Goal: Information Seeking & Learning: Learn about a topic

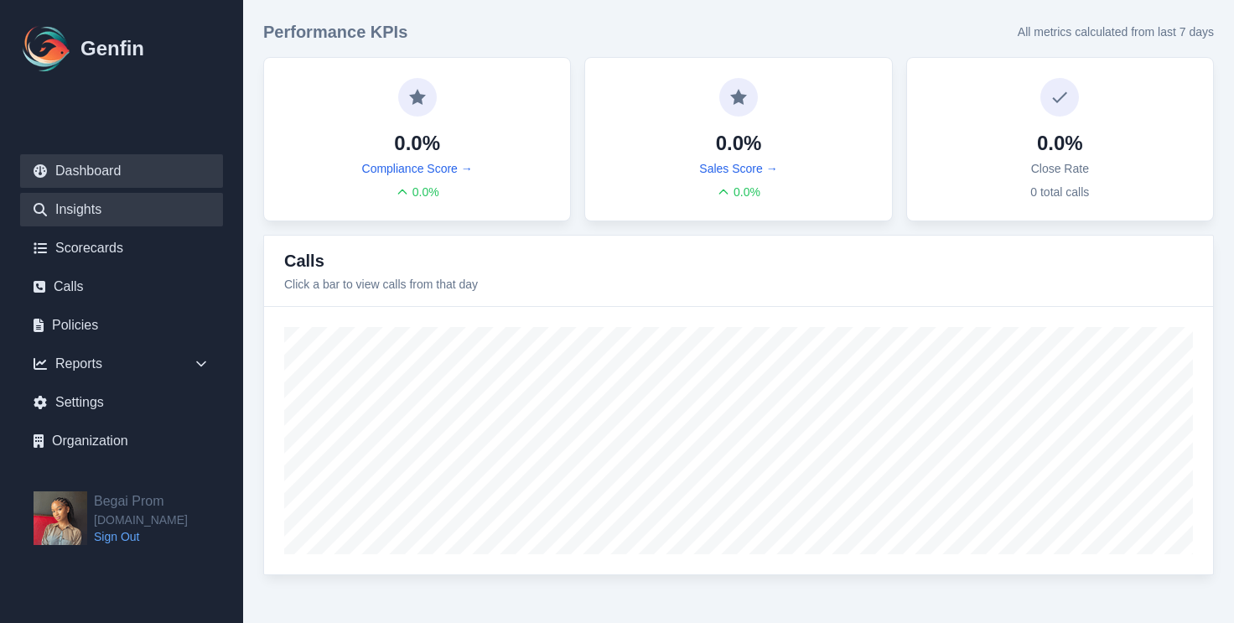
click at [115, 203] on link "Insights" at bounding box center [121, 210] width 203 height 34
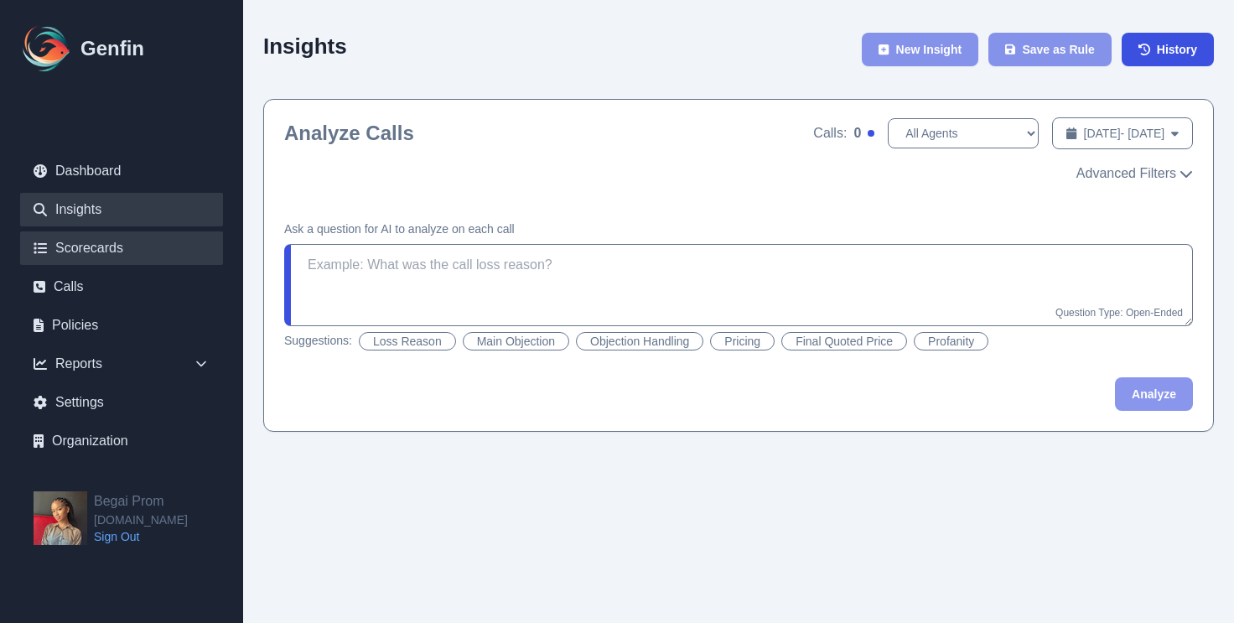
click at [103, 246] on link "Scorecards" at bounding box center [121, 248] width 203 height 34
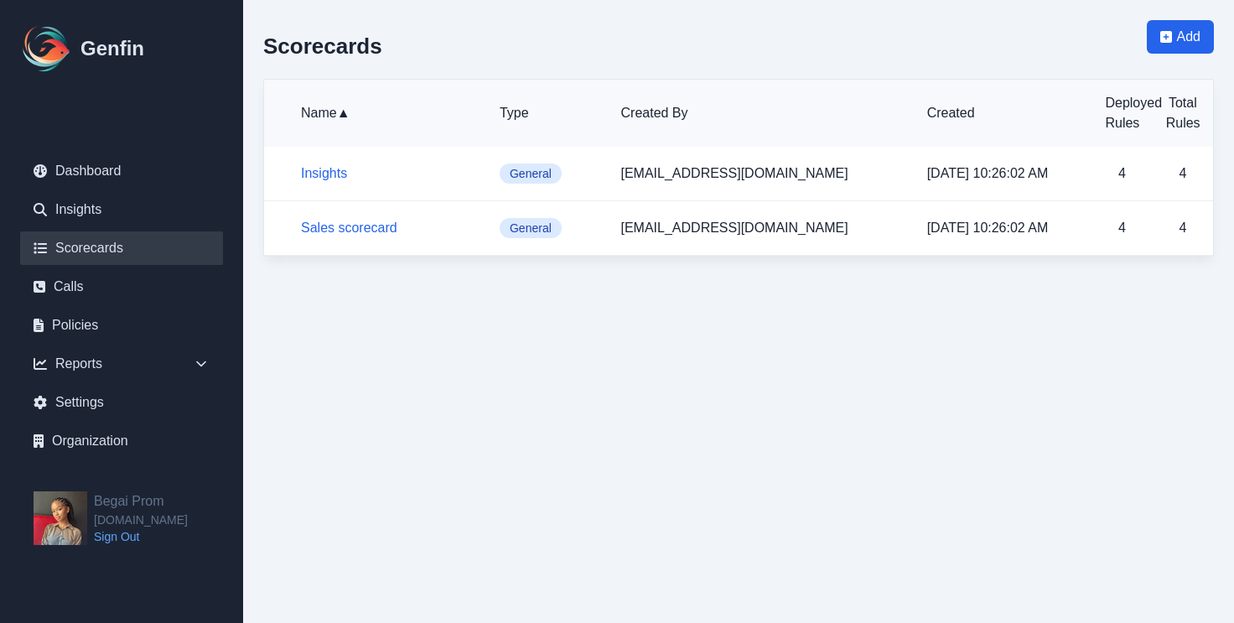
click at [354, 153] on td "Insights" at bounding box center [375, 174] width 222 height 54
click at [144, 298] on link "Calls" at bounding box center [121, 287] width 203 height 34
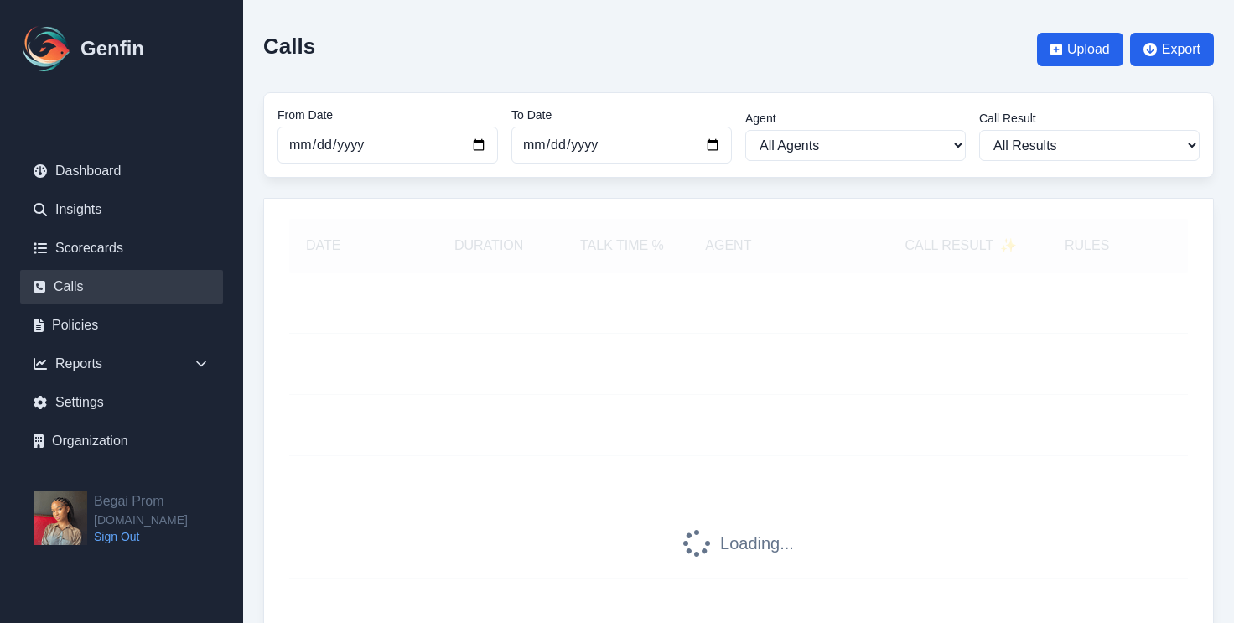
click at [144, 298] on link "Calls" at bounding box center [121, 287] width 203 height 34
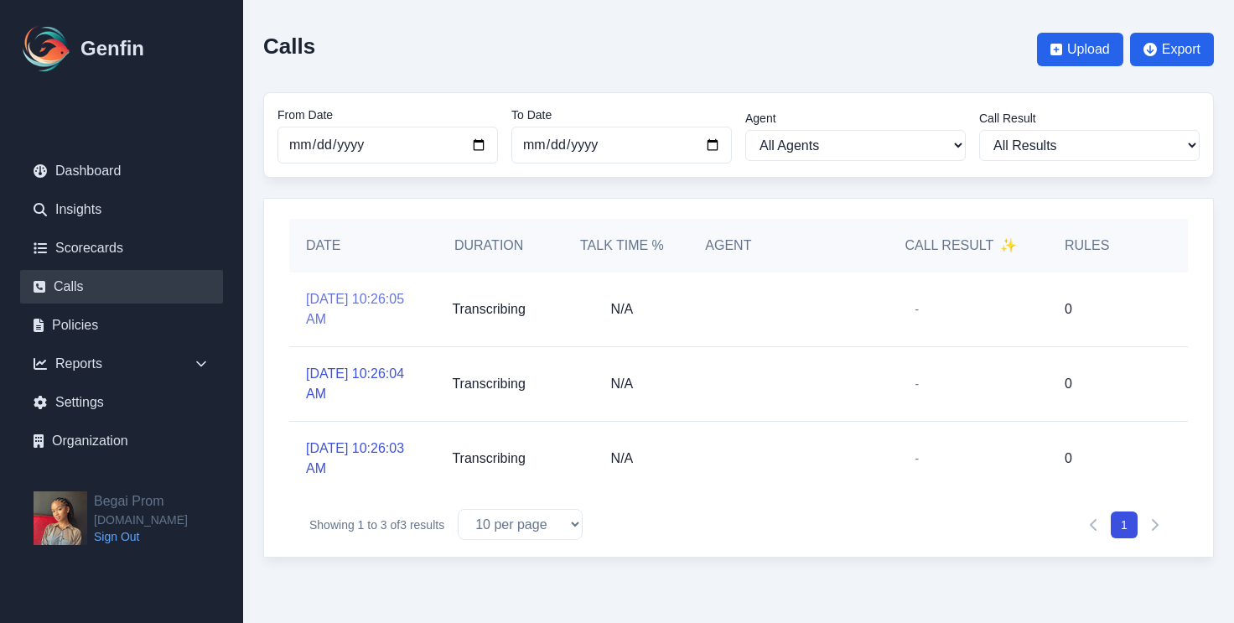
click at [362, 305] on link "[DATE] 10:26:05 AM" at bounding box center [356, 309] width 100 height 40
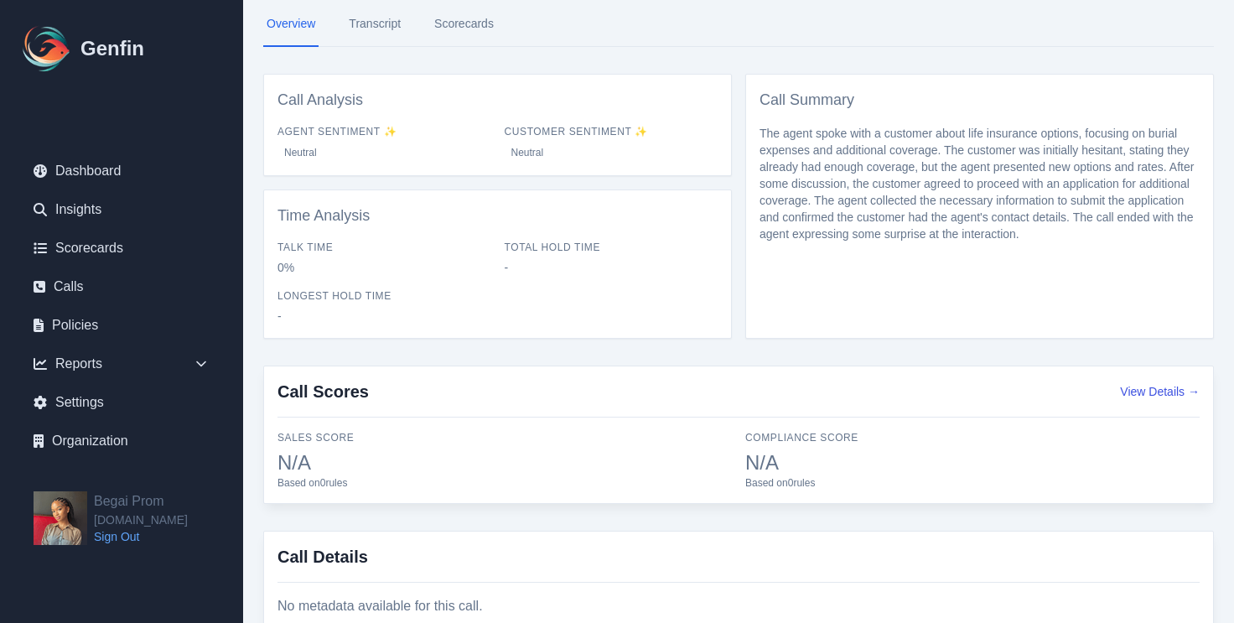
scroll to position [262, 0]
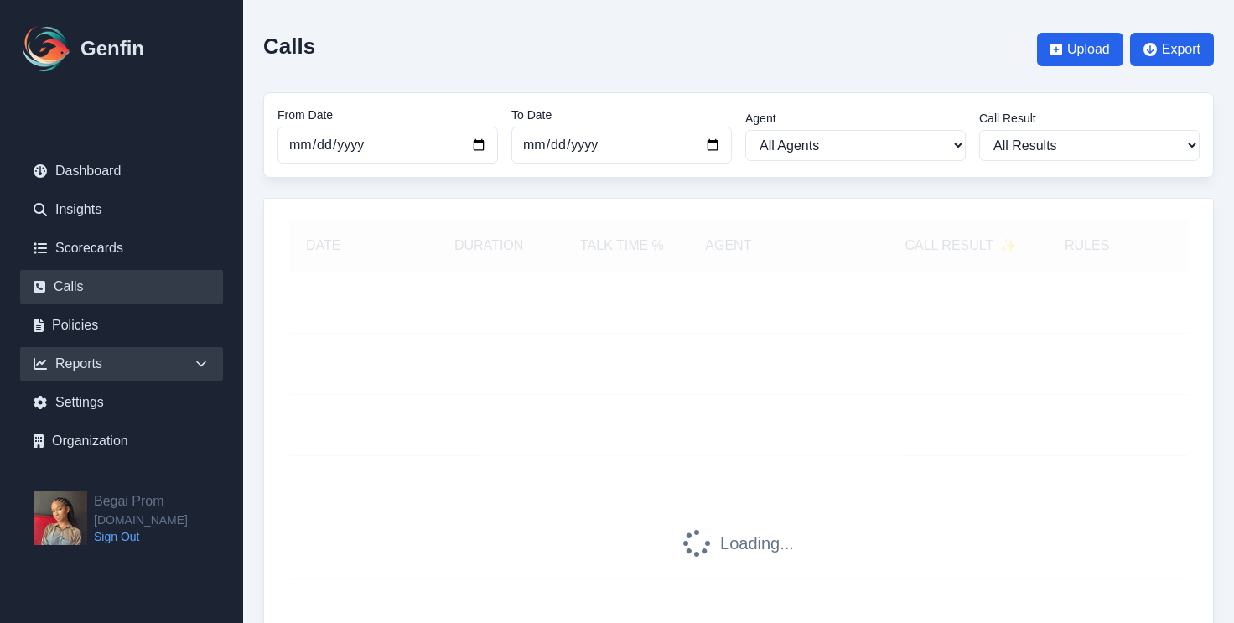
click at [111, 361] on div "Reports" at bounding box center [121, 364] width 203 height 34
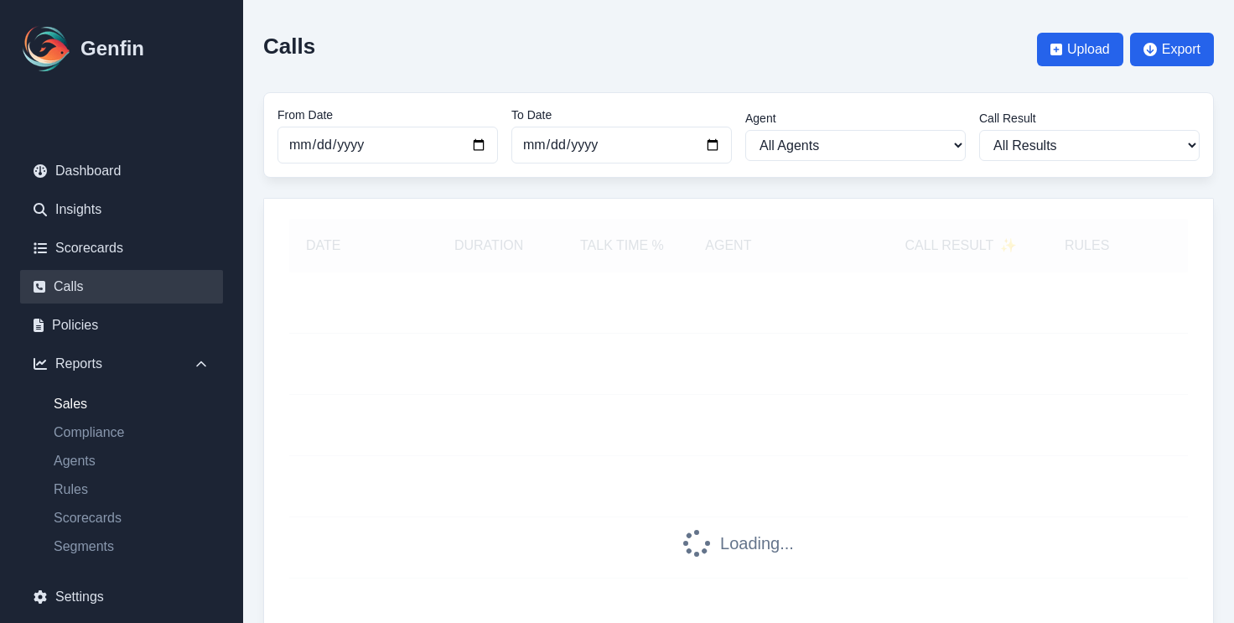
click at [106, 407] on link "Sales" at bounding box center [131, 404] width 183 height 20
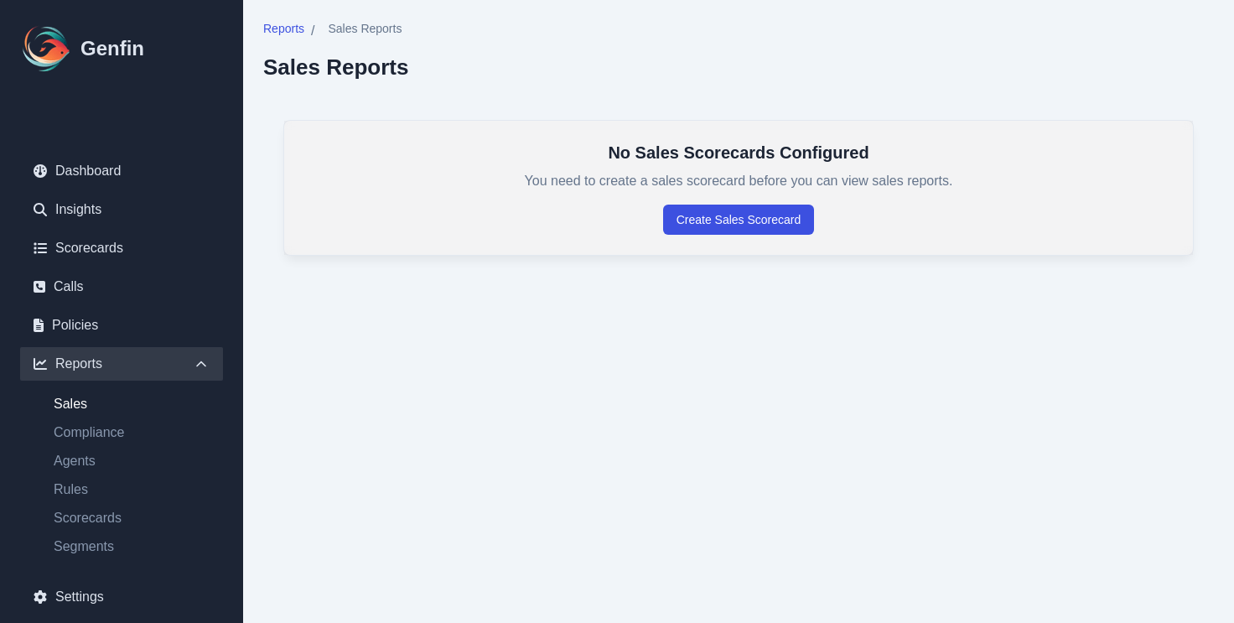
click at [84, 360] on div "Reports" at bounding box center [121, 364] width 203 height 34
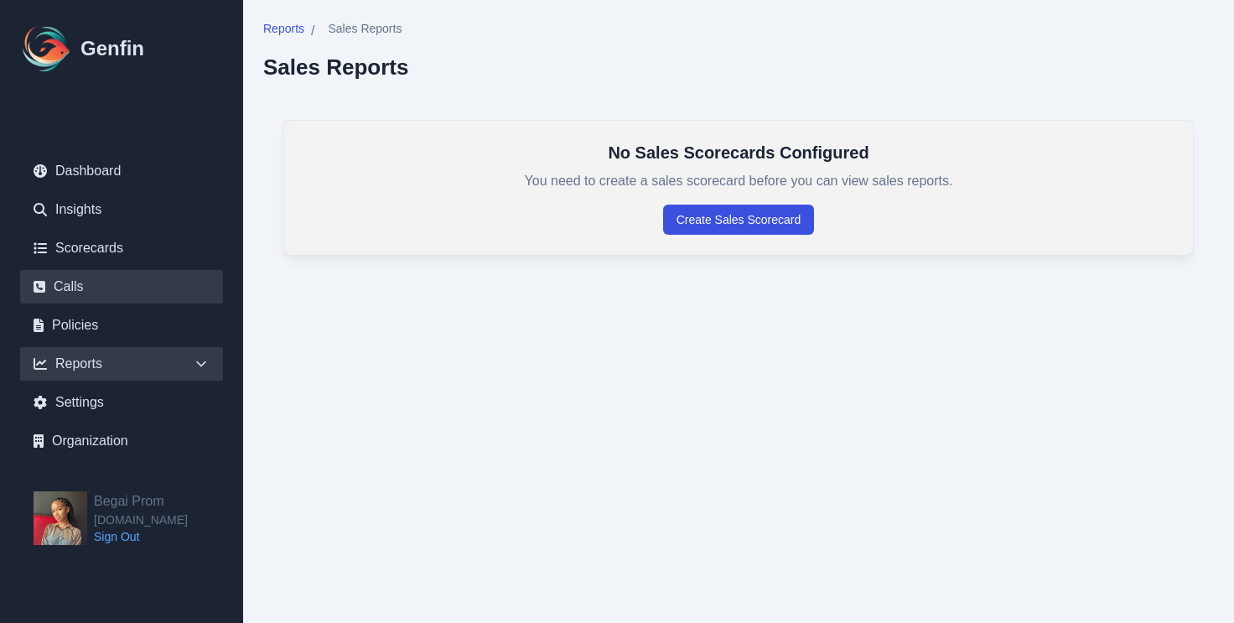
click at [117, 298] on link "Calls" at bounding box center [121, 287] width 203 height 34
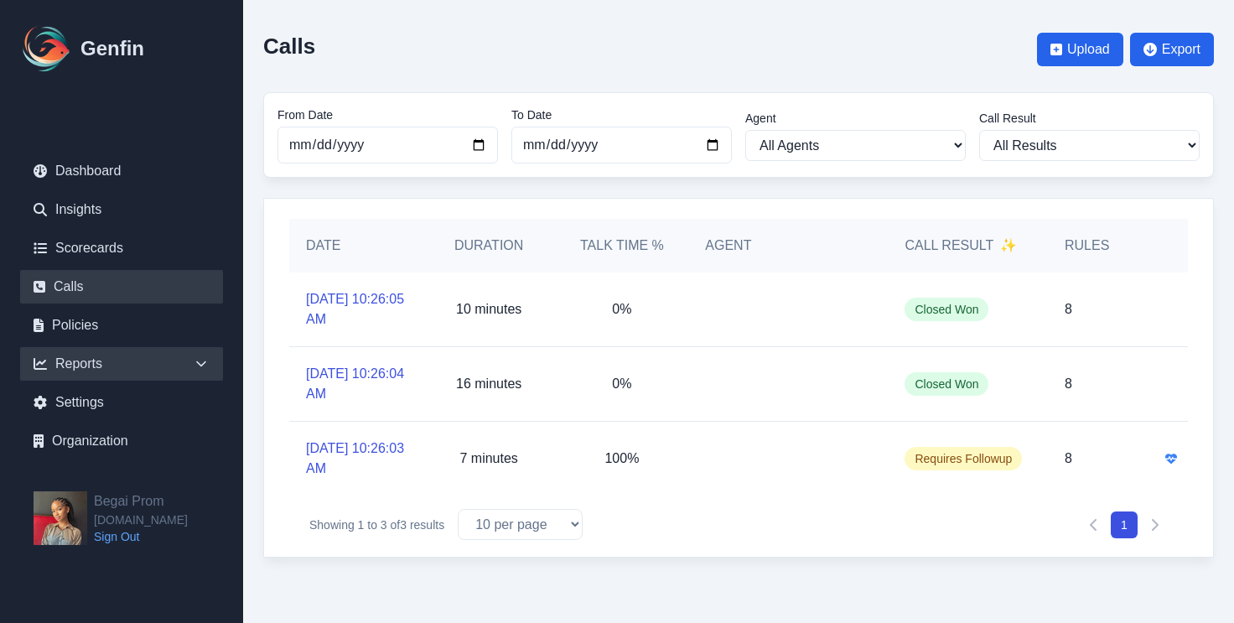
click at [75, 369] on div "Reports" at bounding box center [121, 364] width 203 height 34
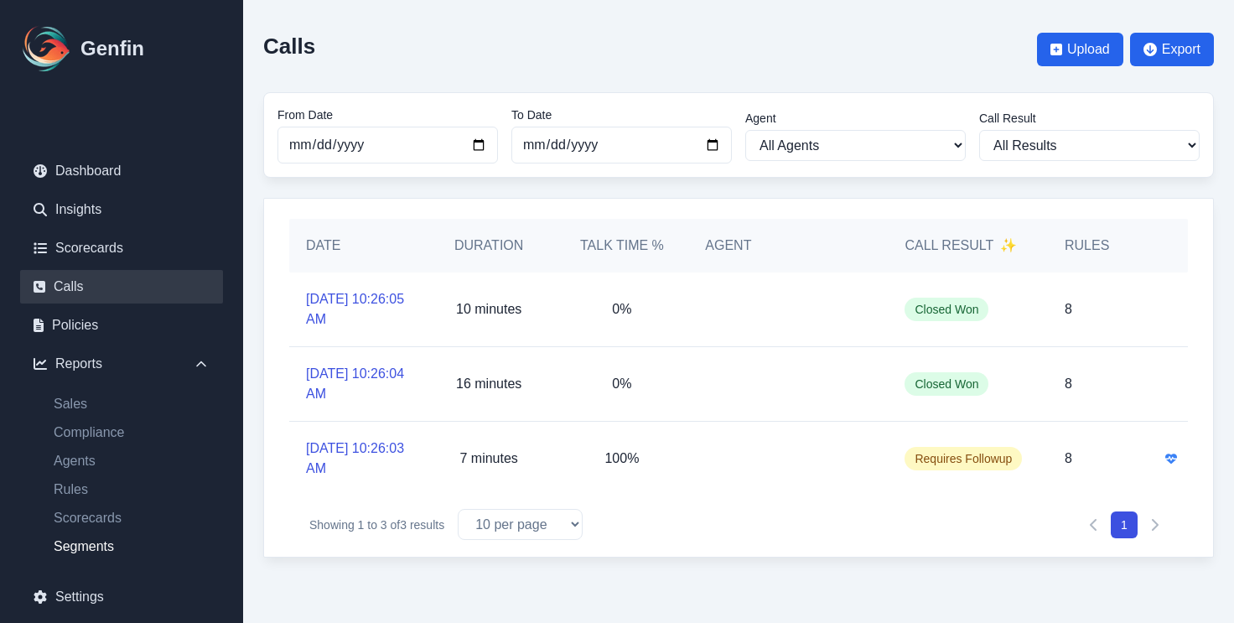
click at [84, 547] on link "Segments" at bounding box center [131, 546] width 183 height 20
select select "14"
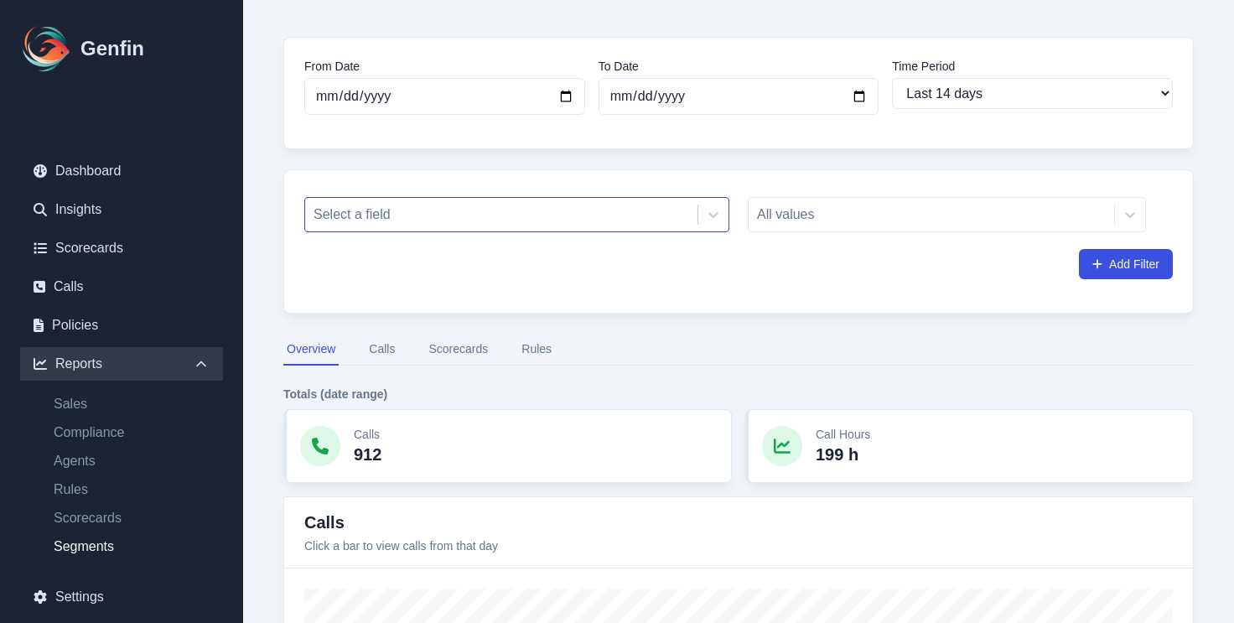
scroll to position [89, 0]
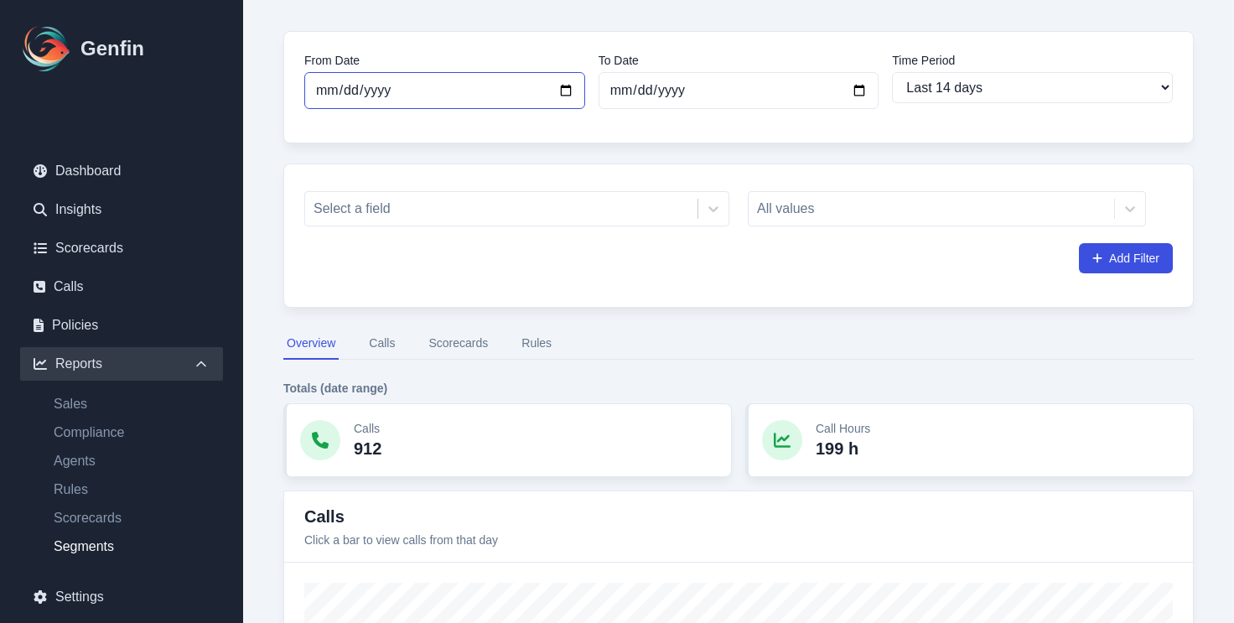
click at [453, 97] on input "[DATE]" at bounding box center [444, 90] width 281 height 37
click at [568, 91] on input "[DATE]" at bounding box center [444, 90] width 281 height 37
type input "[DATE]"
select select "custom"
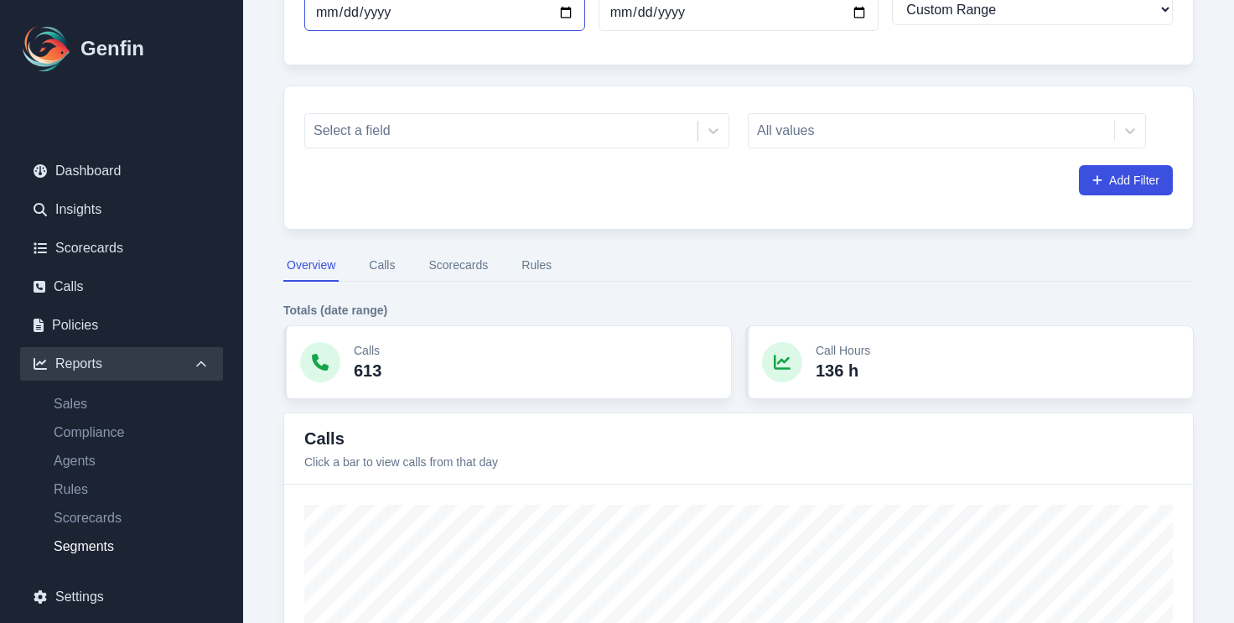
scroll to position [158, 0]
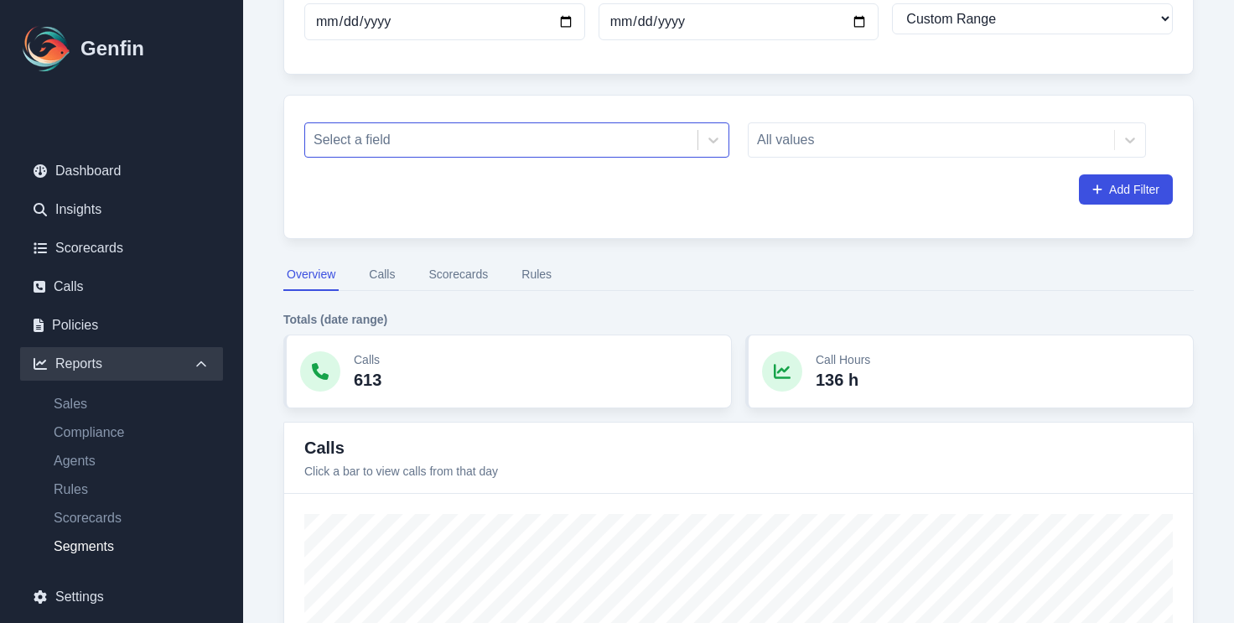
click at [619, 131] on div at bounding box center [502, 139] width 376 height 23
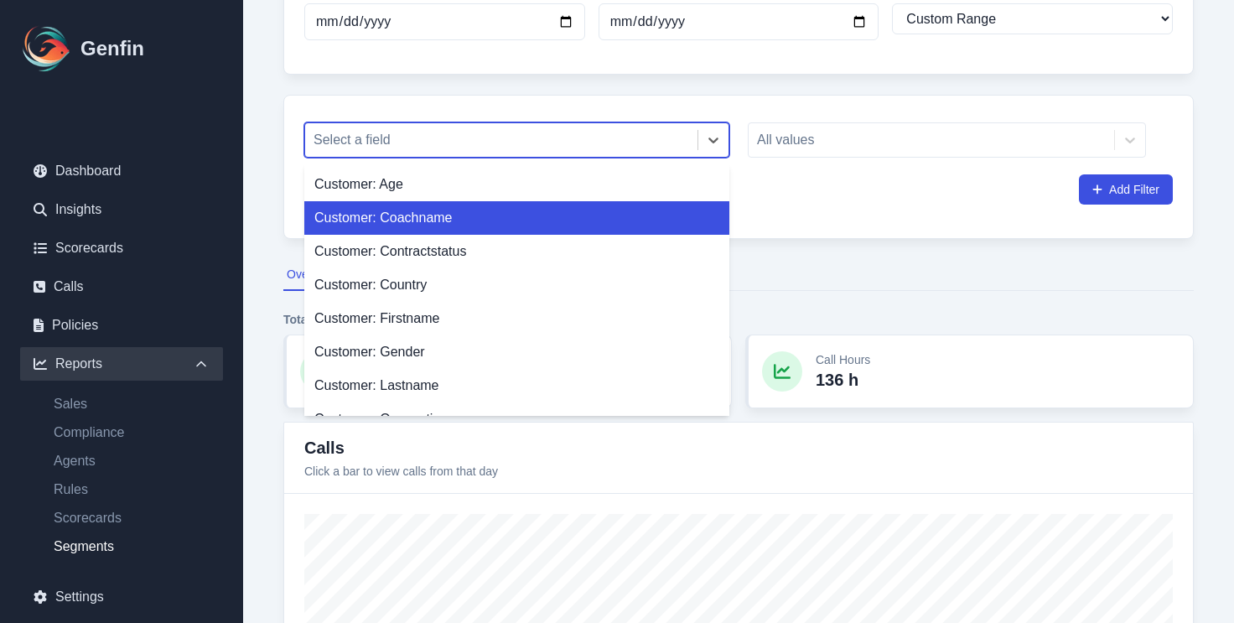
click at [573, 228] on div "Customer: Coachname" at bounding box center [516, 218] width 425 height 34
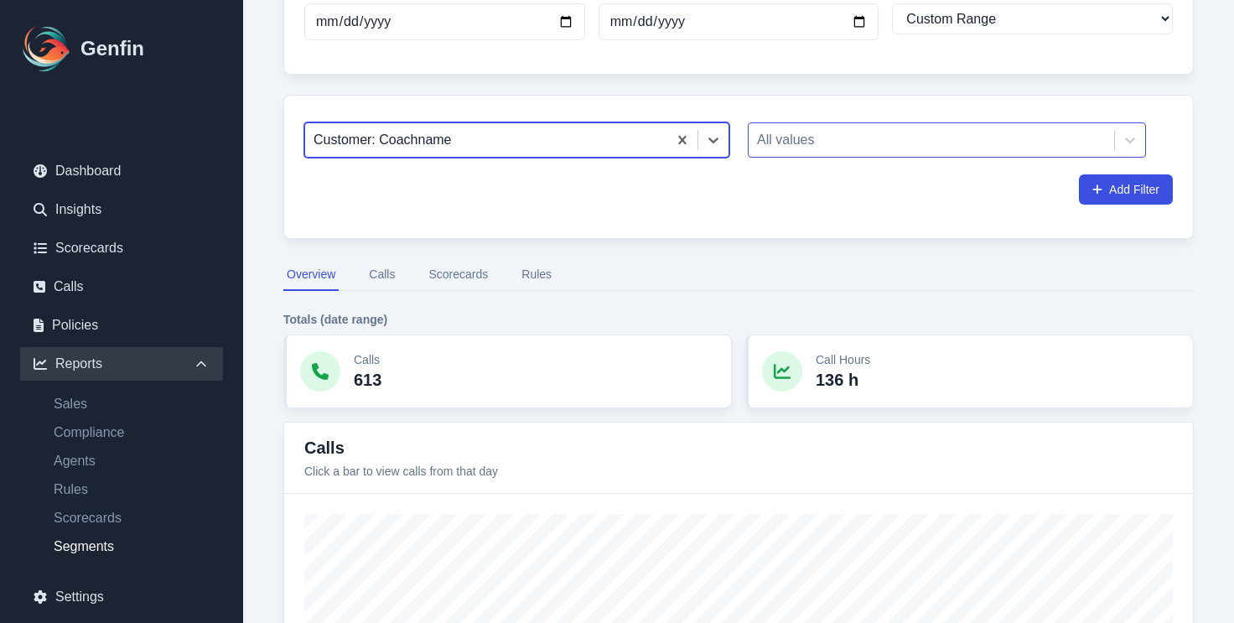
click at [808, 142] on div at bounding box center [931, 139] width 349 height 23
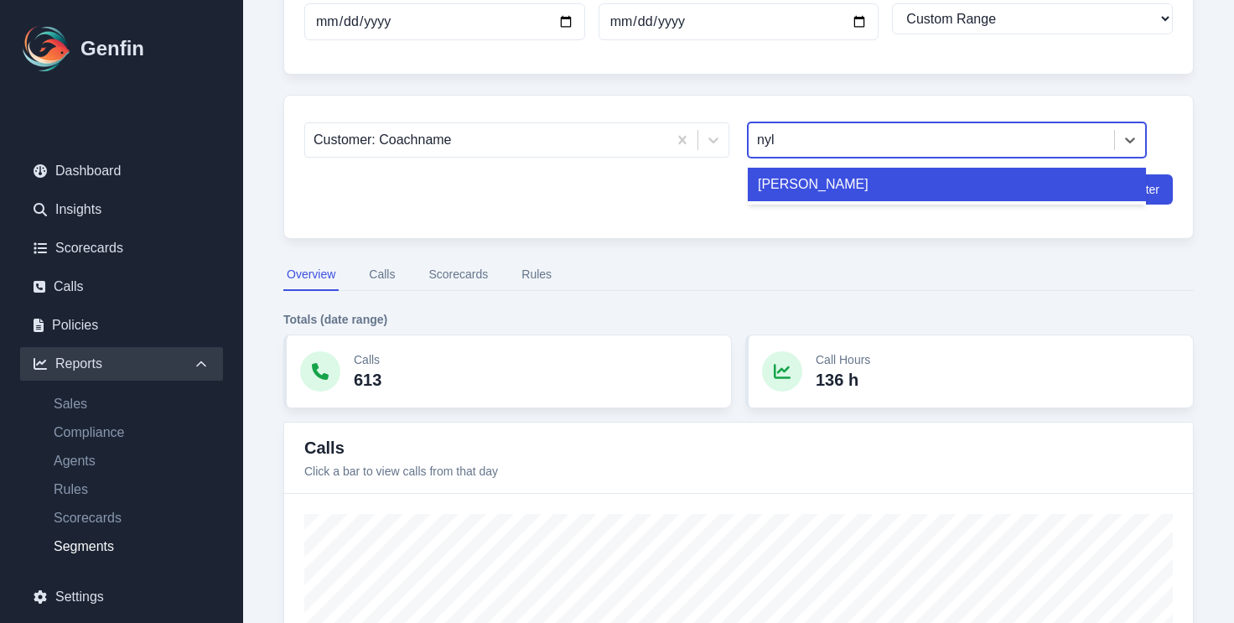
type input "[PERSON_NAME]"
click at [854, 184] on div "[PERSON_NAME]" at bounding box center [947, 185] width 398 height 34
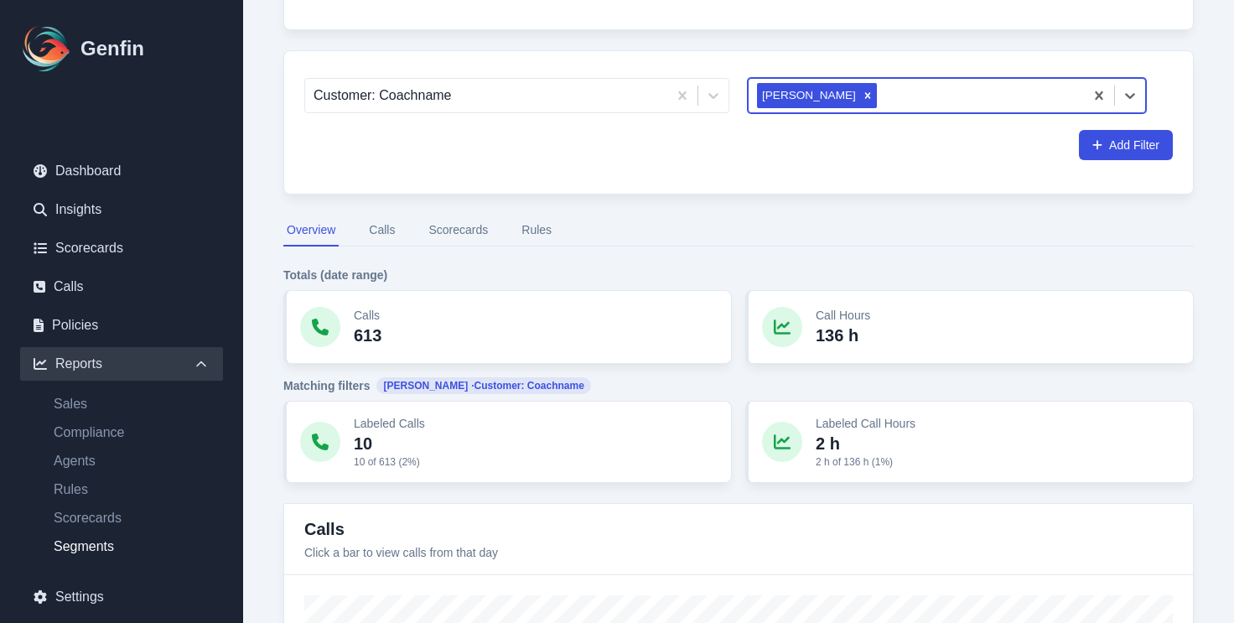
scroll to position [205, 0]
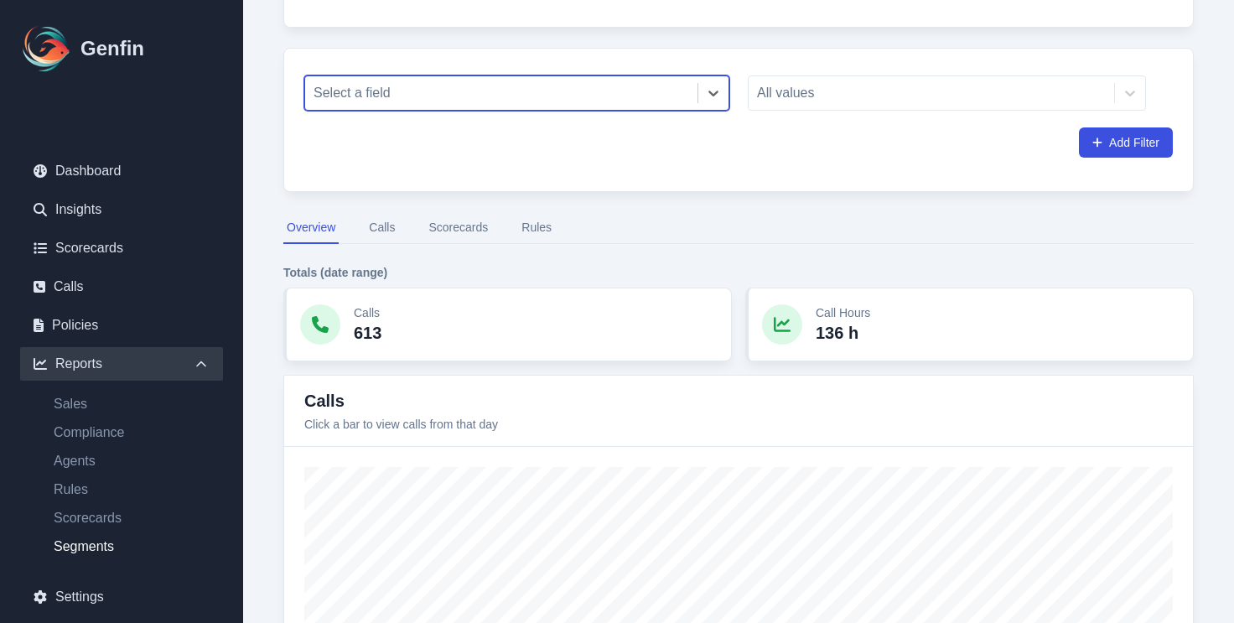
click at [644, 94] on div at bounding box center [502, 92] width 376 height 23
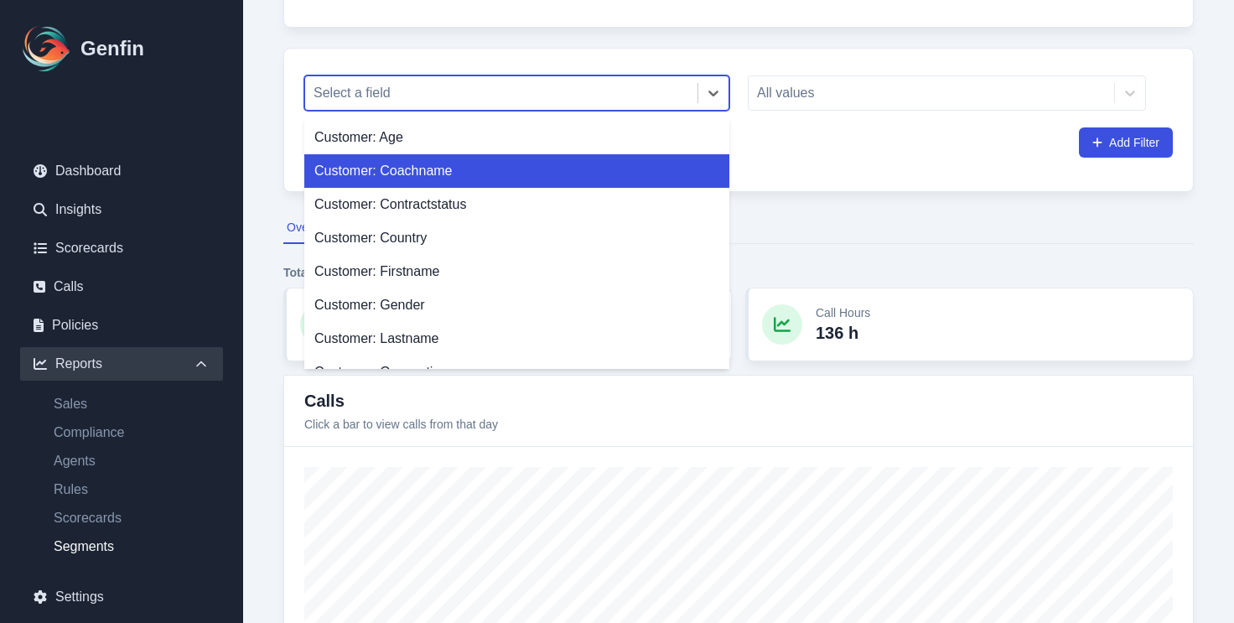
click at [557, 178] on div "Customer: Coachname" at bounding box center [516, 171] width 425 height 34
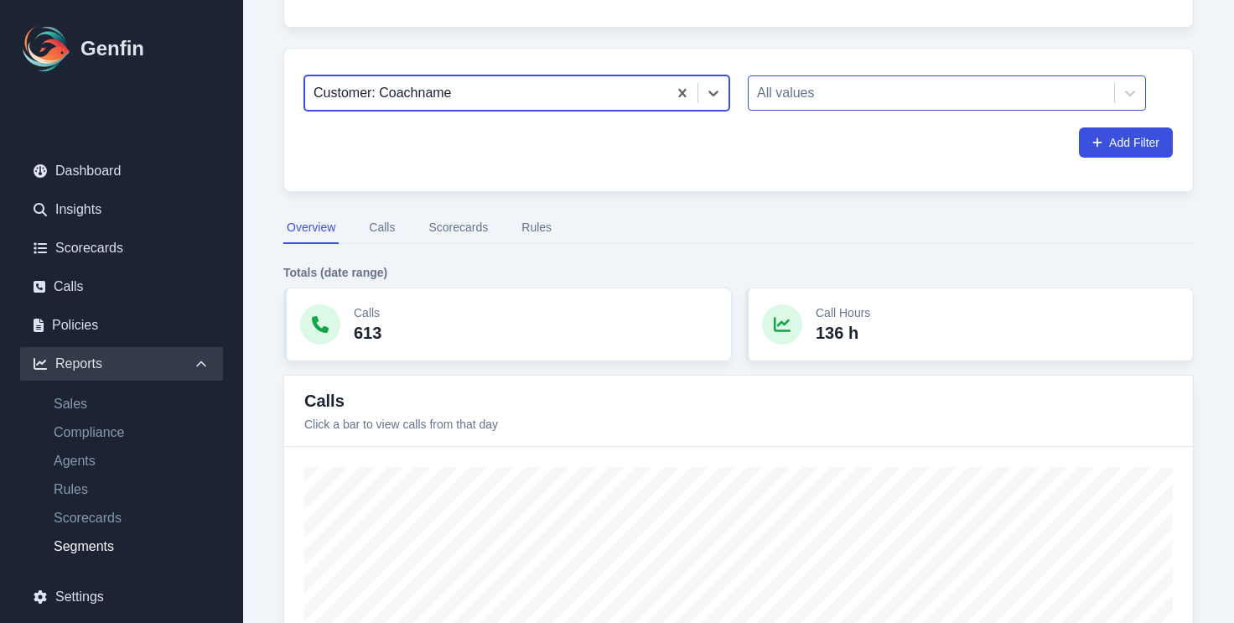
click at [823, 98] on div at bounding box center [931, 92] width 349 height 23
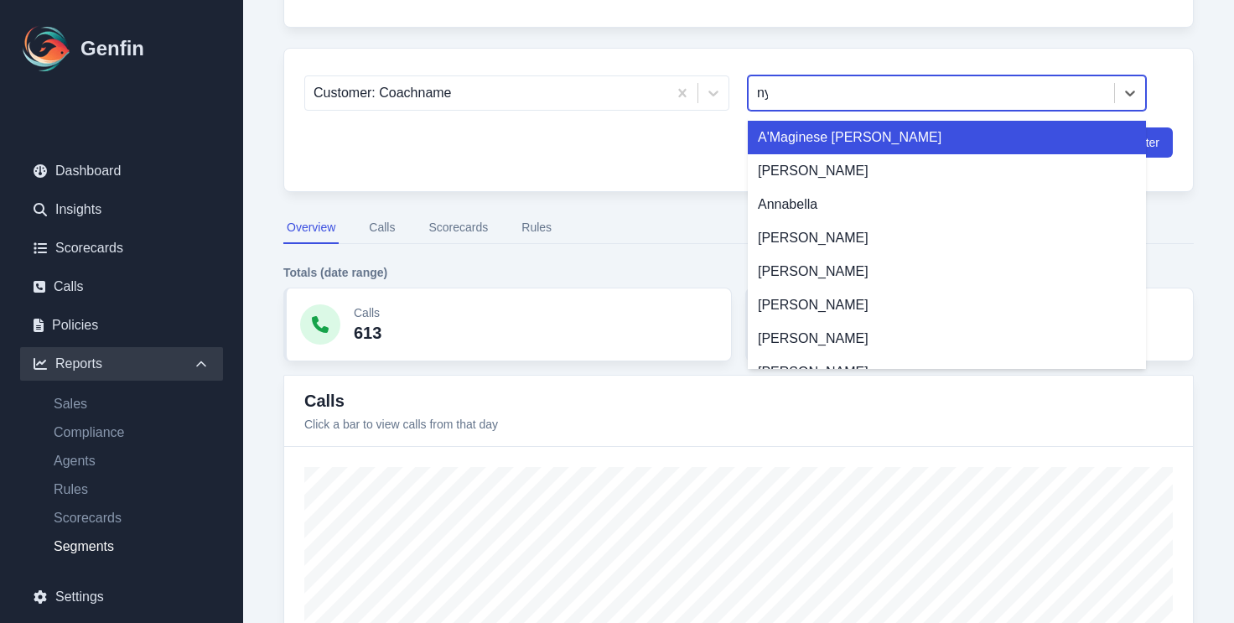
type input "nyl"
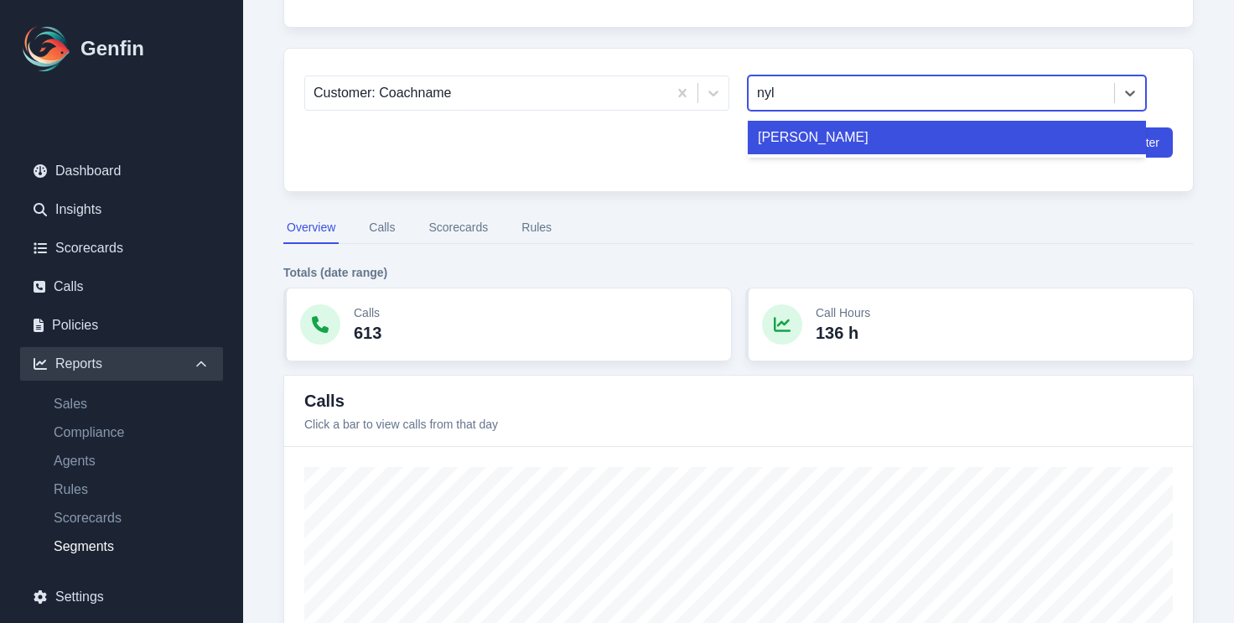
click at [826, 143] on div "[PERSON_NAME]" at bounding box center [947, 138] width 398 height 34
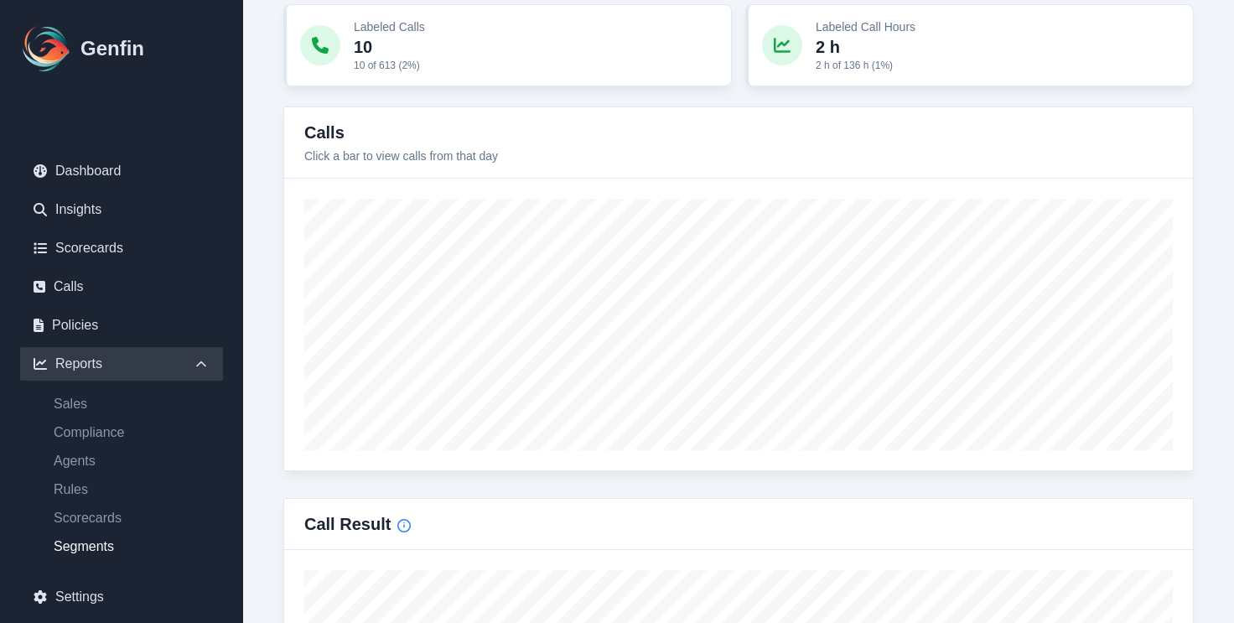
type input "[DATE]"
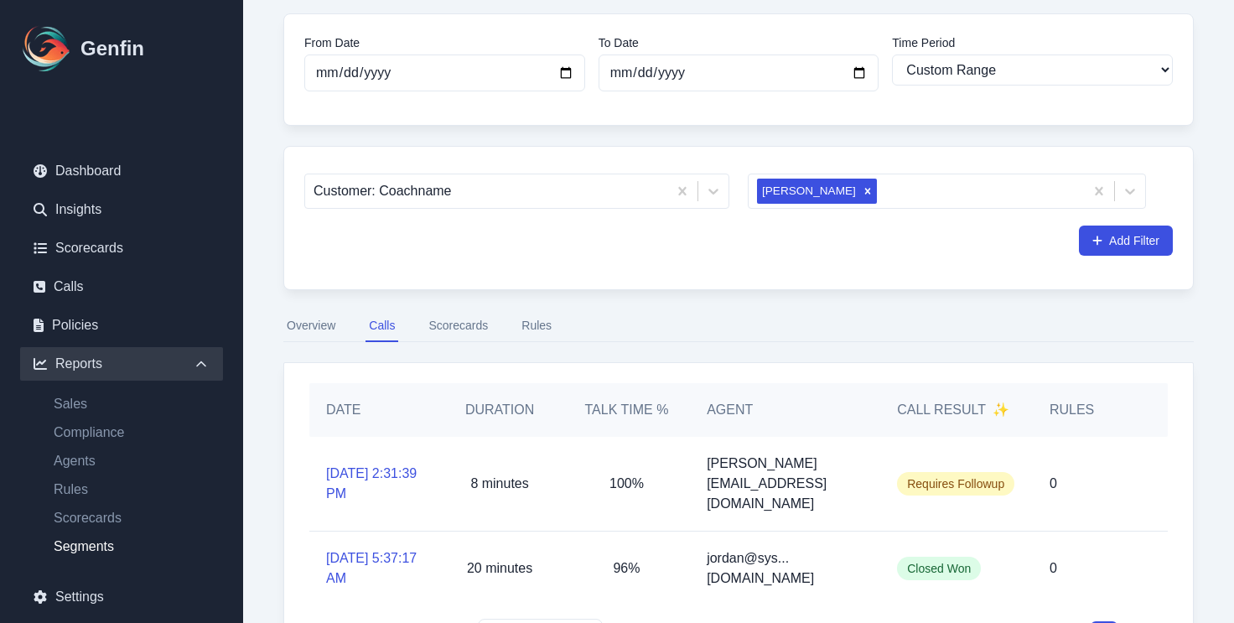
scroll to position [172, 0]
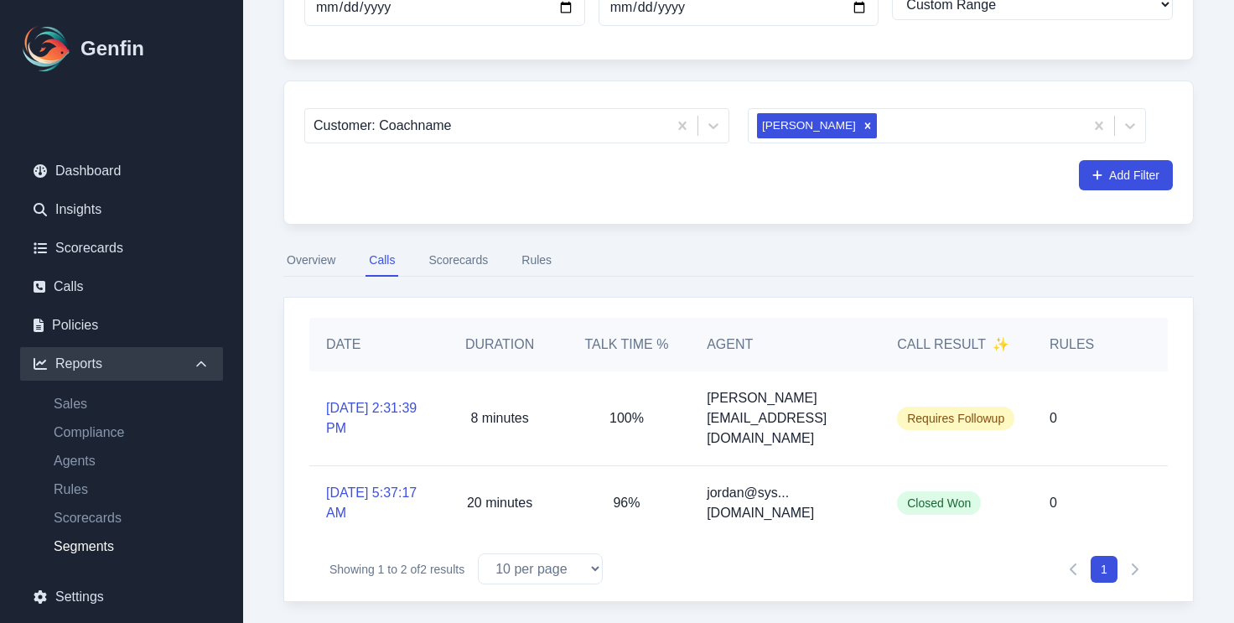
click at [446, 257] on button "Scorecards" at bounding box center [458, 261] width 66 height 32
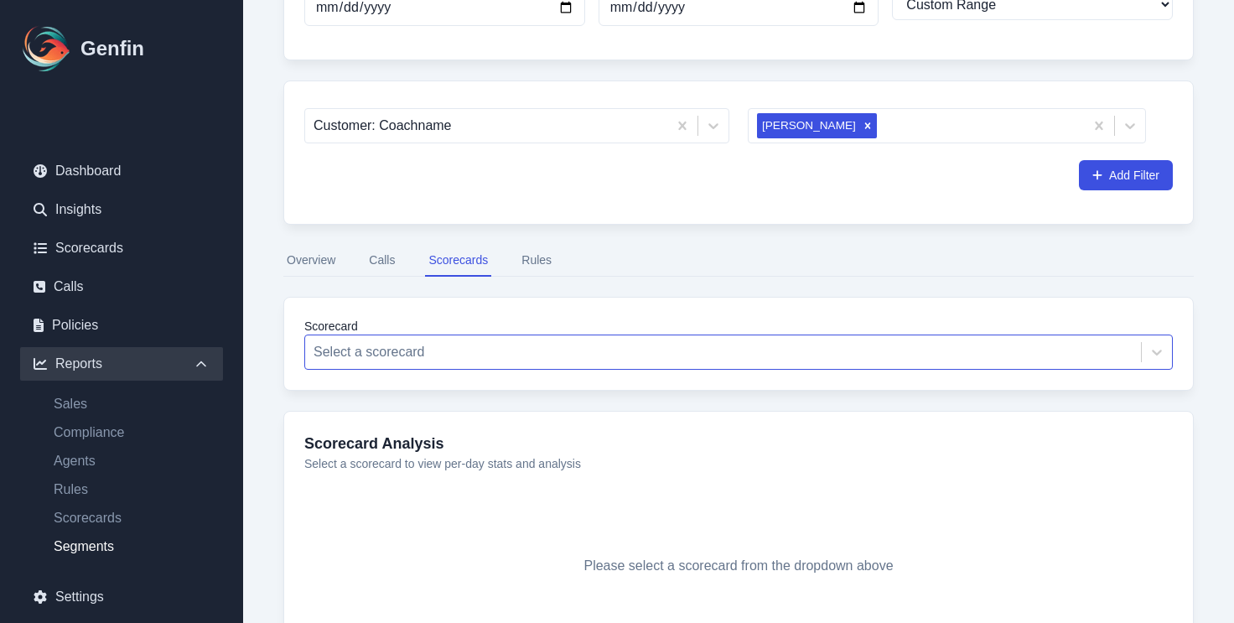
click at [438, 360] on div at bounding box center [723, 351] width 819 height 23
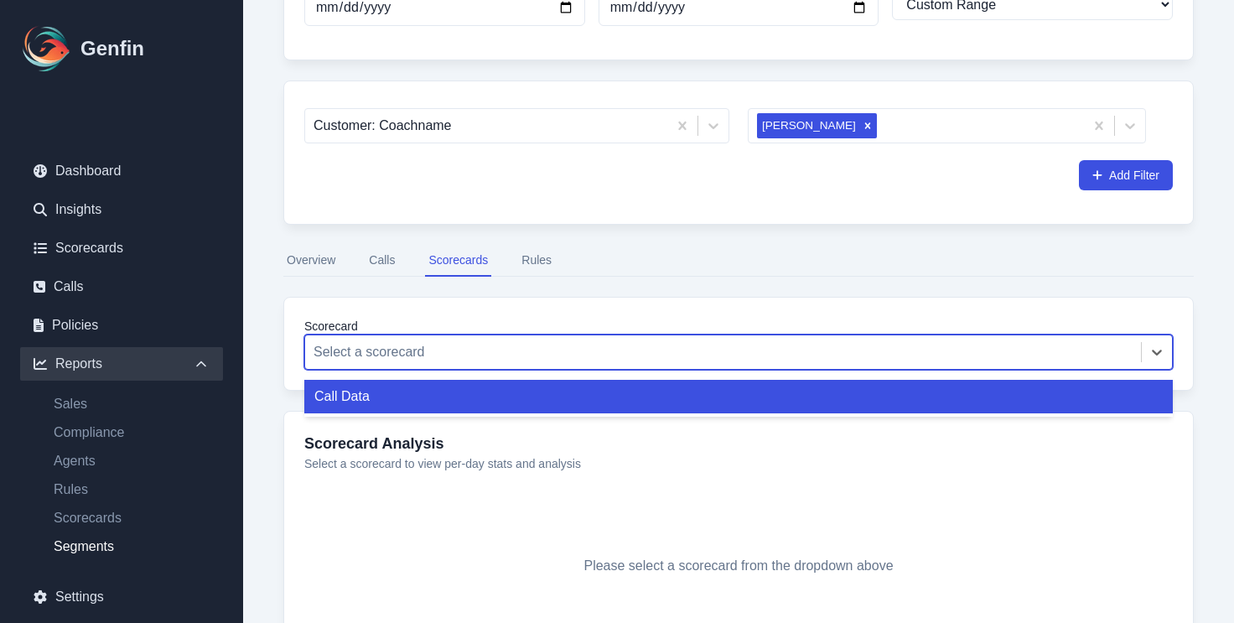
click at [422, 400] on div "Call Data" at bounding box center [738, 397] width 868 height 34
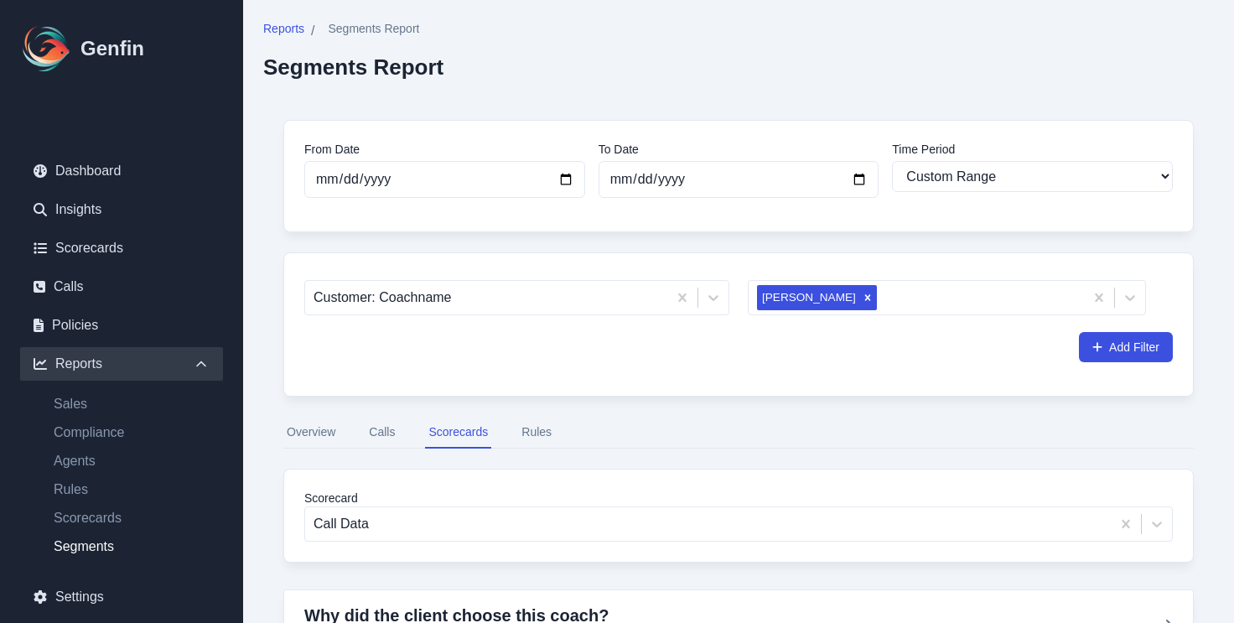
click at [383, 428] on button "Calls" at bounding box center [381, 433] width 33 height 32
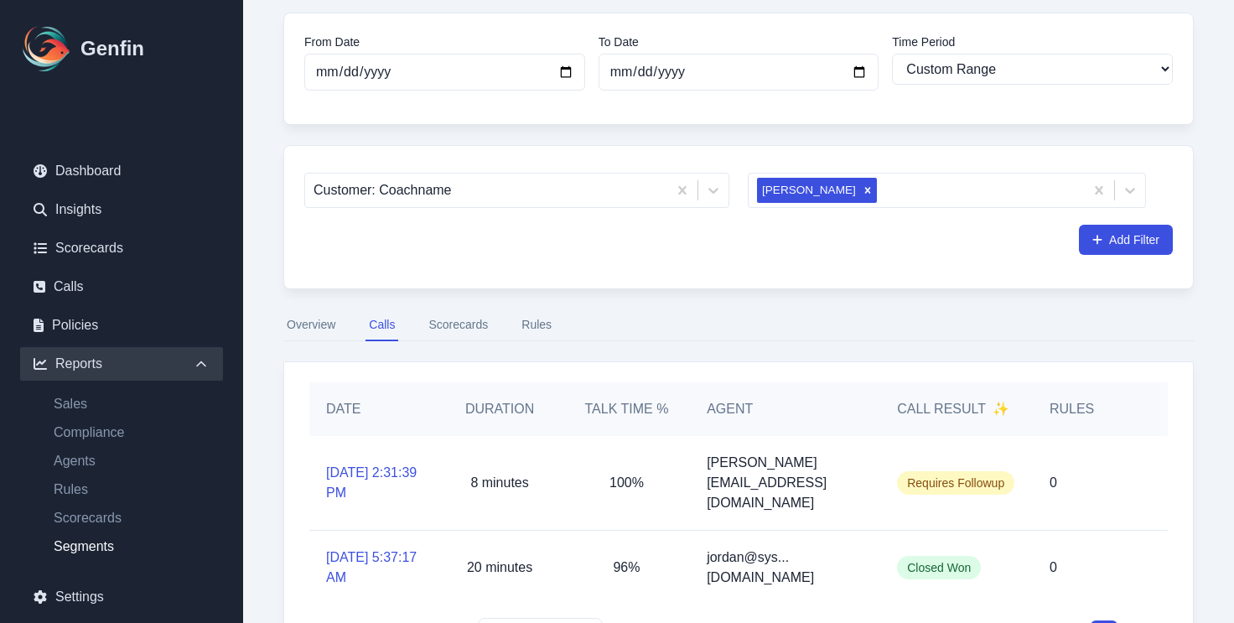
scroll to position [172, 0]
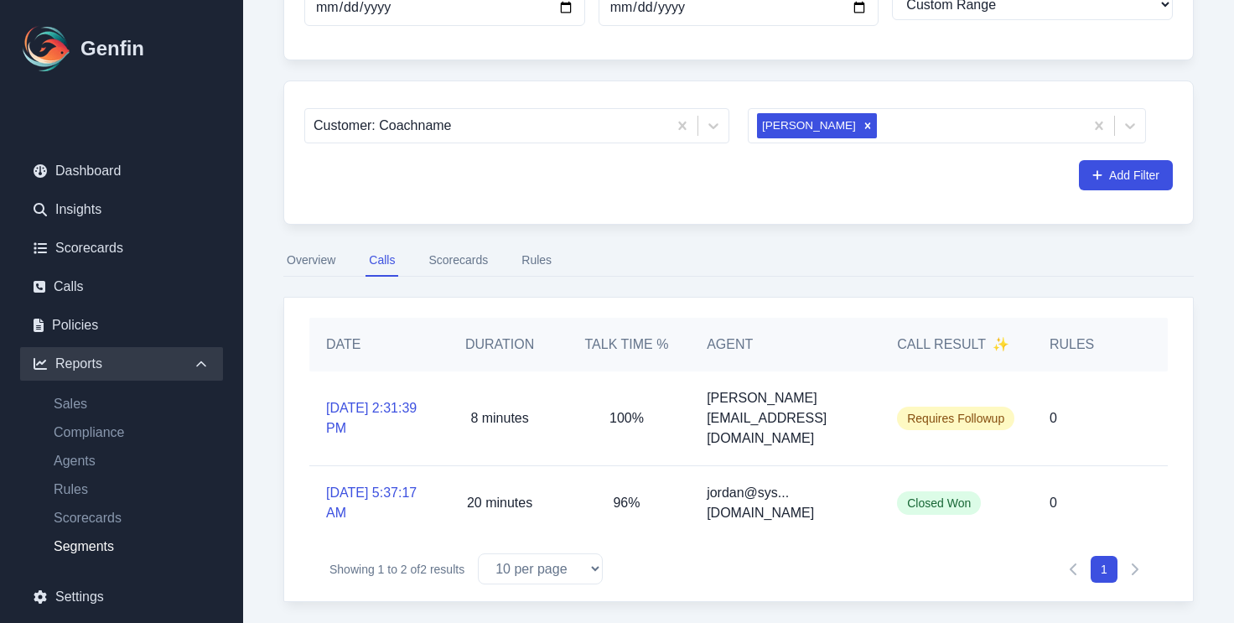
click at [541, 262] on button "Rules" at bounding box center [536, 261] width 37 height 32
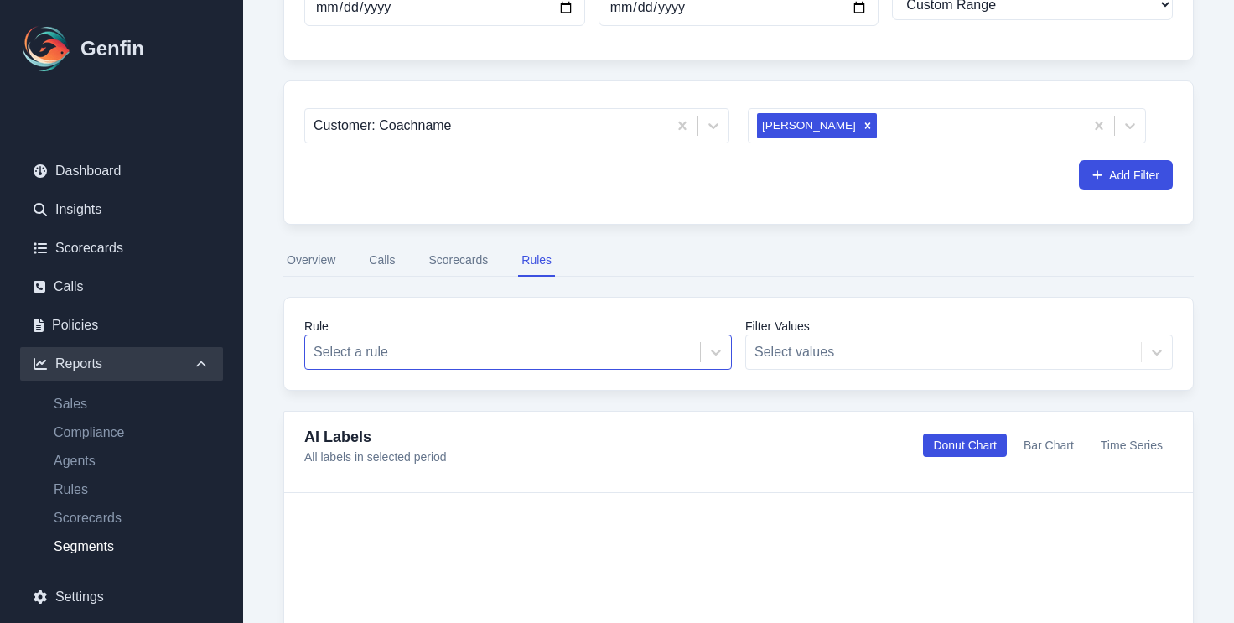
click at [513, 348] on div at bounding box center [503, 351] width 378 height 23
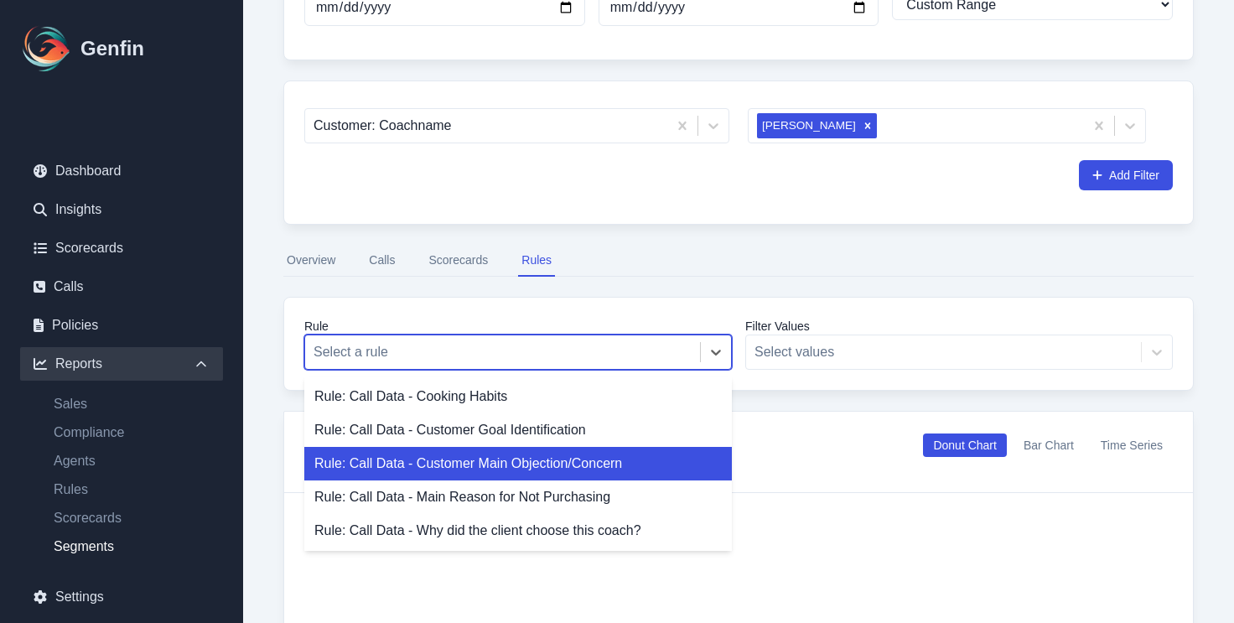
click at [433, 459] on div "Rule: Call Data - Customer Main Objection/Concern" at bounding box center [518, 464] width 428 height 34
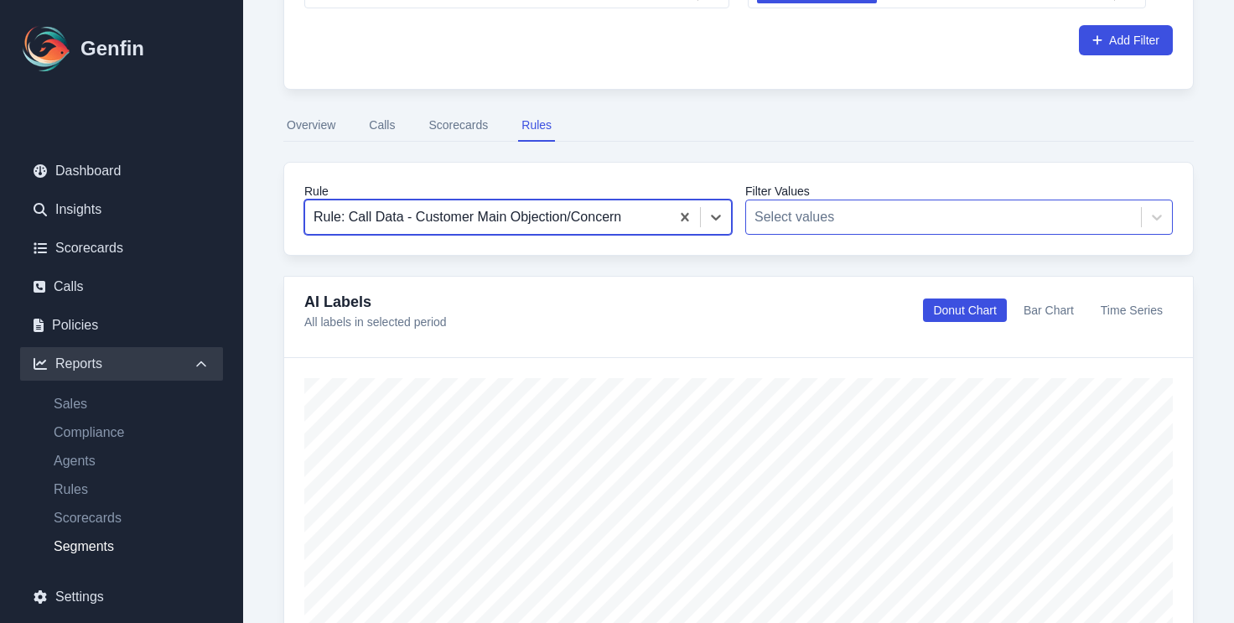
scroll to position [418, 0]
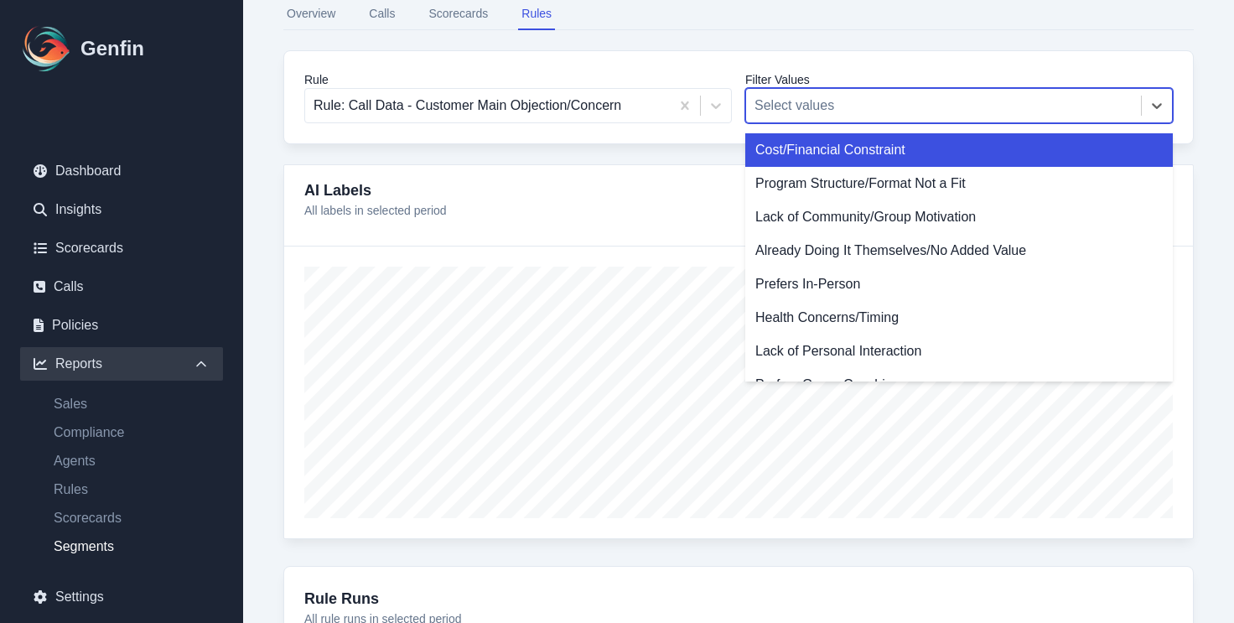
click at [794, 119] on div "Select values" at bounding box center [943, 106] width 395 height 30
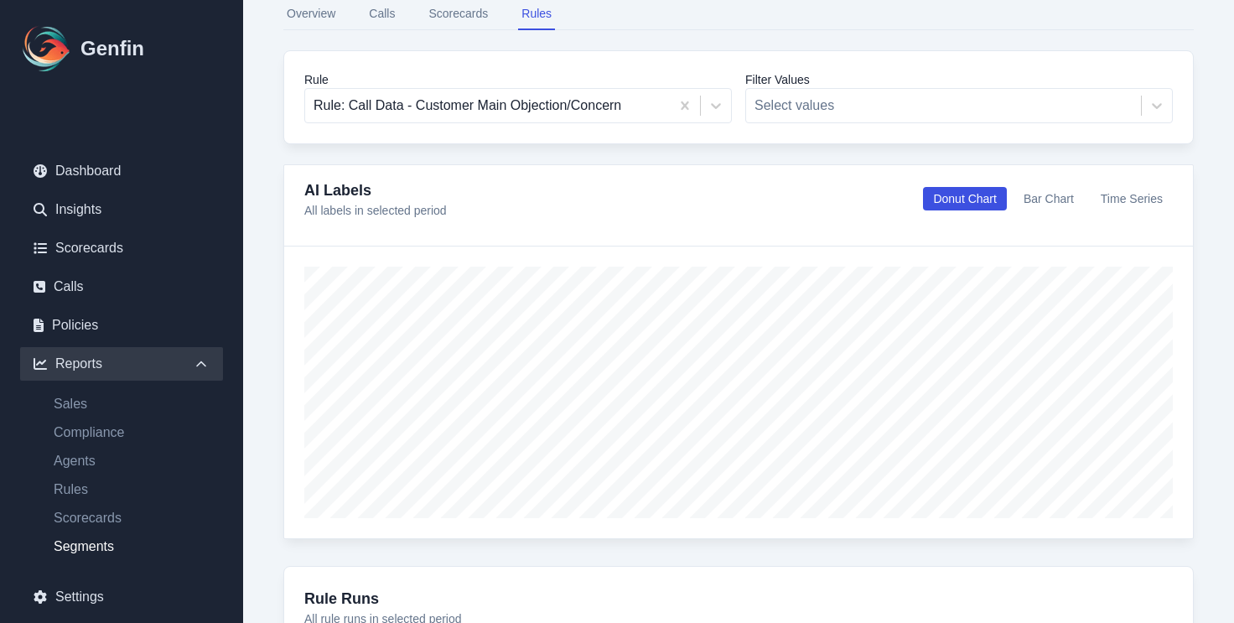
click at [845, 68] on div "Rule Rule: Call Data - Customer Main Objection/Concern Filter Values Select val…" at bounding box center [738, 97] width 910 height 94
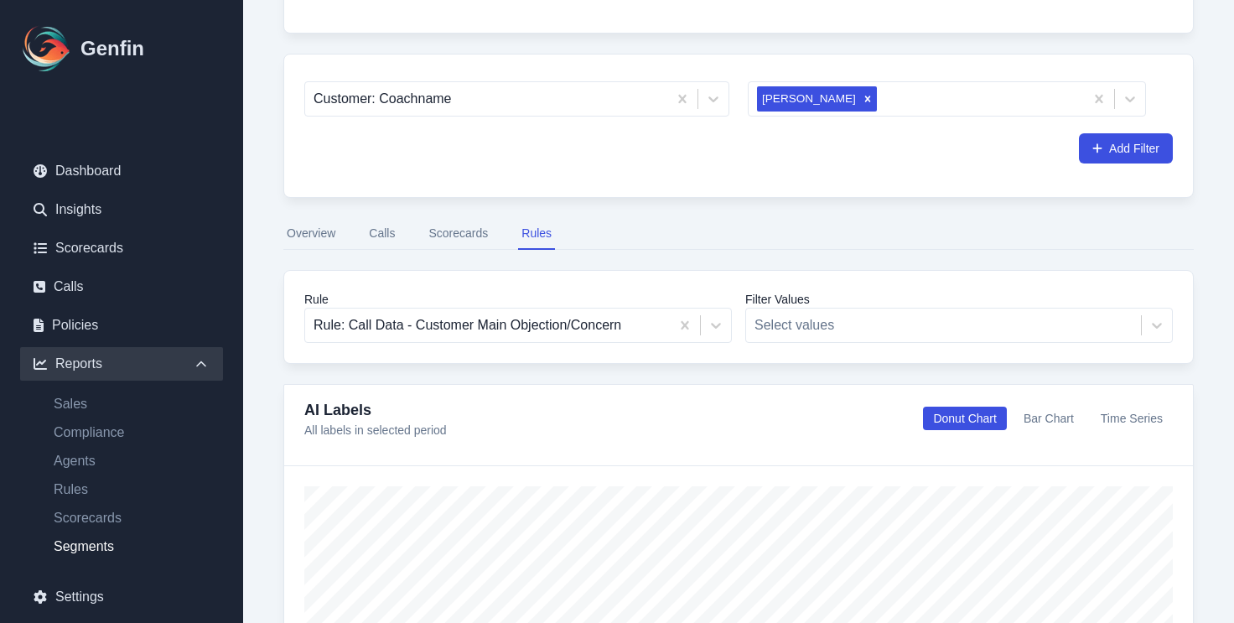
scroll to position [0, 0]
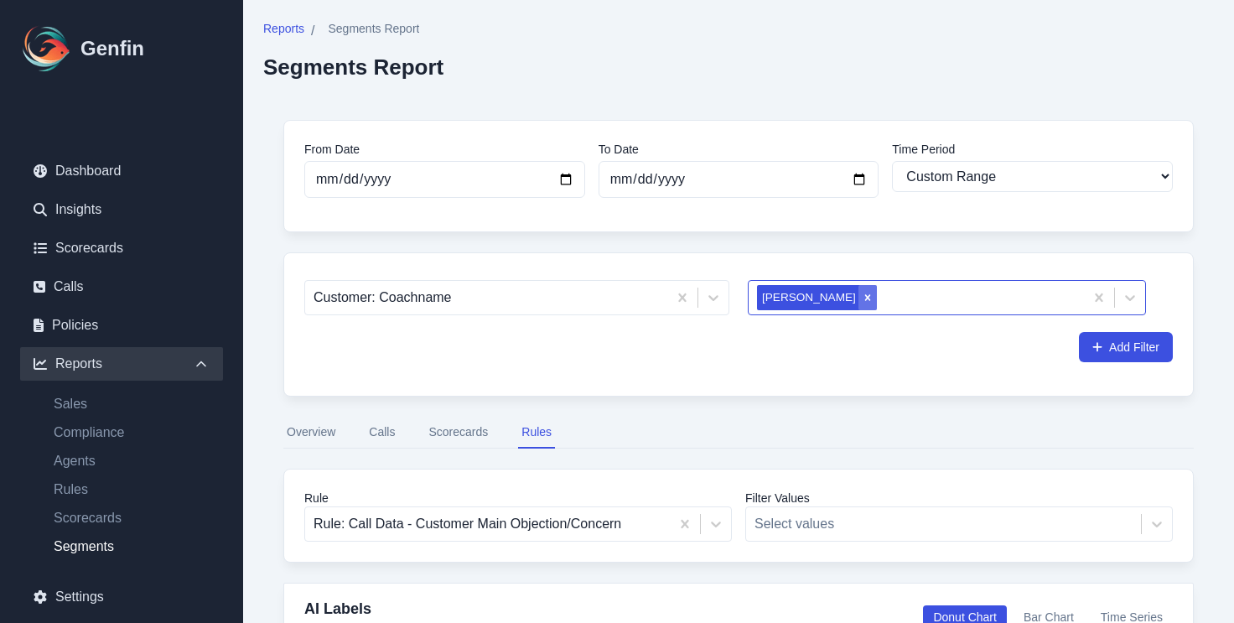
click at [862, 302] on icon "Remove Nyla Davis" at bounding box center [868, 298] width 12 height 12
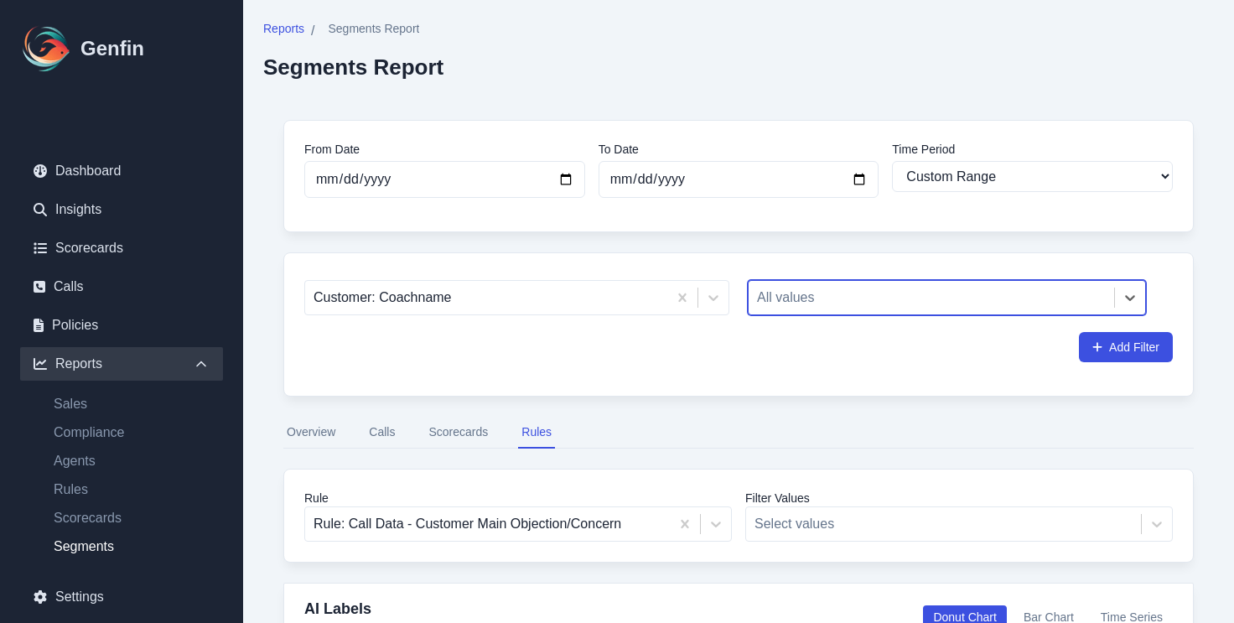
click at [827, 302] on div at bounding box center [931, 297] width 349 height 23
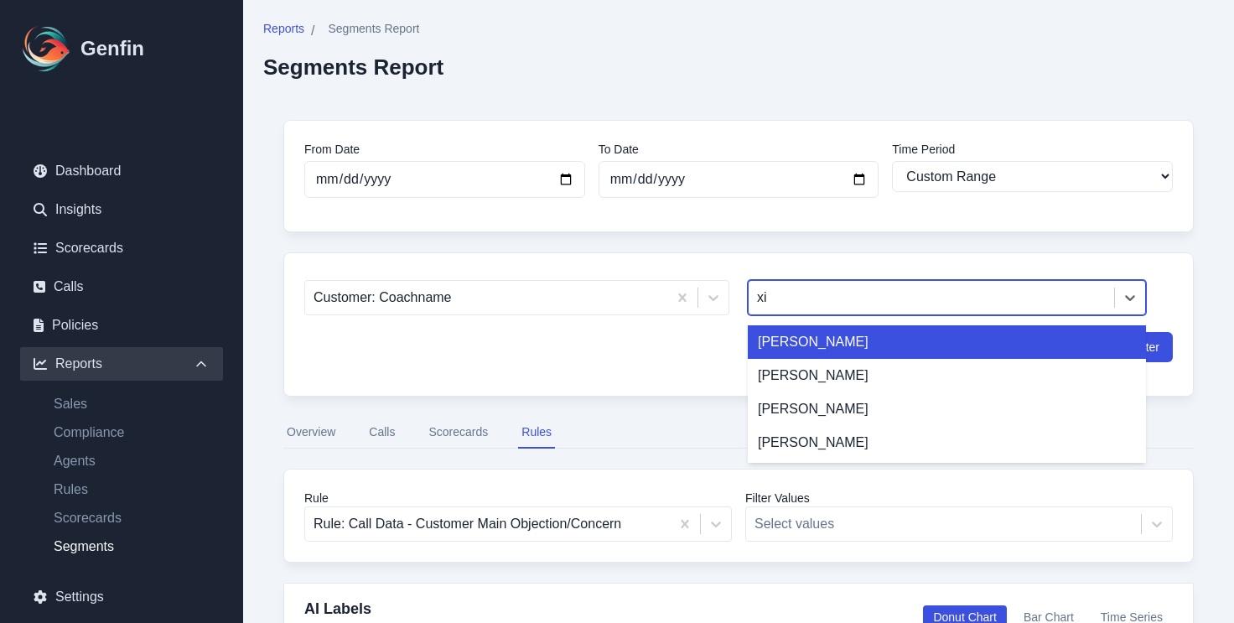
type input "xio"
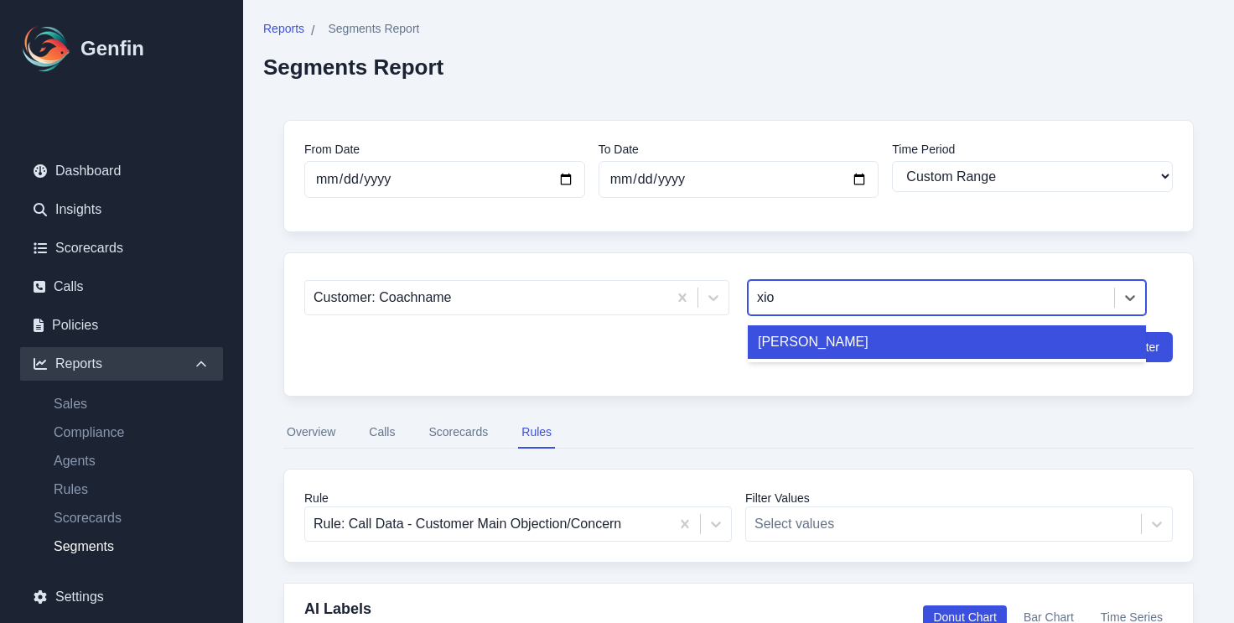
click at [807, 344] on div "[PERSON_NAME]" at bounding box center [947, 342] width 398 height 34
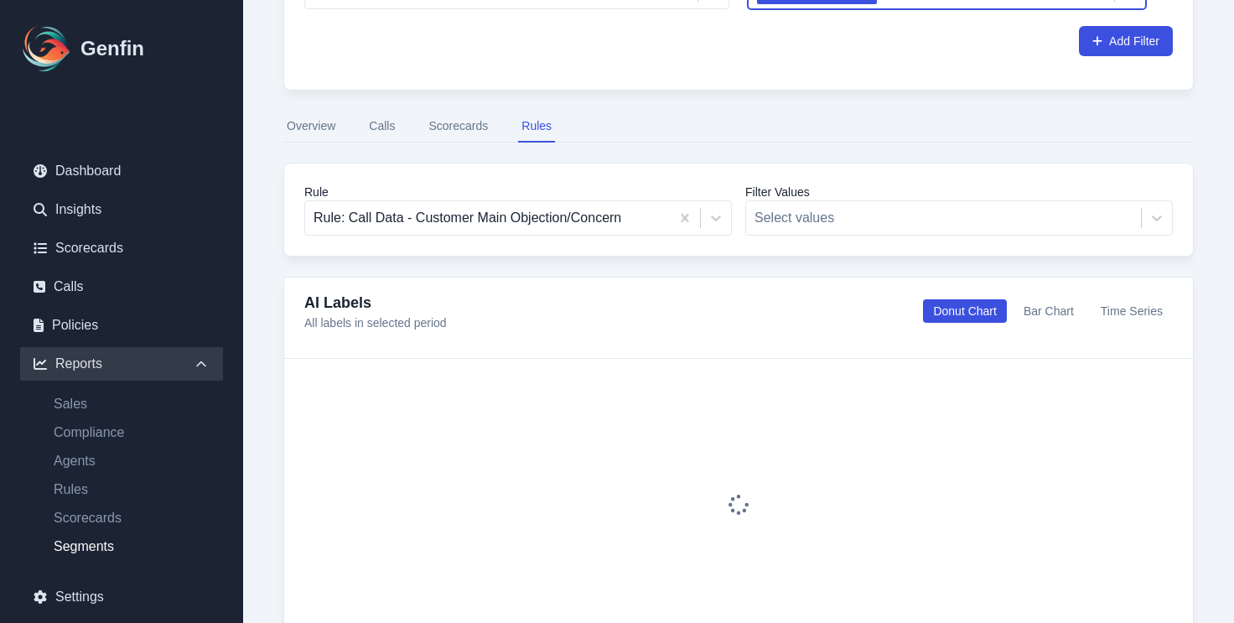
scroll to position [319, 0]
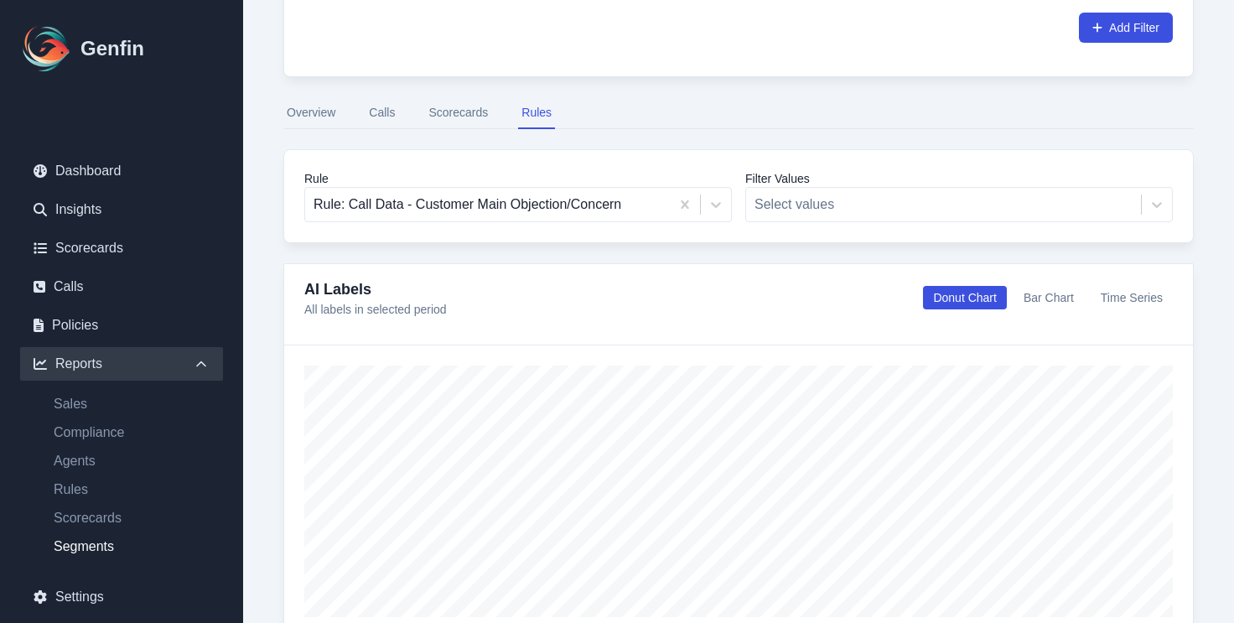
click at [324, 122] on button "Overview" at bounding box center [310, 113] width 55 height 32
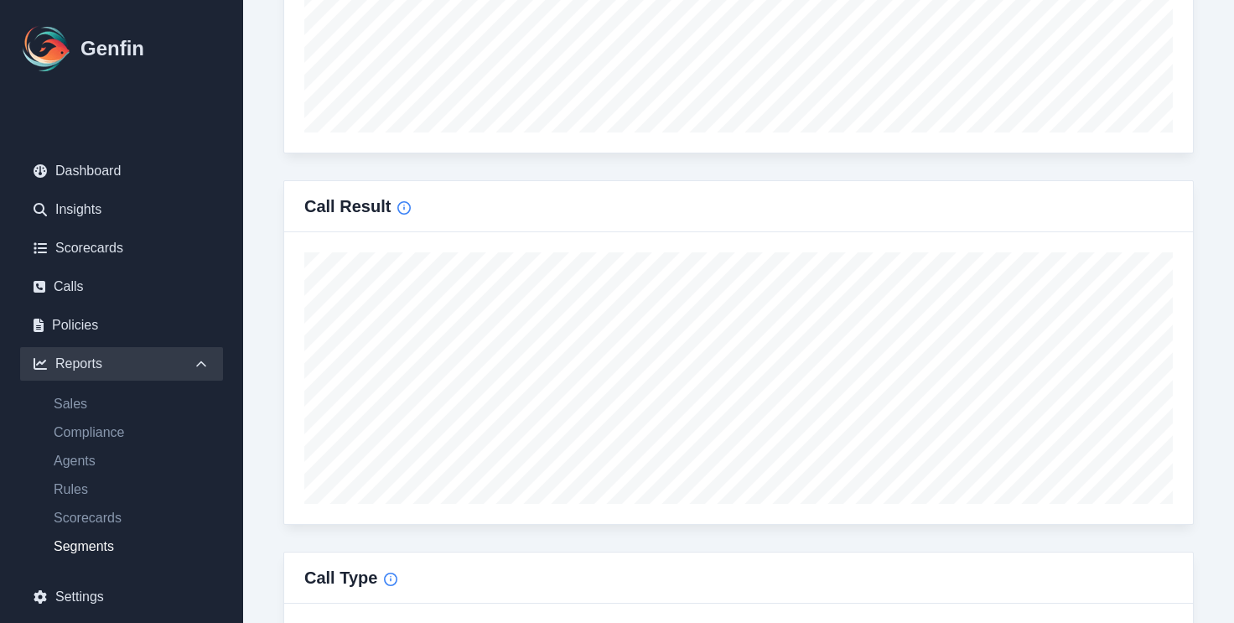
scroll to position [970, 0]
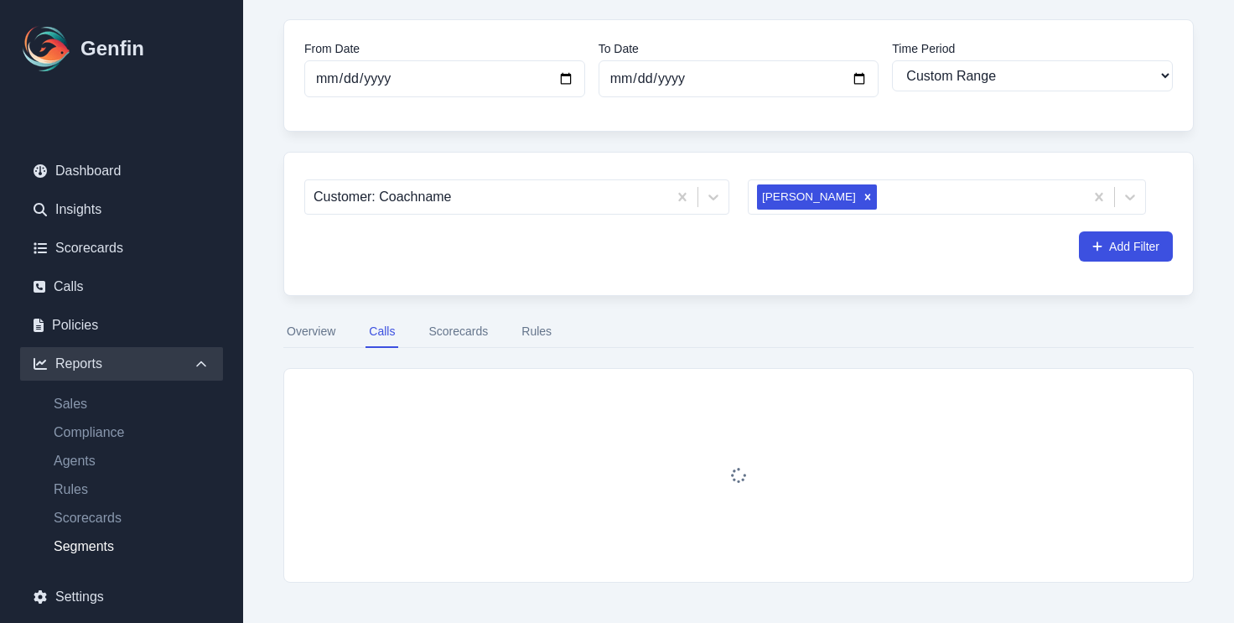
scroll to position [172, 0]
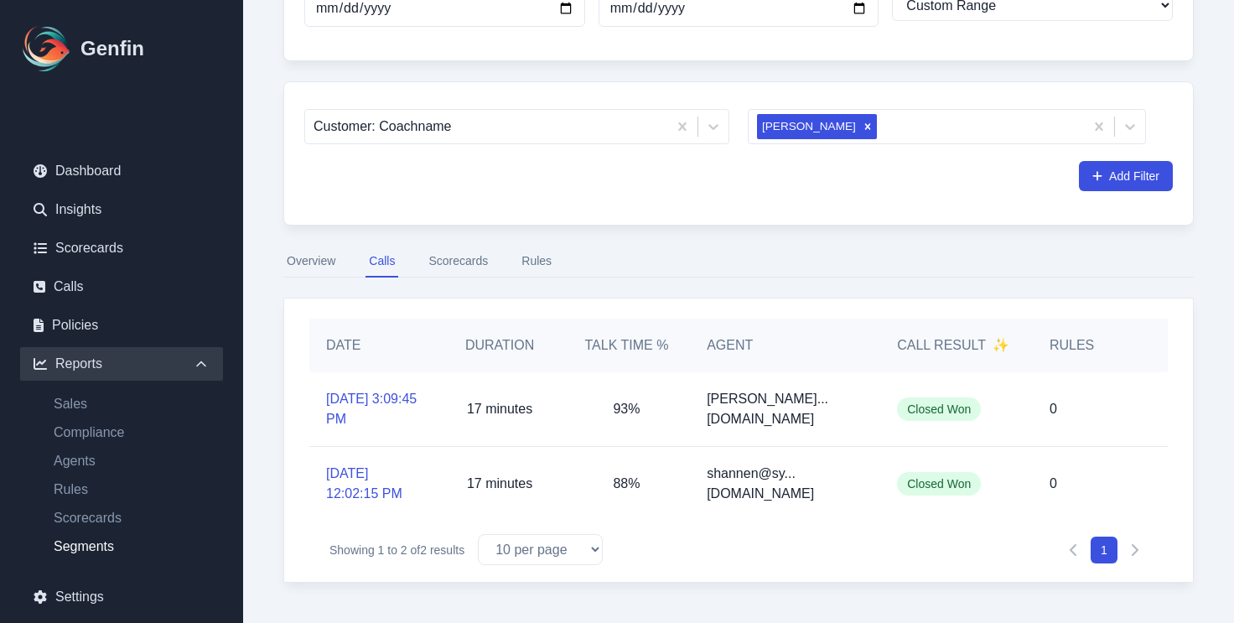
click at [488, 275] on button "Scorecards" at bounding box center [458, 262] width 66 height 32
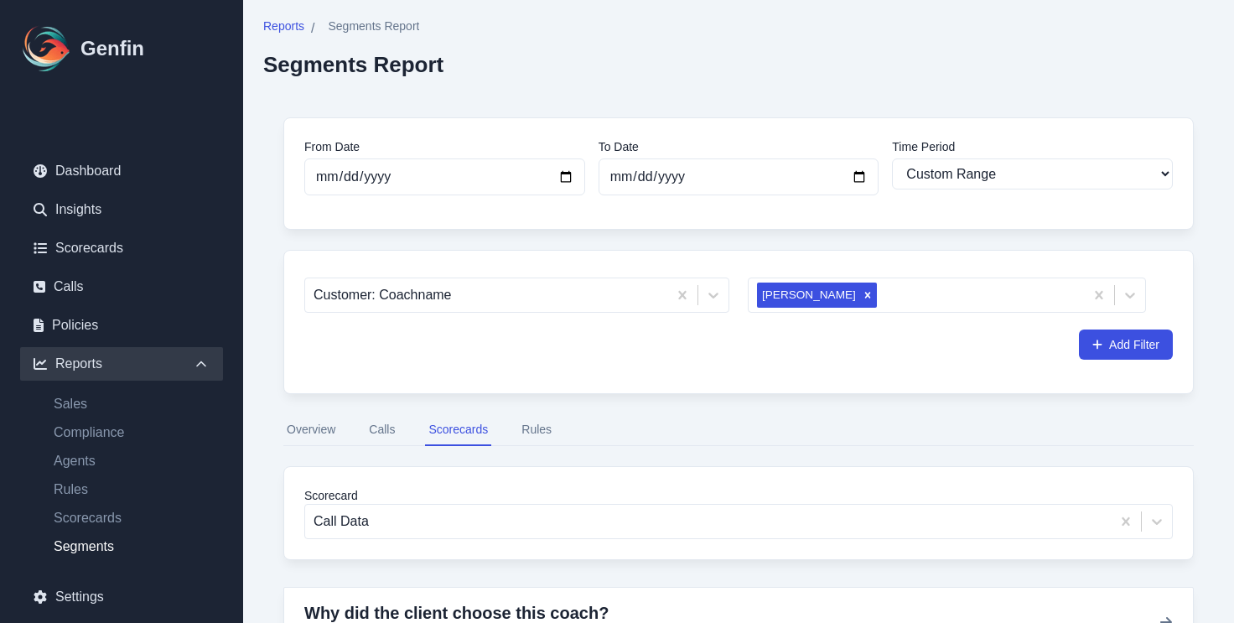
click at [534, 434] on button "Rules" at bounding box center [536, 430] width 37 height 32
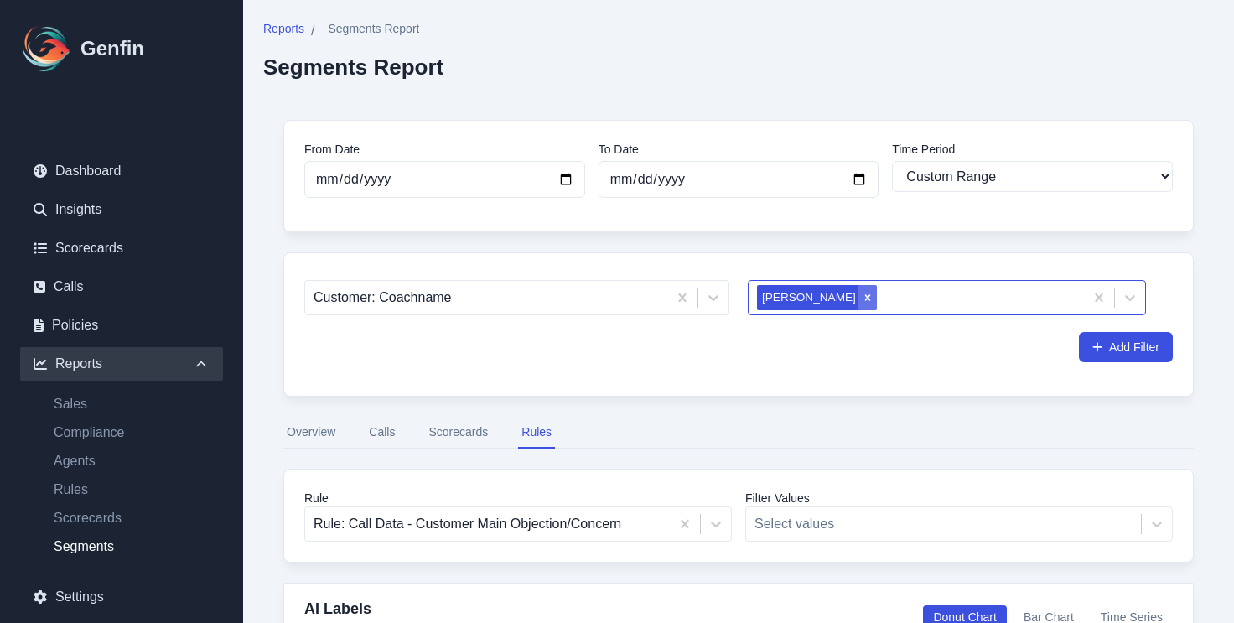
click at [862, 300] on icon "Remove Xiomara Gil" at bounding box center [868, 298] width 12 height 12
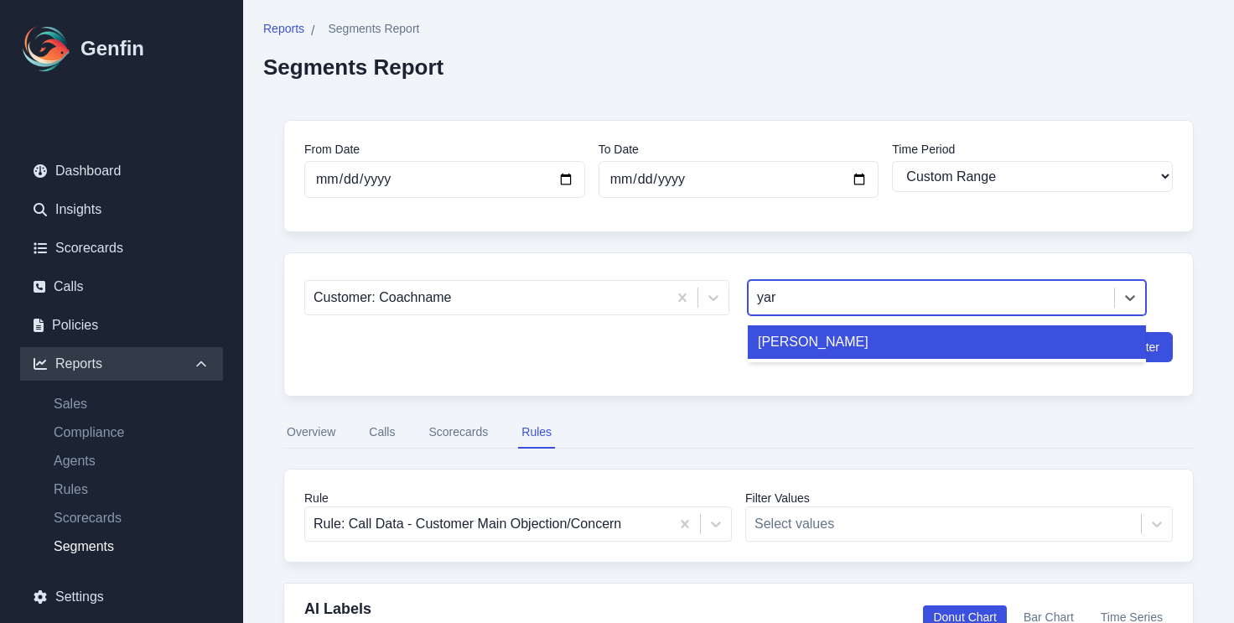
type input "yari"
click at [838, 339] on div "[PERSON_NAME]" at bounding box center [947, 342] width 398 height 34
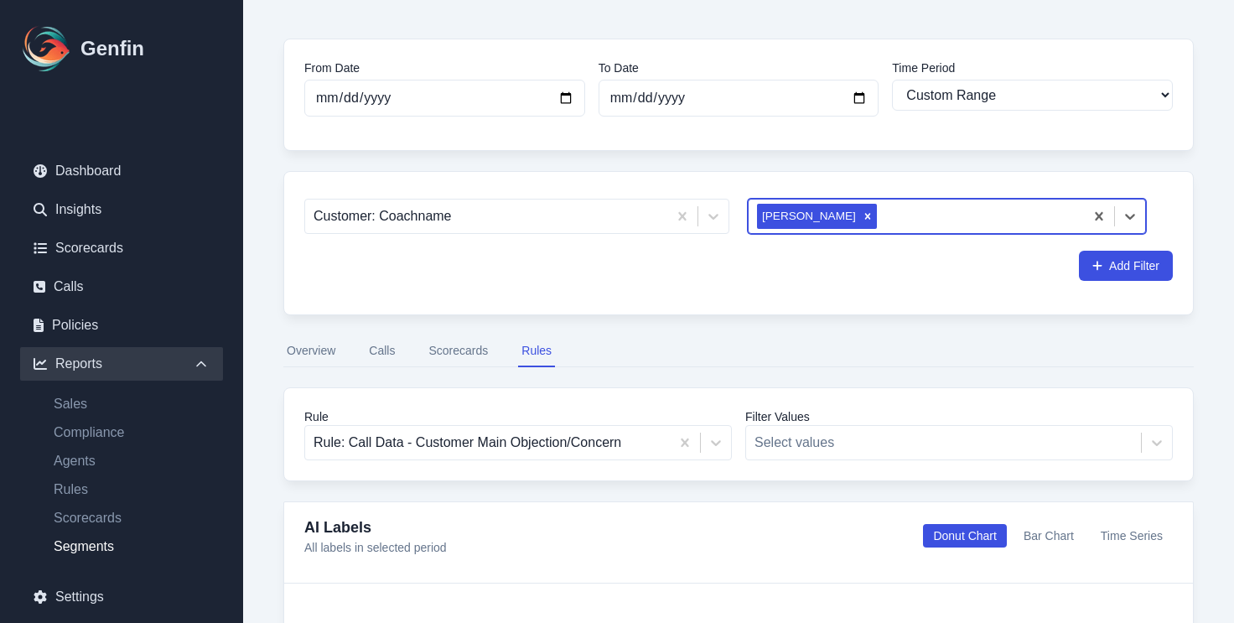
scroll to position [127, 0]
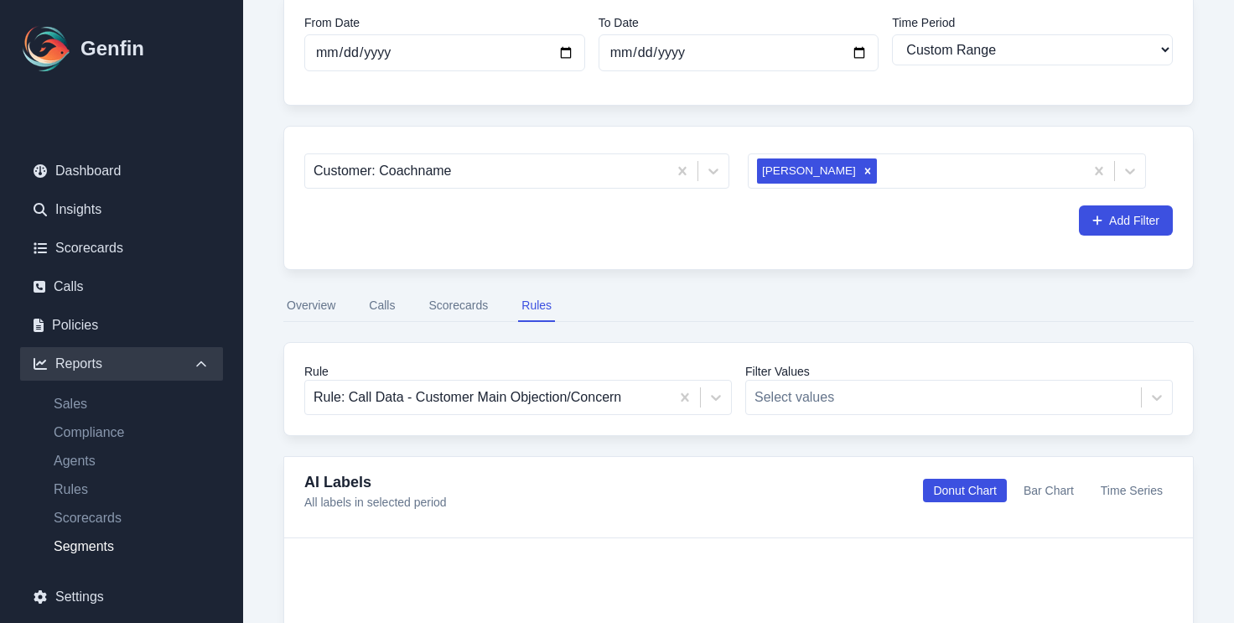
click at [272, 303] on div "From Date [DATE] To Date [DATE] Time Period Last 7 days Last 14 days Last 30 da…" at bounding box center [738, 510] width 951 height 1074
click at [293, 309] on button "Overview" at bounding box center [310, 306] width 55 height 32
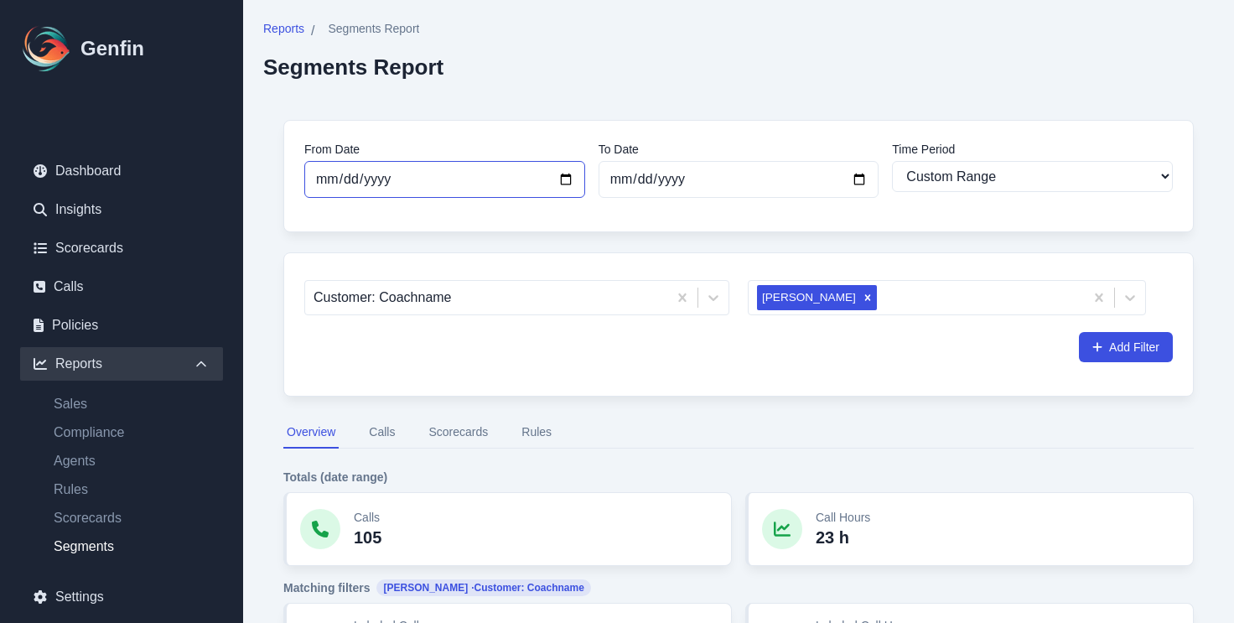
click at [521, 189] on input "[DATE]" at bounding box center [444, 179] width 281 height 37
click at [561, 179] on input "[DATE]" at bounding box center [444, 179] width 281 height 37
type input "[DATE]"
click at [685, 176] on input "[DATE]" at bounding box center [739, 179] width 281 height 37
click at [860, 175] on input "[DATE]" at bounding box center [739, 179] width 281 height 37
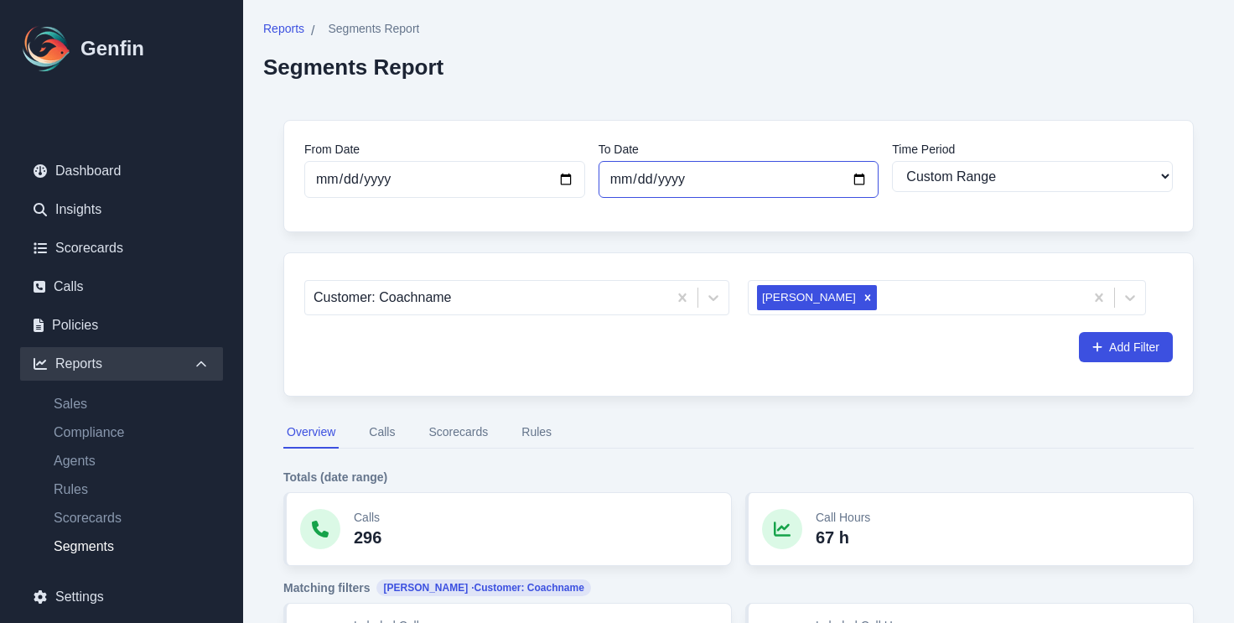
type input "[DATE]"
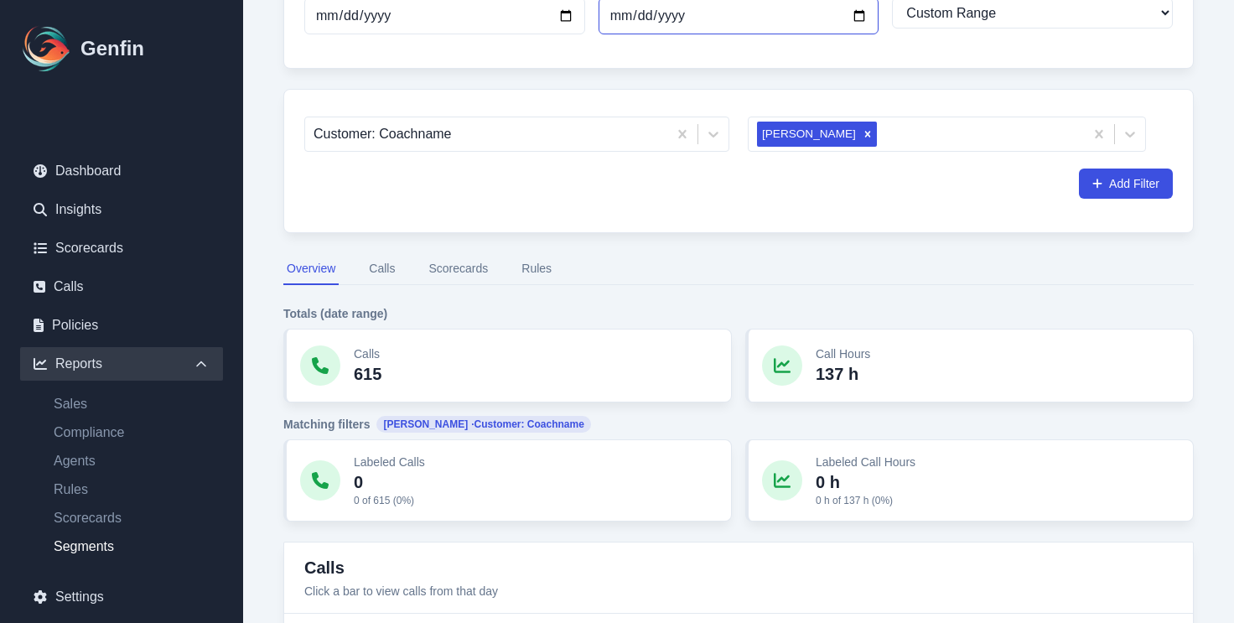
scroll to position [23, 0]
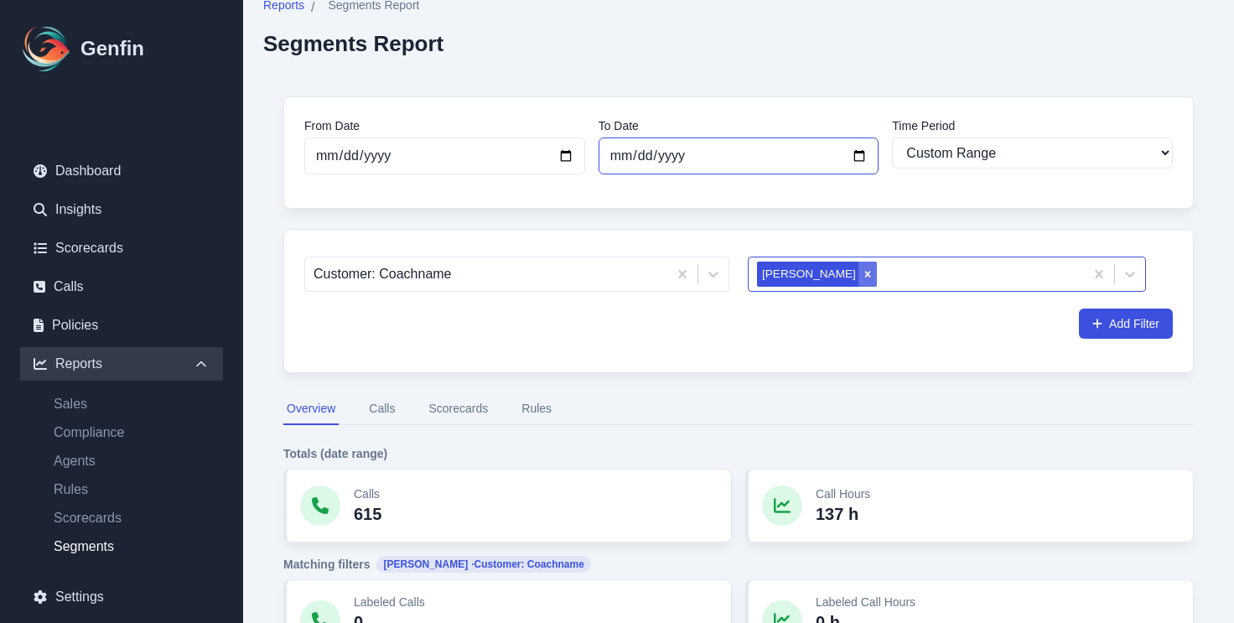
click at [858, 283] on div "Remove Yaritza Santiago" at bounding box center [867, 274] width 18 height 25
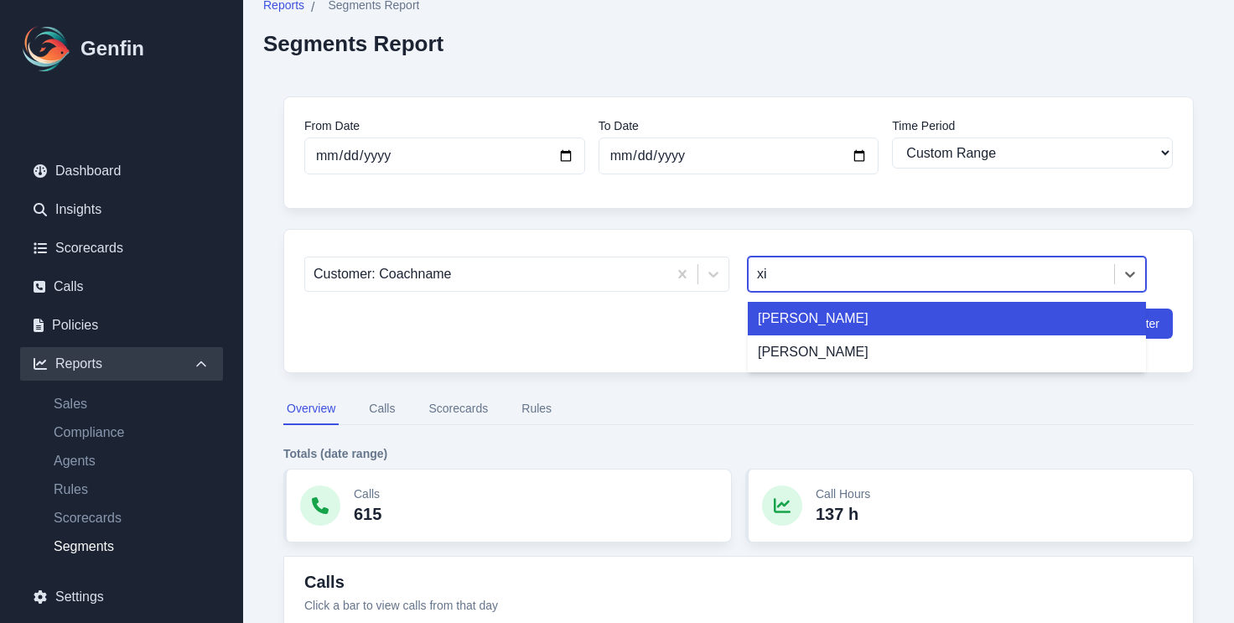
type input "xio"
click at [779, 319] on div "[PERSON_NAME]" at bounding box center [947, 319] width 398 height 34
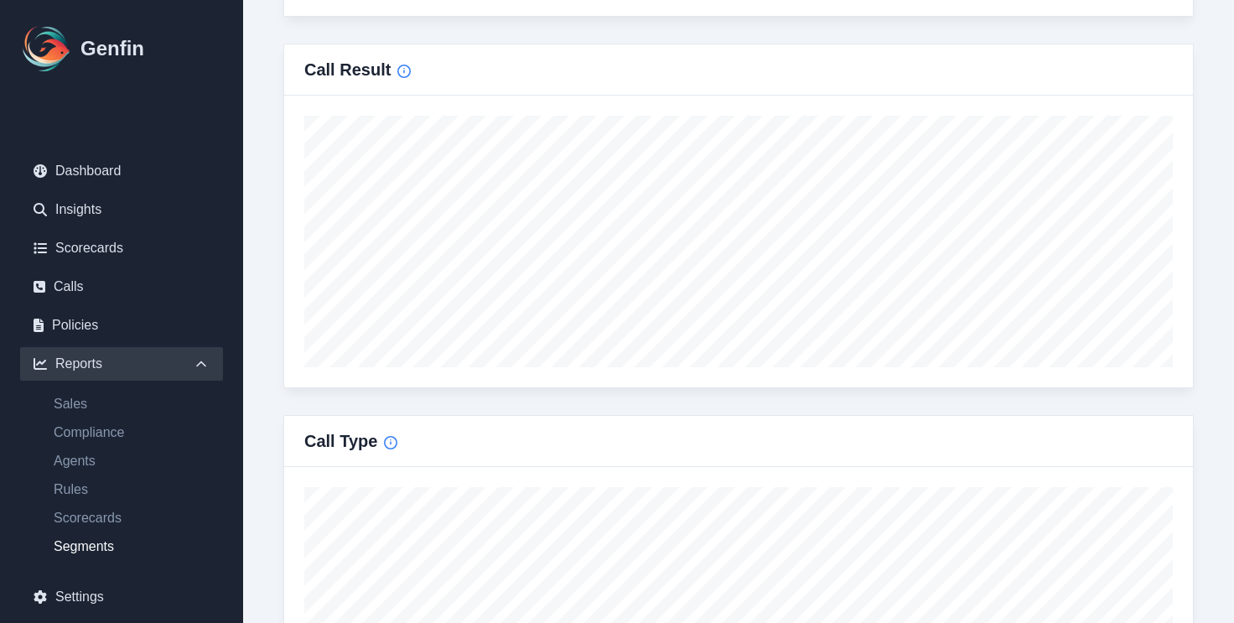
scroll to position [1054, 0]
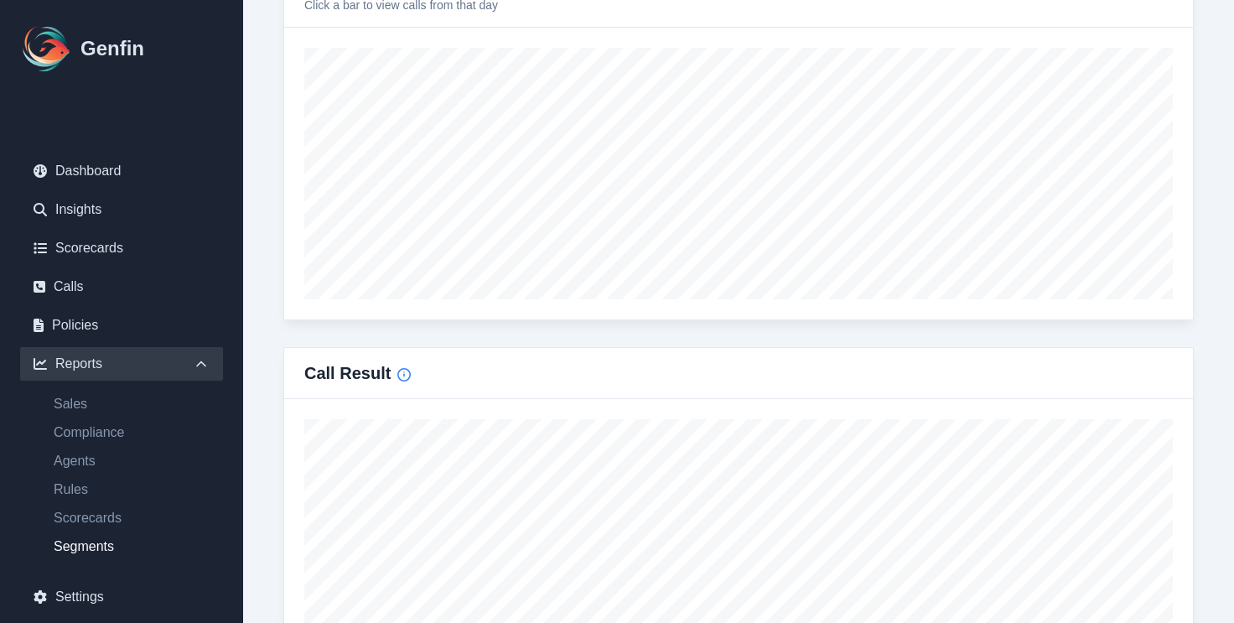
type input "[DATE]"
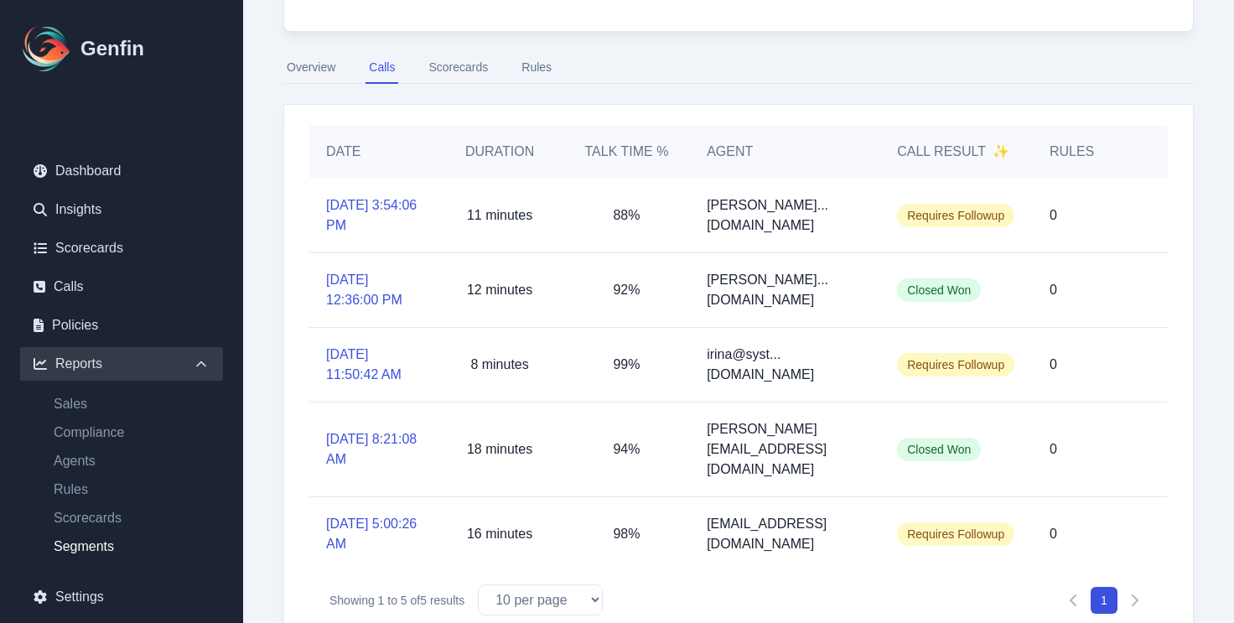
scroll to position [396, 0]
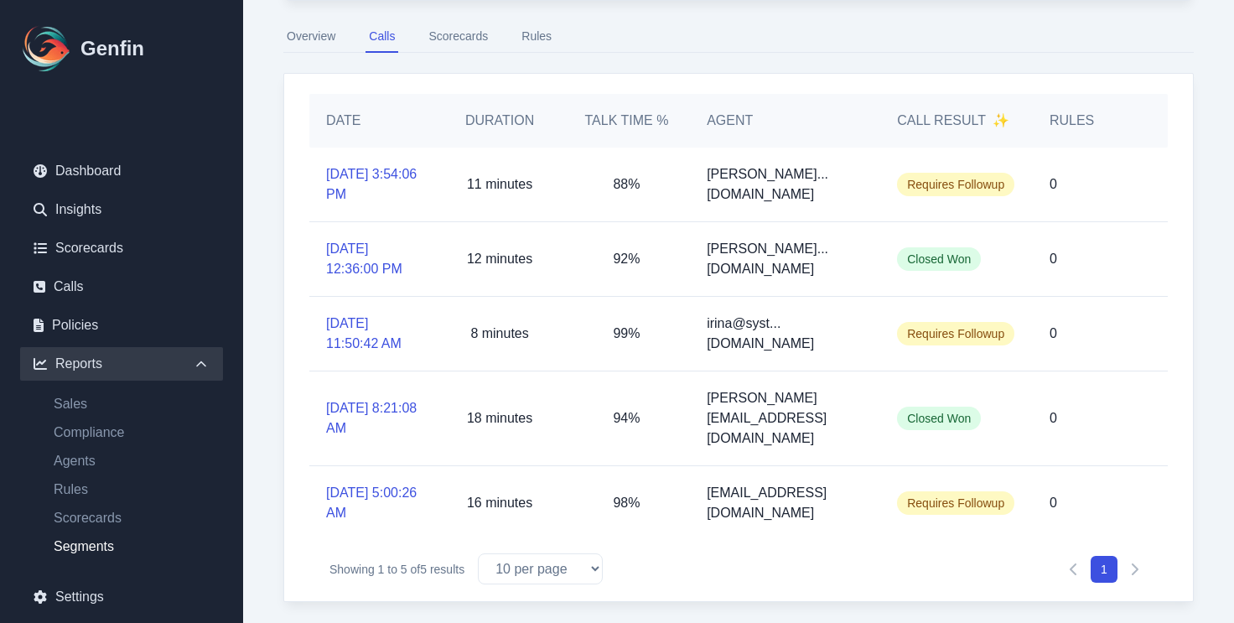
click at [473, 39] on button "Scorecards" at bounding box center [458, 37] width 66 height 32
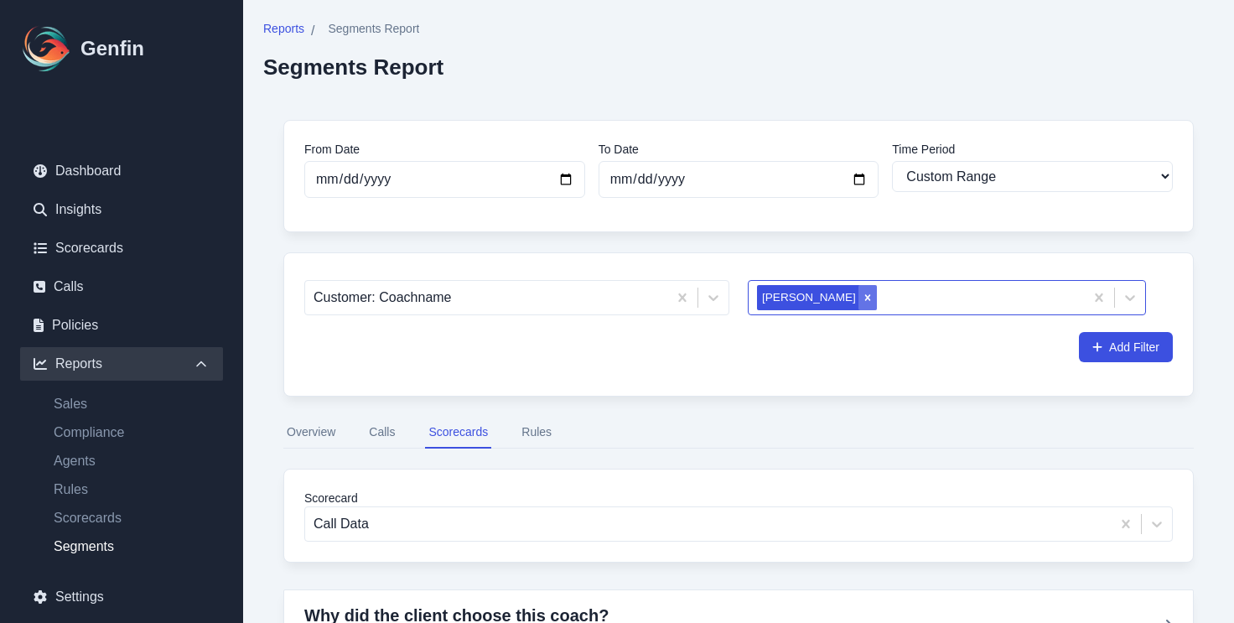
click at [862, 303] on icon "Remove Xiomara Gil" at bounding box center [868, 298] width 12 height 12
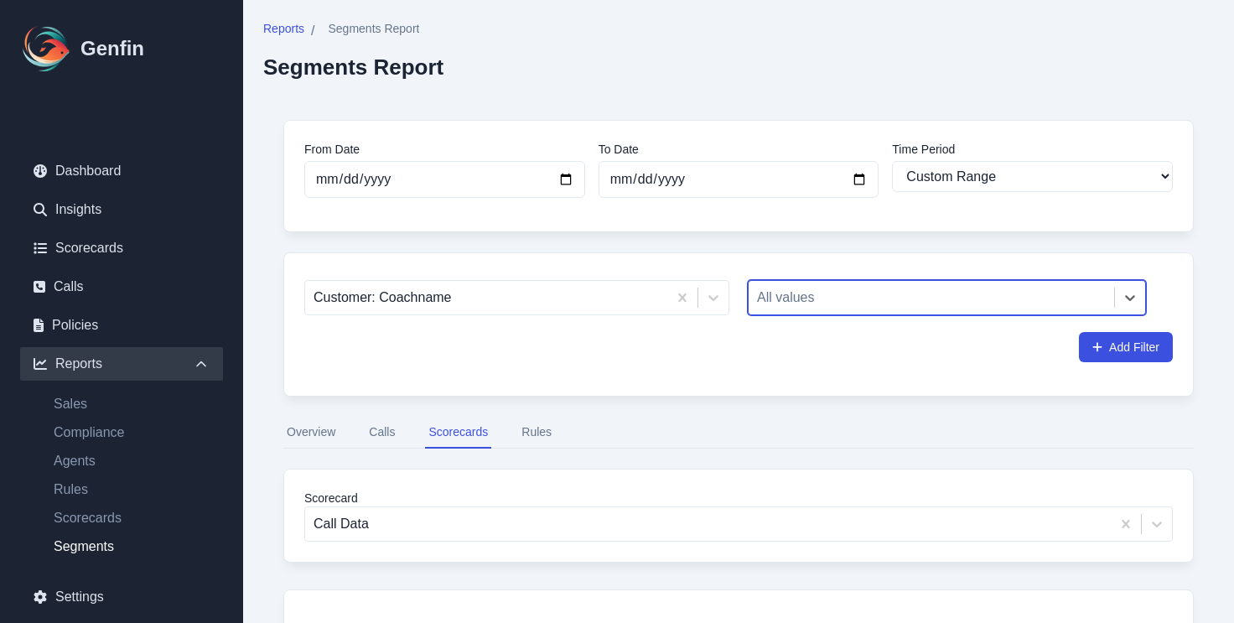
click at [816, 302] on div at bounding box center [931, 297] width 349 height 23
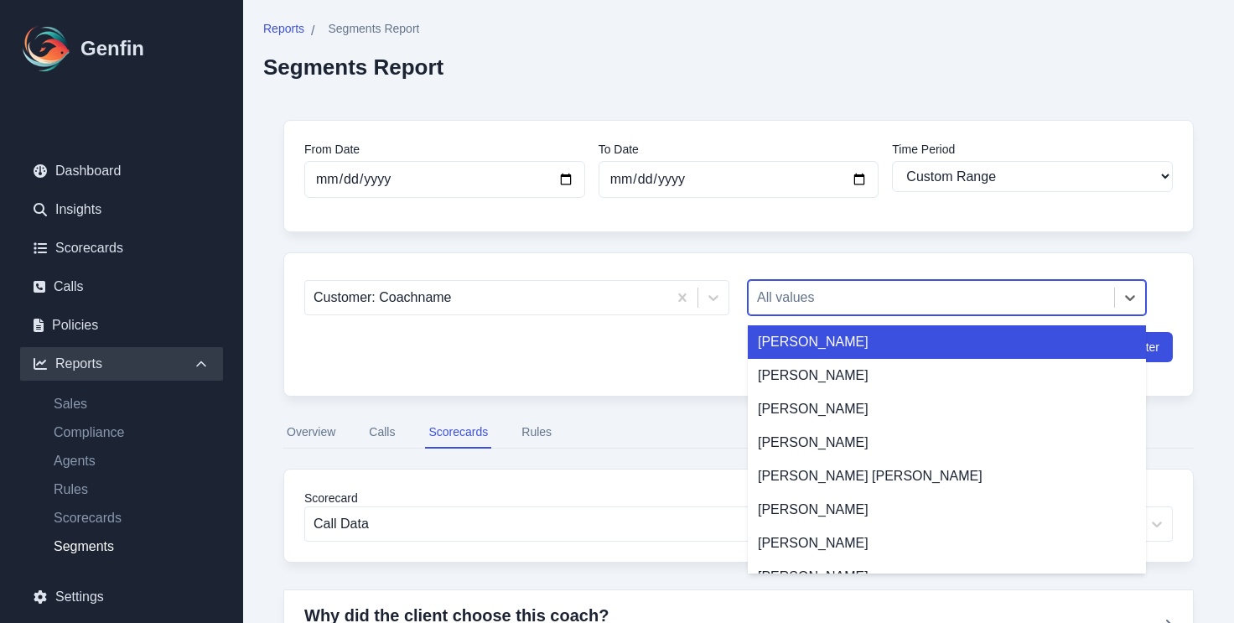
click at [812, 300] on div at bounding box center [931, 297] width 349 height 23
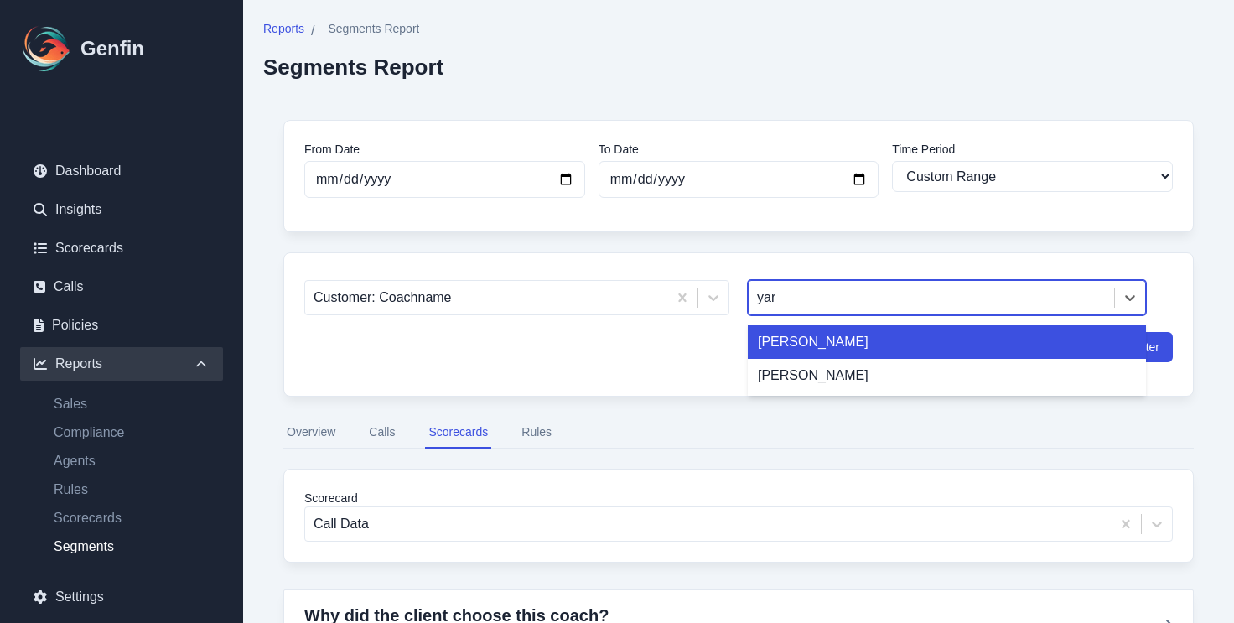
type input "yari"
click at [816, 346] on div "[PERSON_NAME]" at bounding box center [947, 342] width 398 height 34
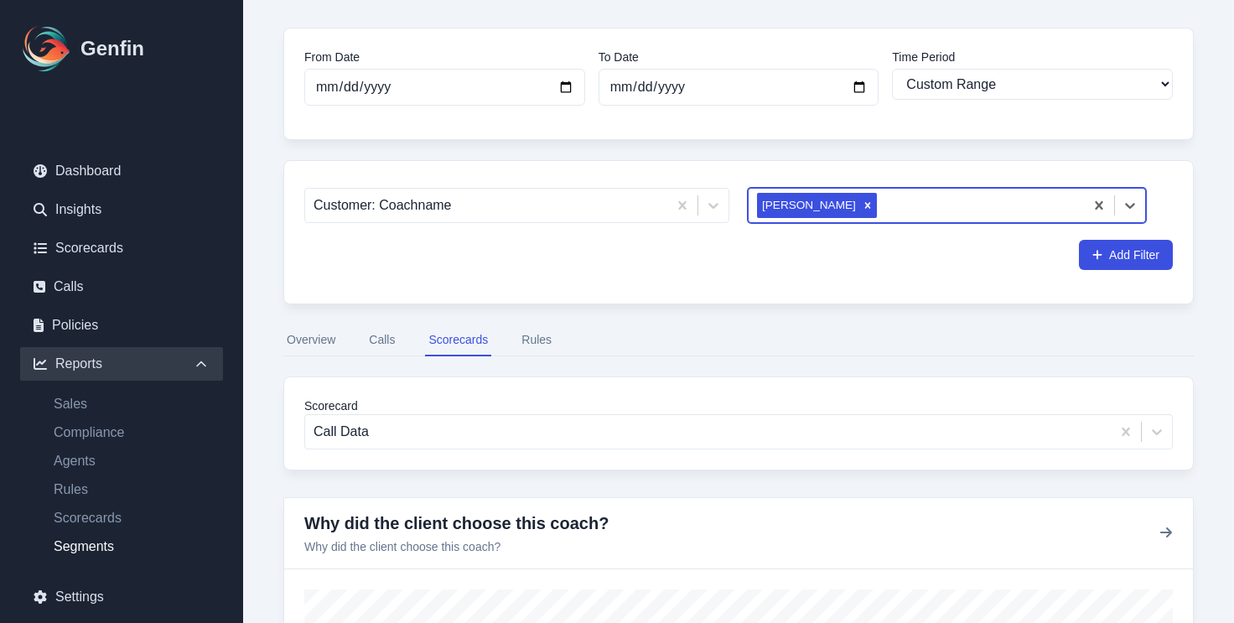
scroll to position [289, 0]
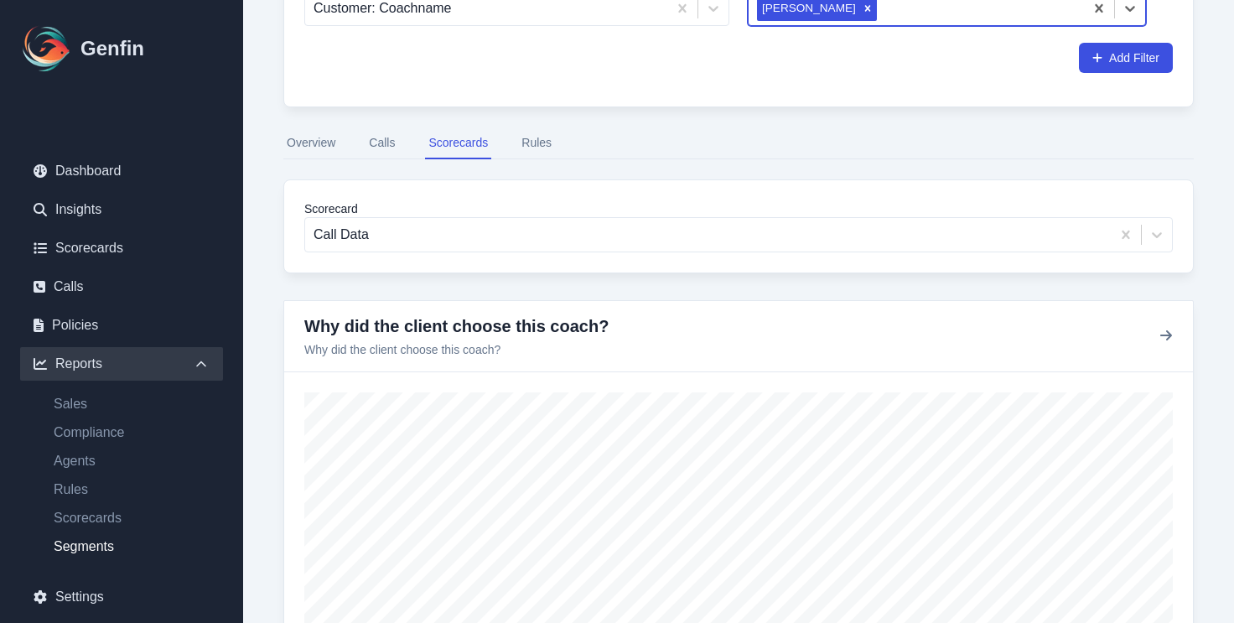
click at [327, 144] on button "Overview" at bounding box center [310, 143] width 55 height 32
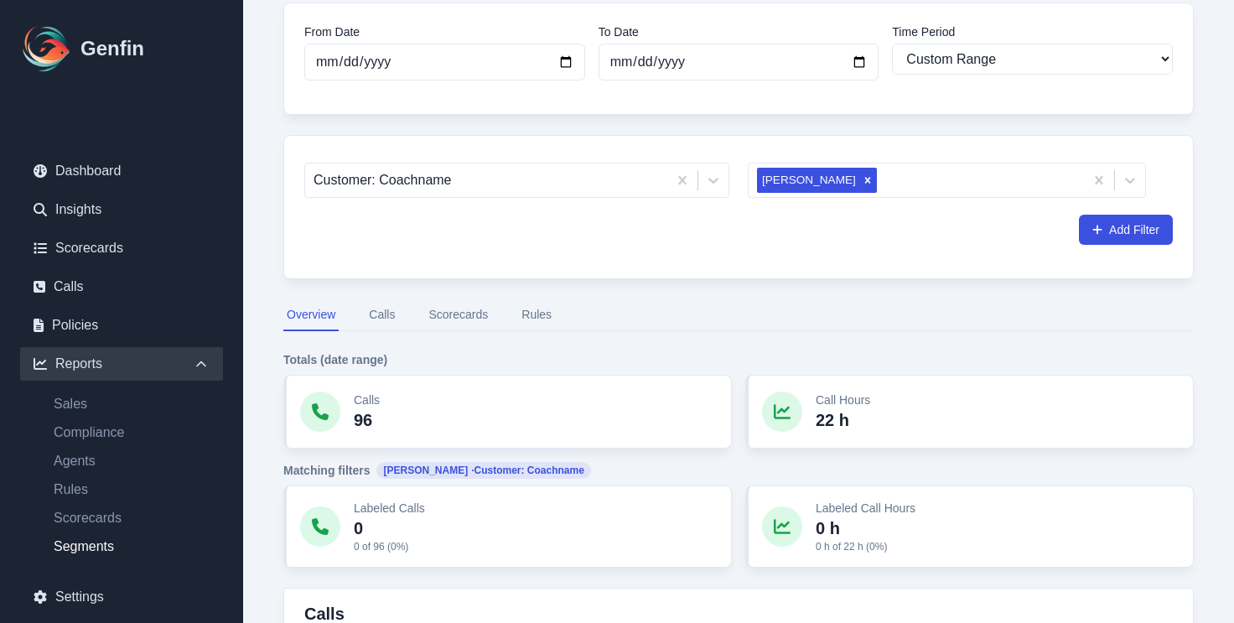
scroll to position [94, 0]
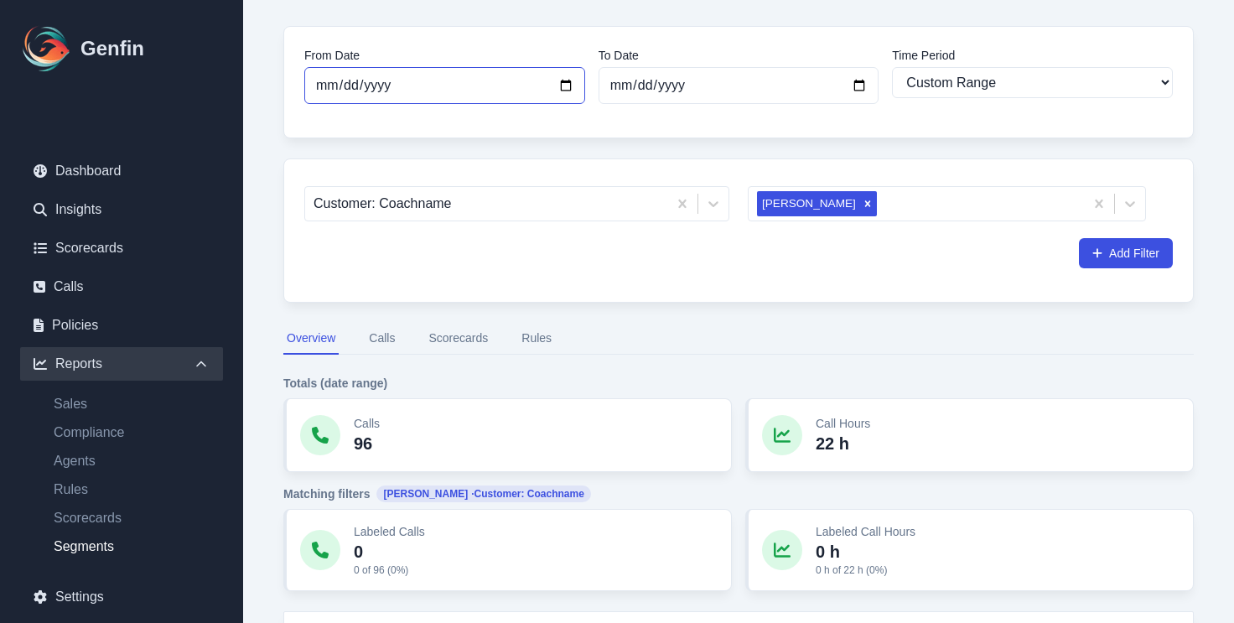
click at [396, 90] on input "[DATE]" at bounding box center [444, 85] width 281 height 37
click at [567, 83] on input "[DATE]" at bounding box center [444, 85] width 281 height 37
type input "[DATE]"
click at [667, 82] on input "[DATE]" at bounding box center [739, 85] width 281 height 37
click at [867, 87] on input "[DATE]" at bounding box center [739, 85] width 281 height 37
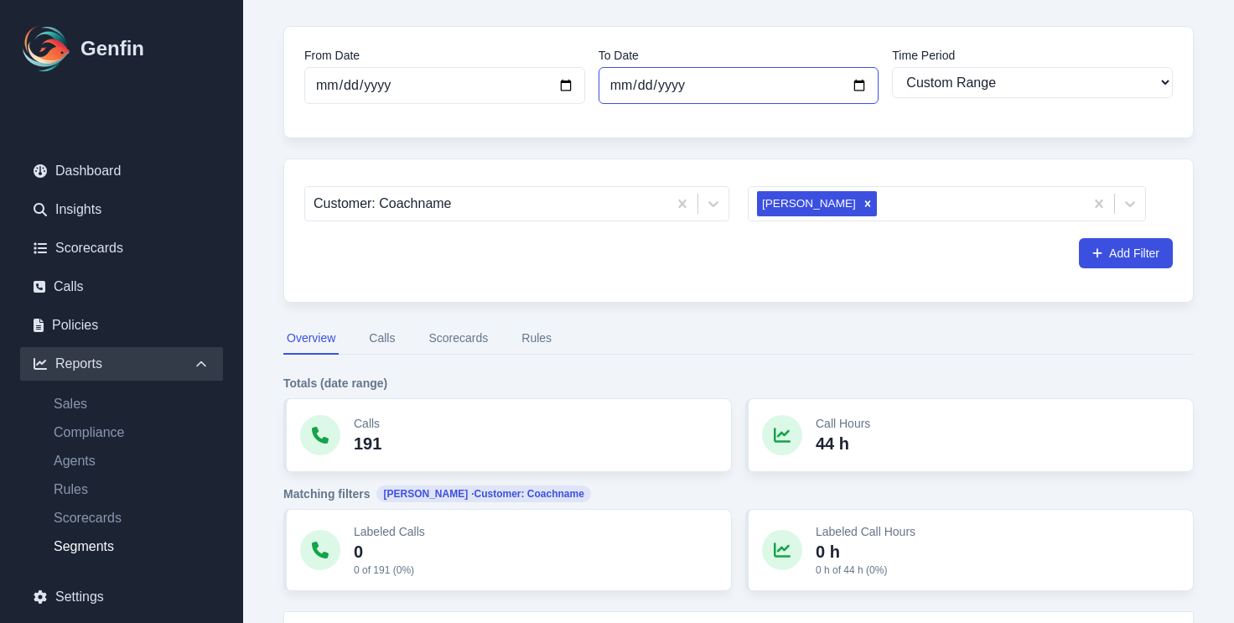
type input "[DATE]"
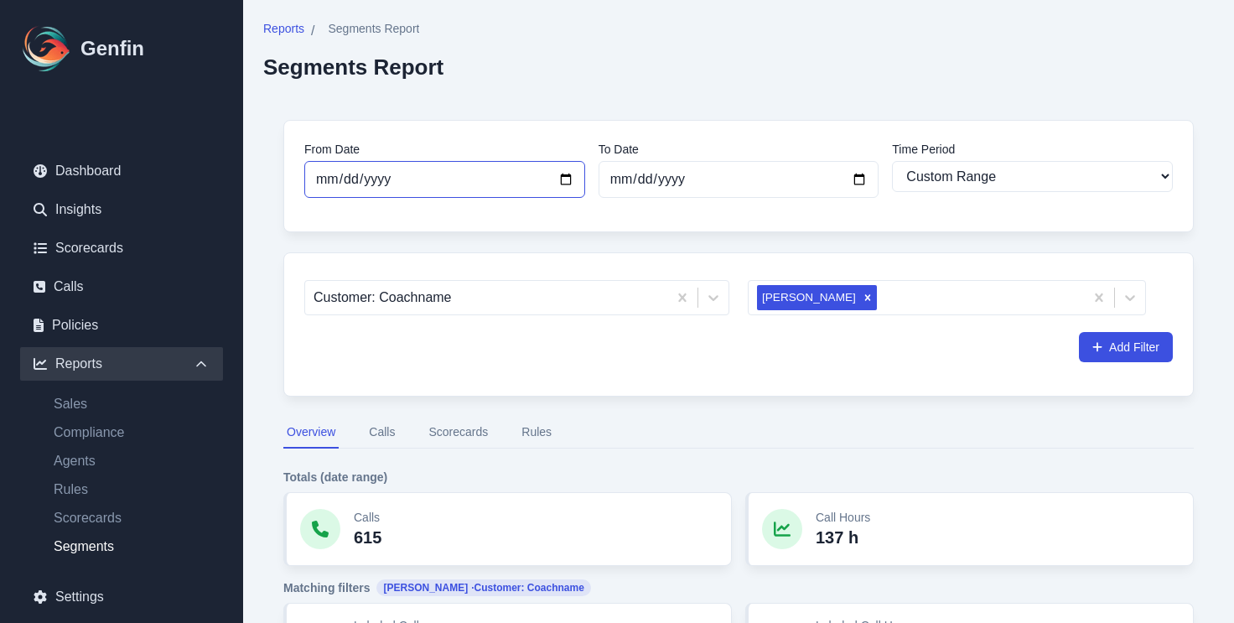
click at [484, 188] on input "[DATE]" at bounding box center [444, 179] width 281 height 37
click at [482, 188] on input "[DATE]" at bounding box center [444, 179] width 281 height 37
click at [554, 179] on input "[DATE]" at bounding box center [444, 179] width 281 height 37
click at [562, 180] on input "[DATE]" at bounding box center [444, 179] width 281 height 37
type input "[DATE]"
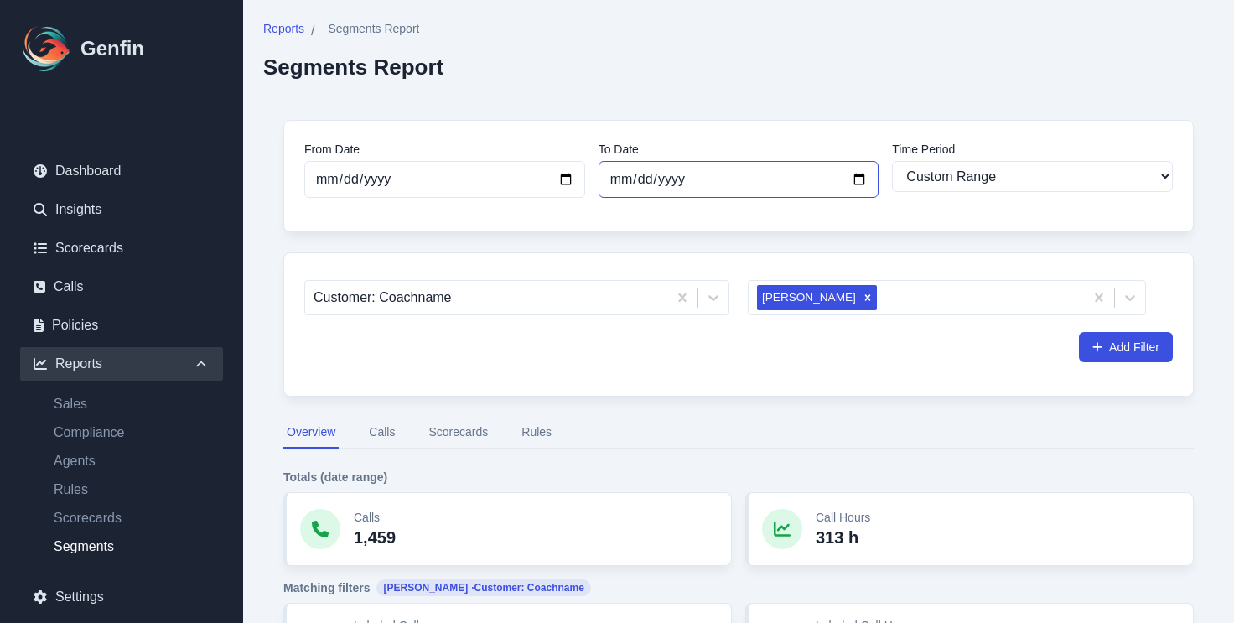
click at [713, 192] on input "[DATE]" at bounding box center [739, 179] width 281 height 37
click at [790, 179] on input "[DATE]" at bounding box center [739, 179] width 281 height 37
click at [963, 174] on select "Last 7 days Last 14 days Last 30 days Last 90 days Last 180 days Last 365 days …" at bounding box center [1032, 176] width 281 height 31
select select "30"
click at [892, 161] on select "Last 7 days Last 14 days Last 30 days Last 90 days Last 180 days Last 365 days …" at bounding box center [1032, 176] width 281 height 31
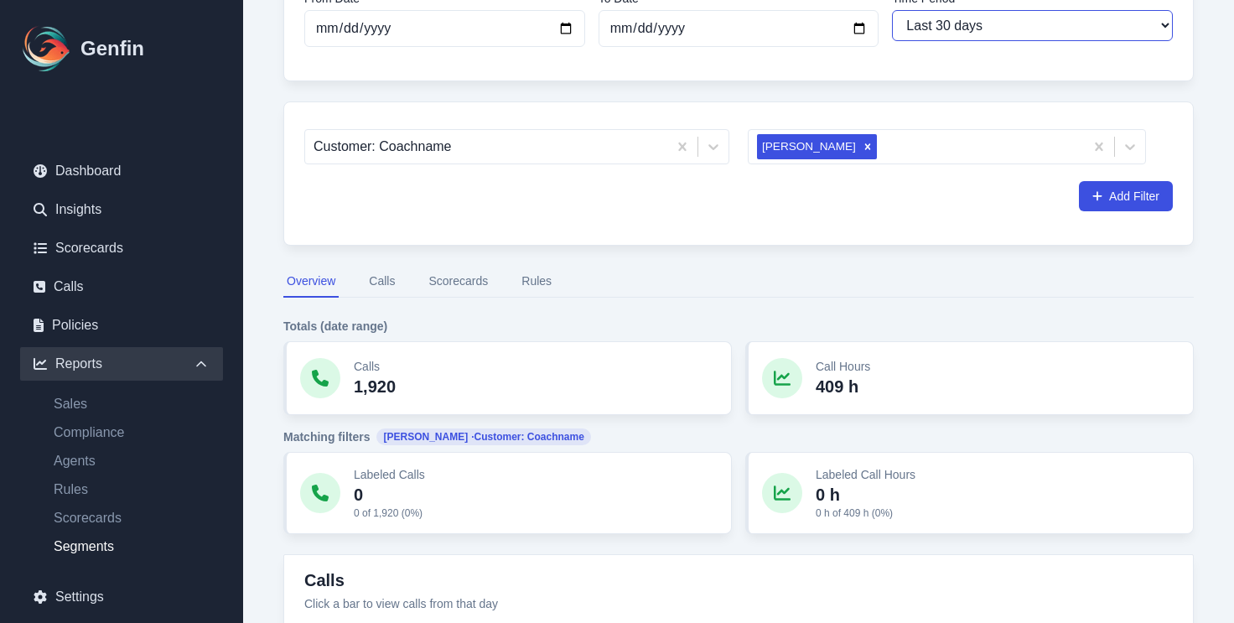
scroll to position [80, 0]
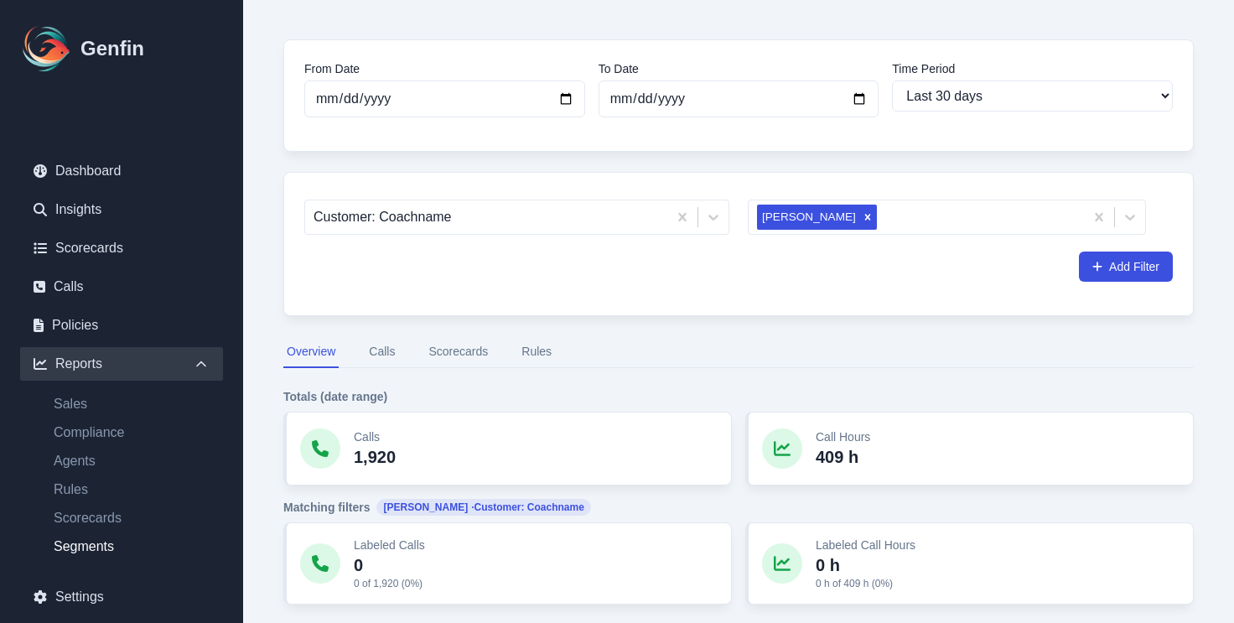
click at [405, 92] on input "[DATE]" at bounding box center [444, 98] width 281 height 37
click at [562, 98] on input "[DATE]" at bounding box center [444, 98] width 281 height 37
type input "[DATE]"
select select "custom"
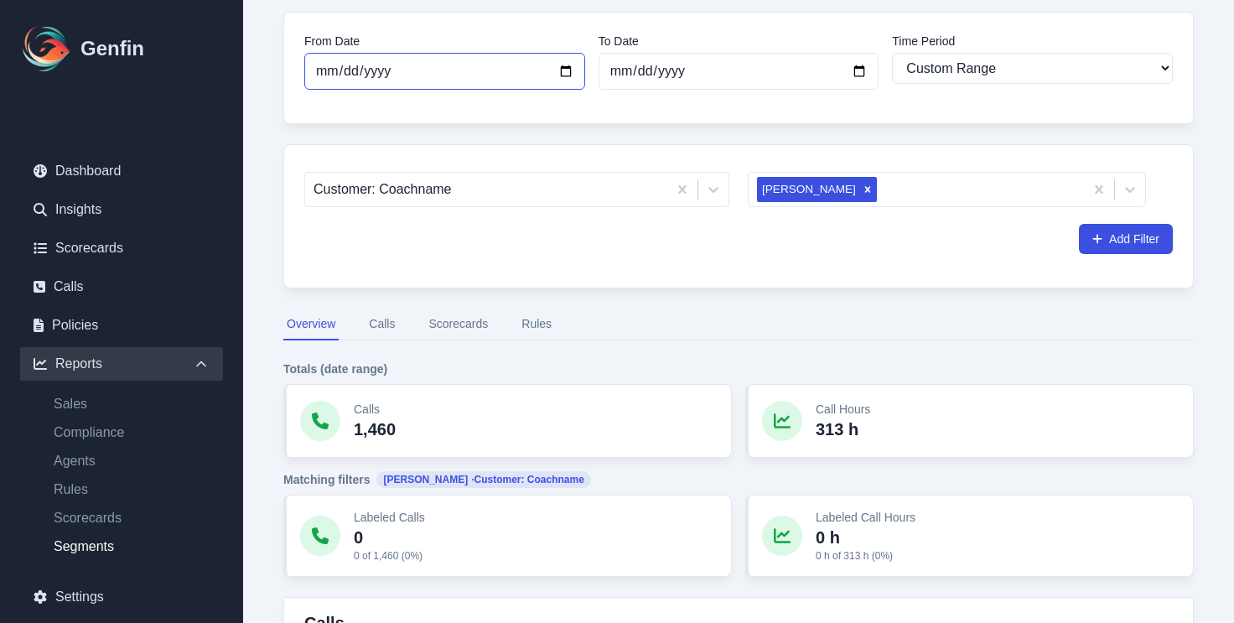
scroll to position [107, 0]
click at [865, 189] on icon "Remove Yaritza Santiago" at bounding box center [868, 190] width 6 height 6
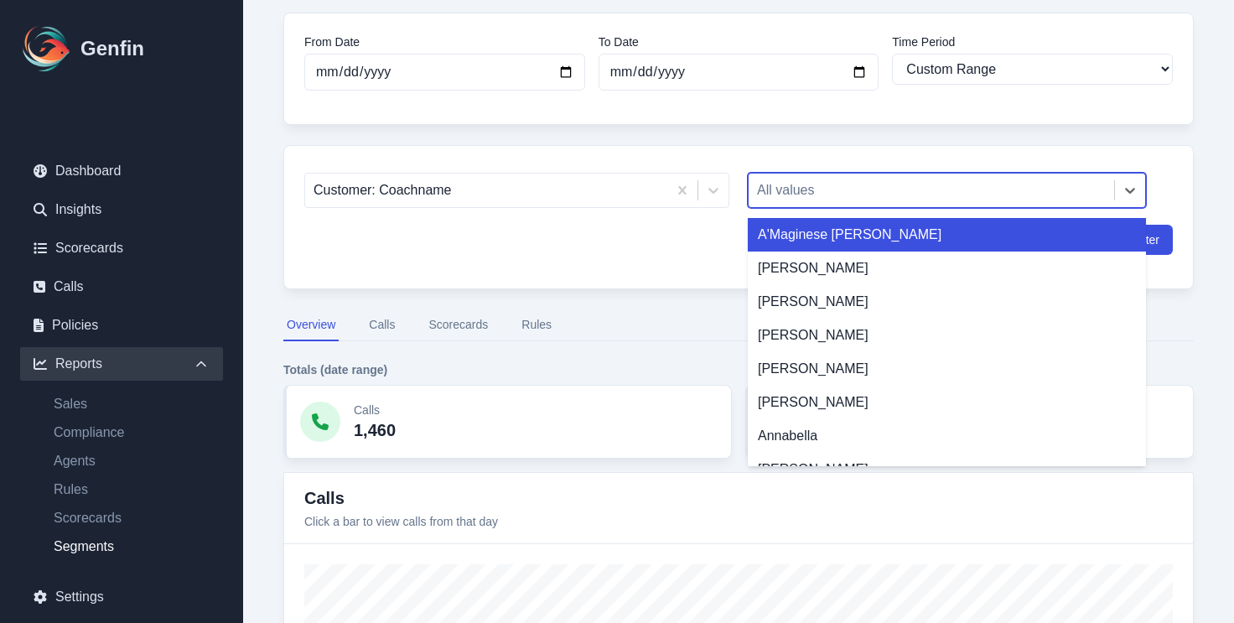
click at [853, 191] on div at bounding box center [931, 190] width 349 height 23
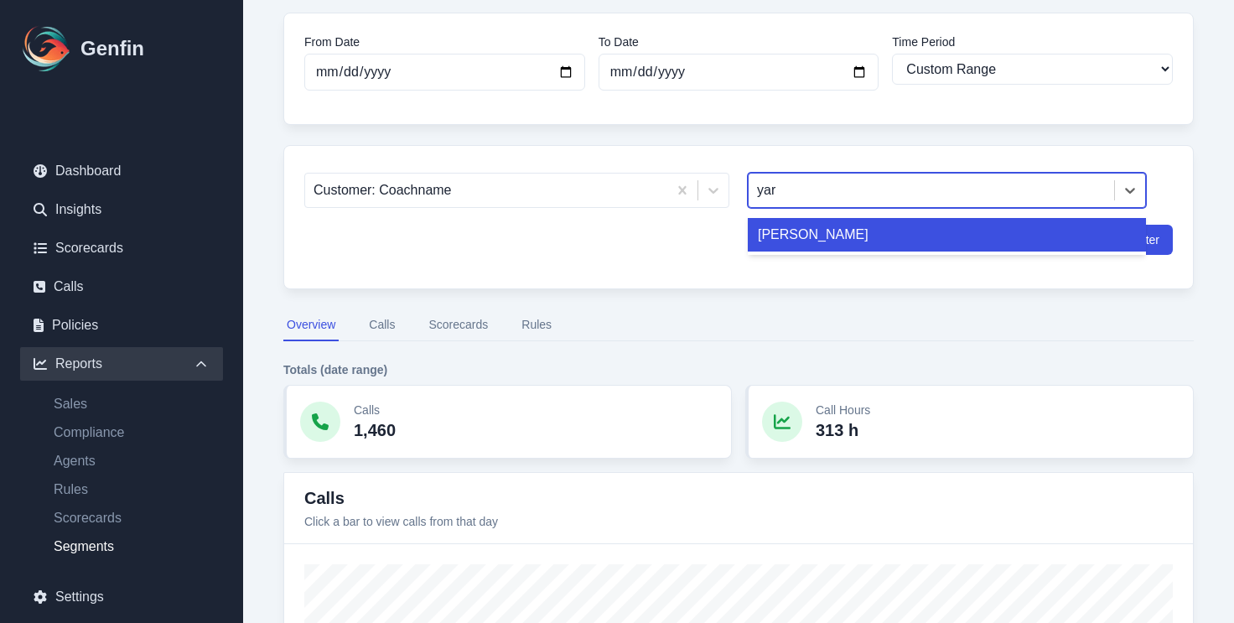
type input "yari"
click at [836, 231] on div "[PERSON_NAME]" at bounding box center [947, 235] width 398 height 34
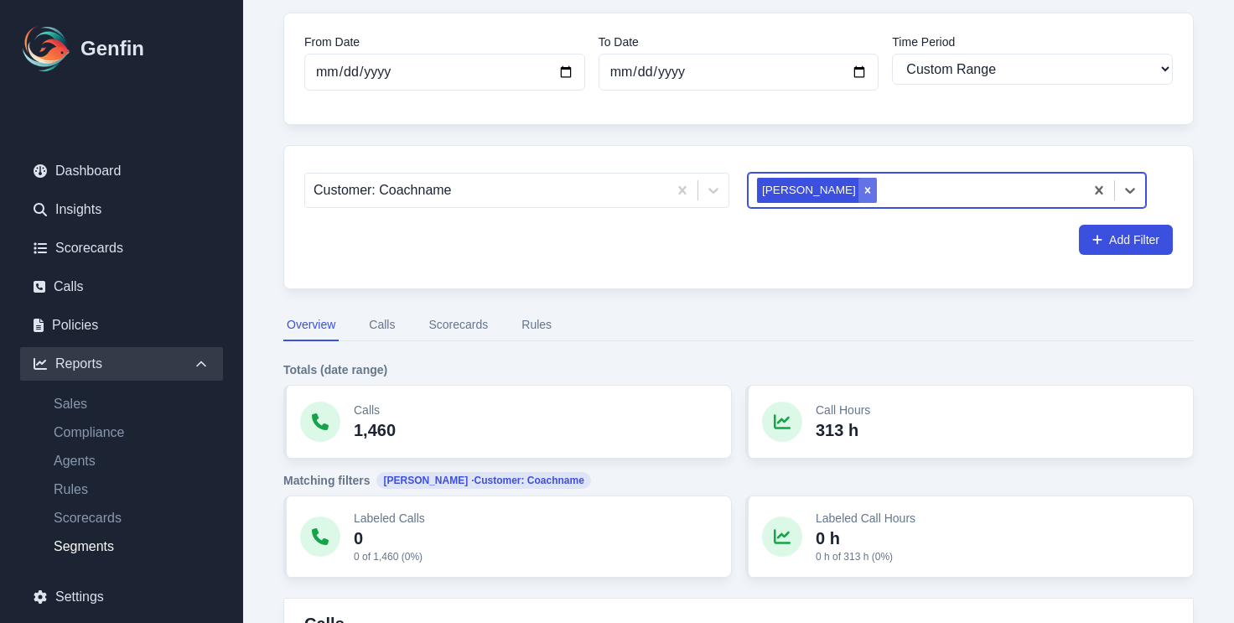
click at [862, 190] on icon "Remove Yaritza Santiago" at bounding box center [868, 190] width 12 height 12
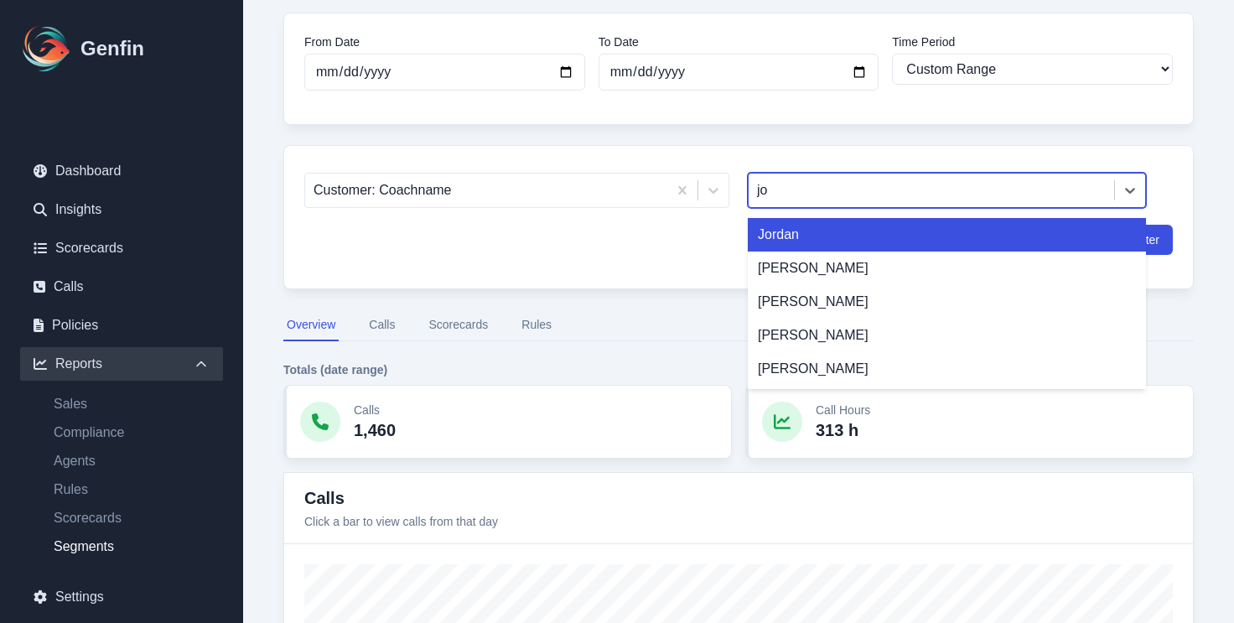
type input "joy"
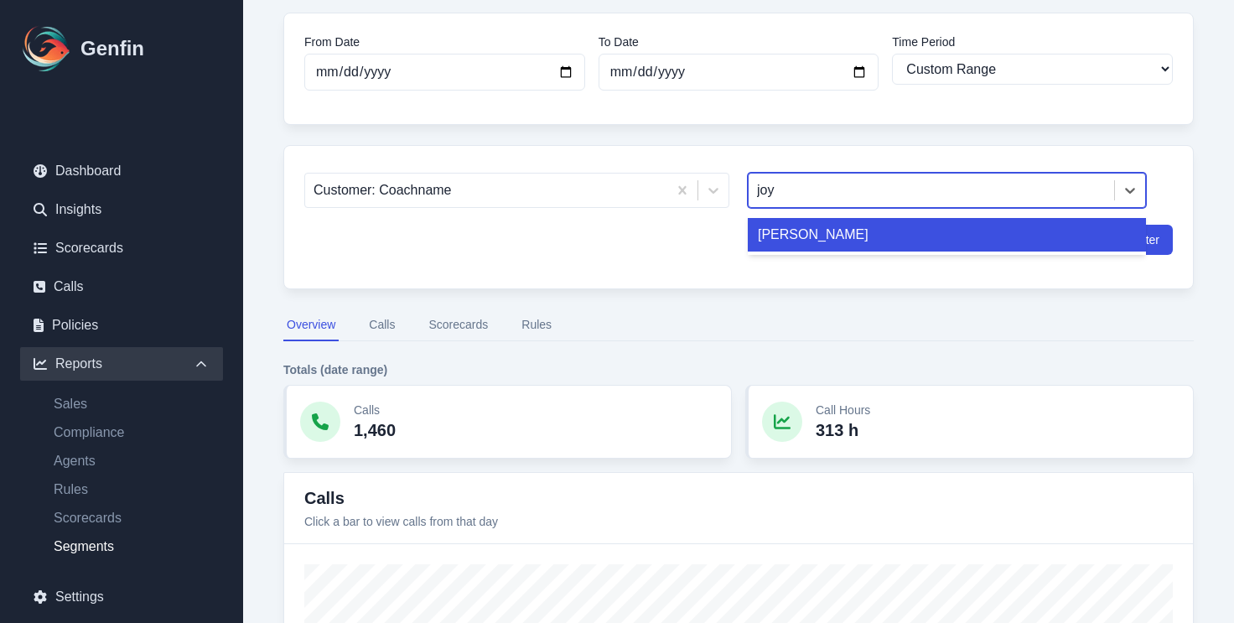
click at [840, 232] on div "[PERSON_NAME]" at bounding box center [947, 235] width 398 height 34
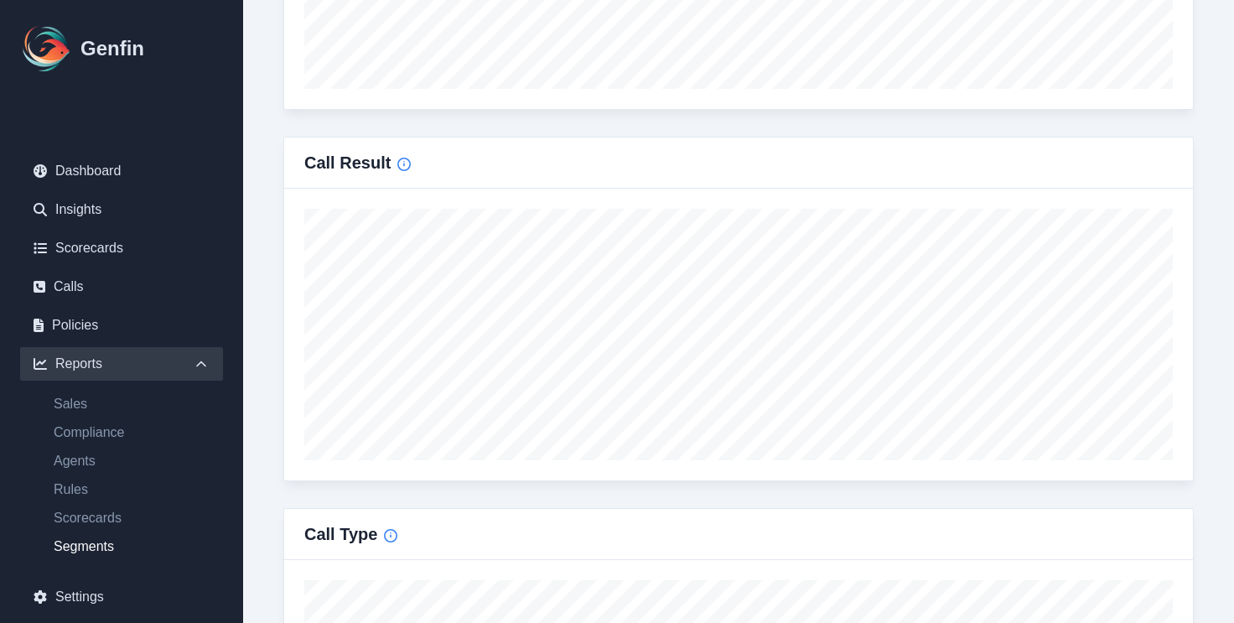
scroll to position [101, 0]
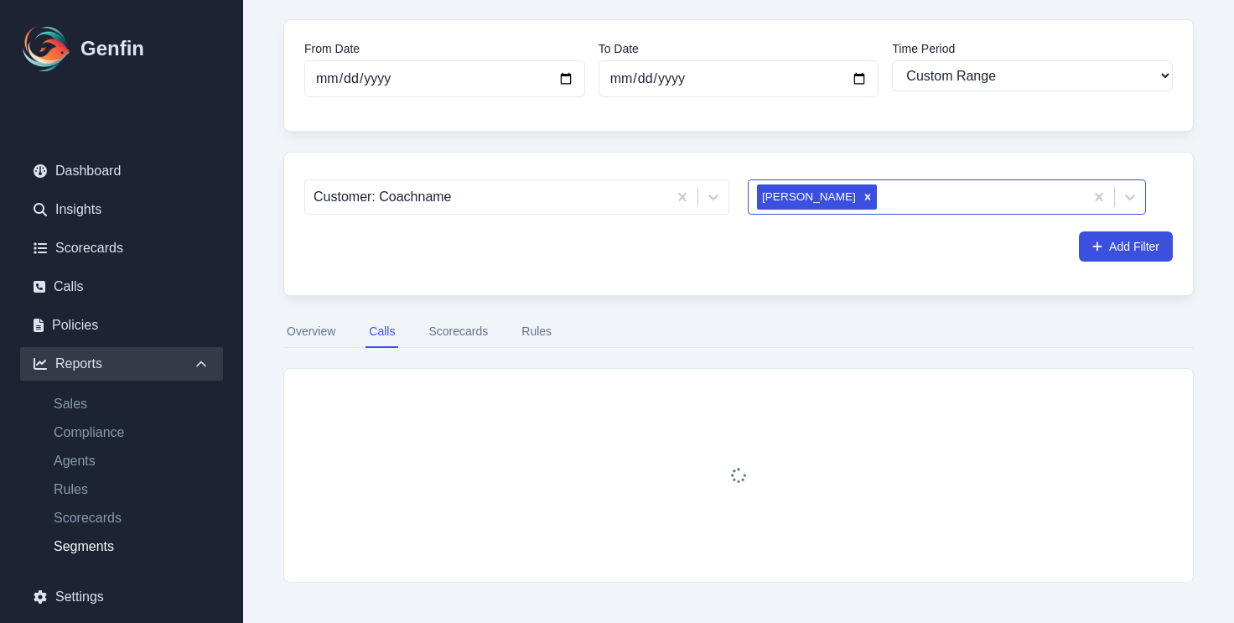
scroll to position [246, 0]
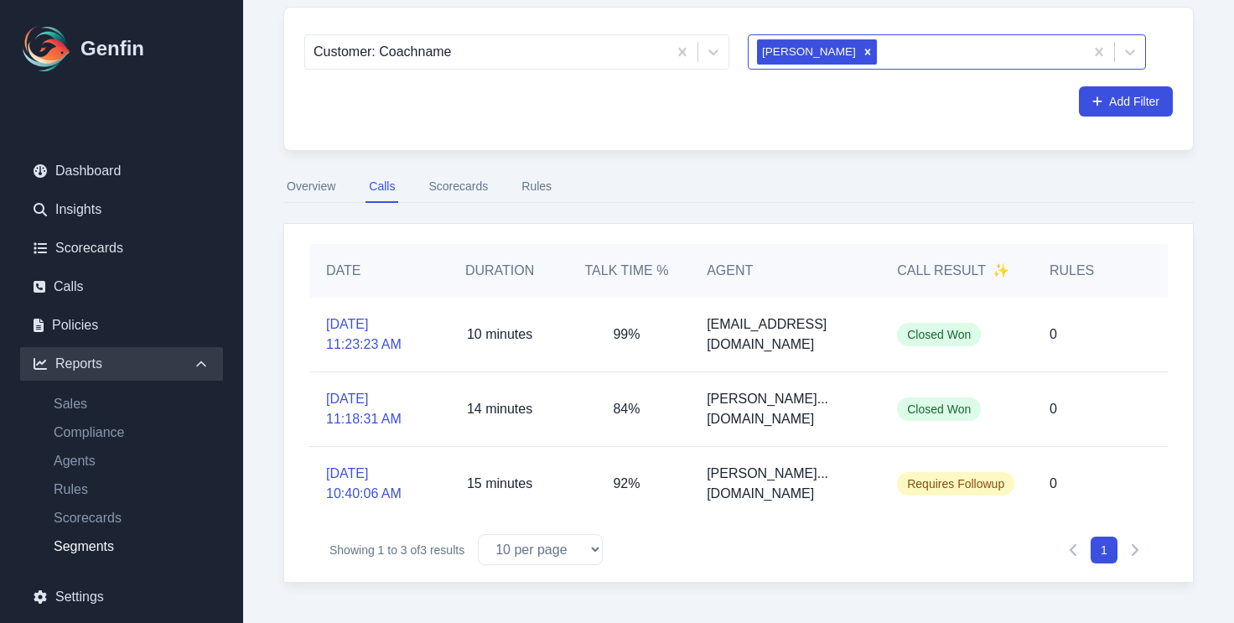
click at [466, 200] on button "Scorecards" at bounding box center [458, 187] width 66 height 32
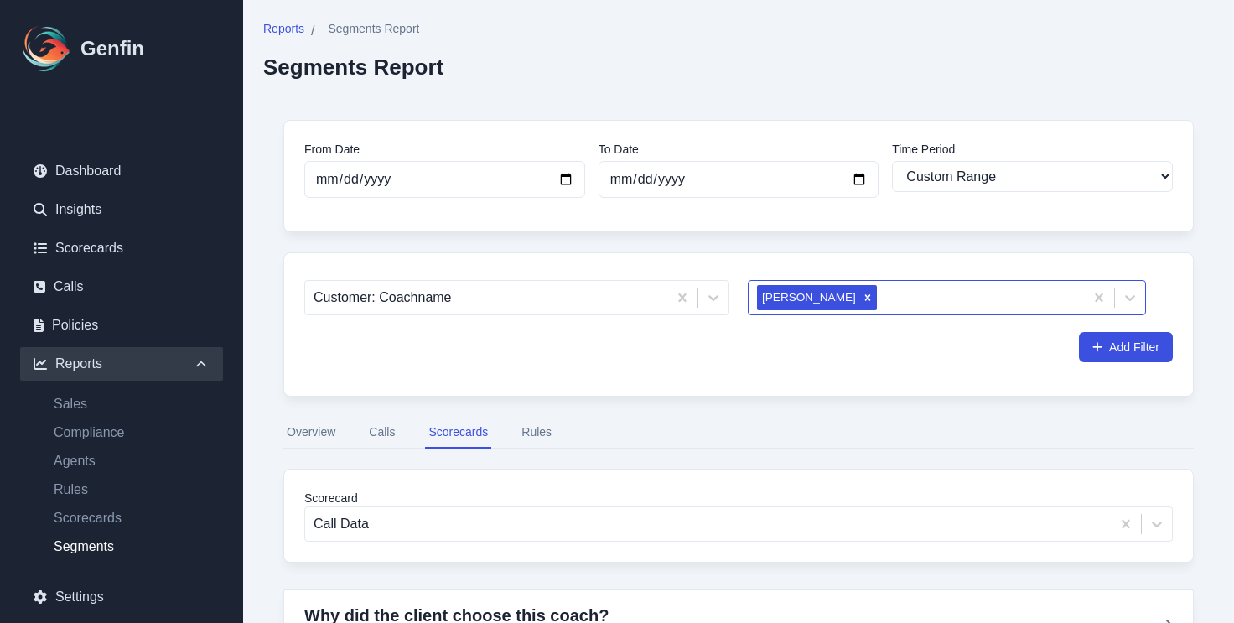
click at [527, 437] on button "Rules" at bounding box center [536, 433] width 37 height 32
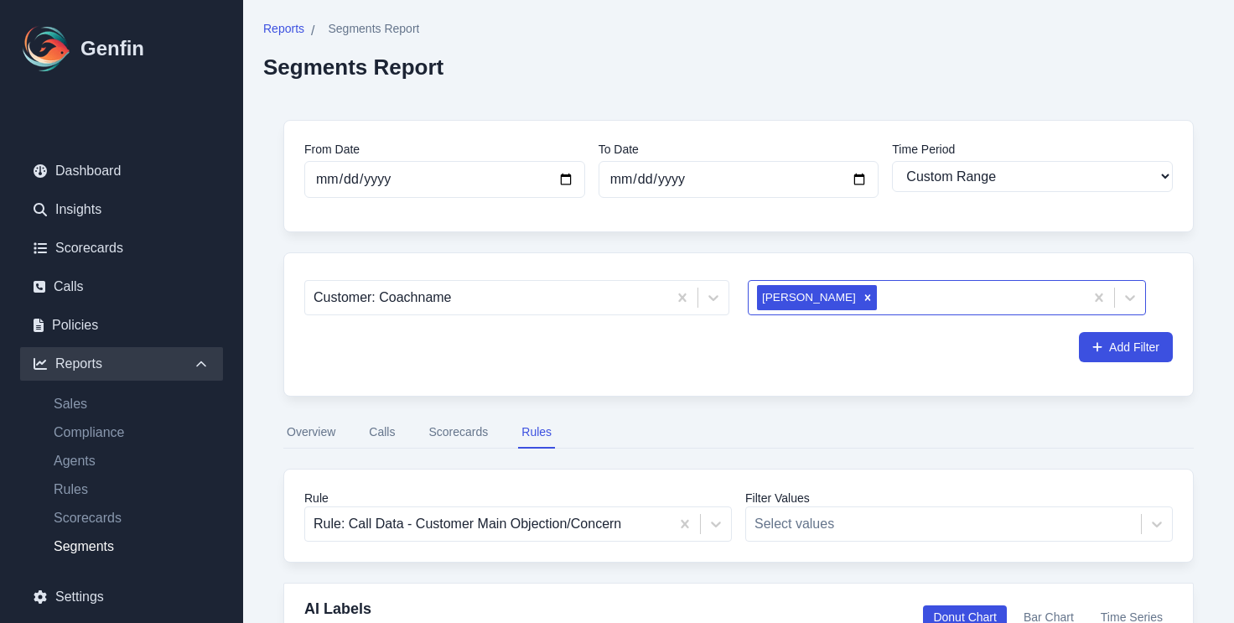
click at [298, 426] on button "Overview" at bounding box center [310, 433] width 55 height 32
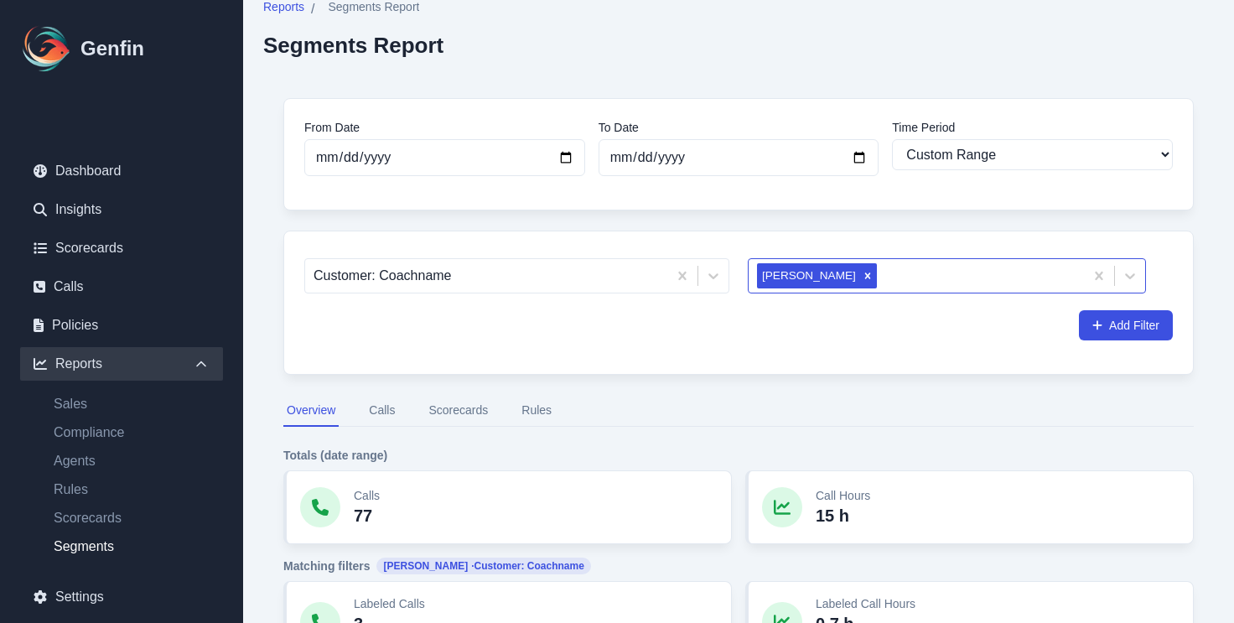
scroll to position [18, 0]
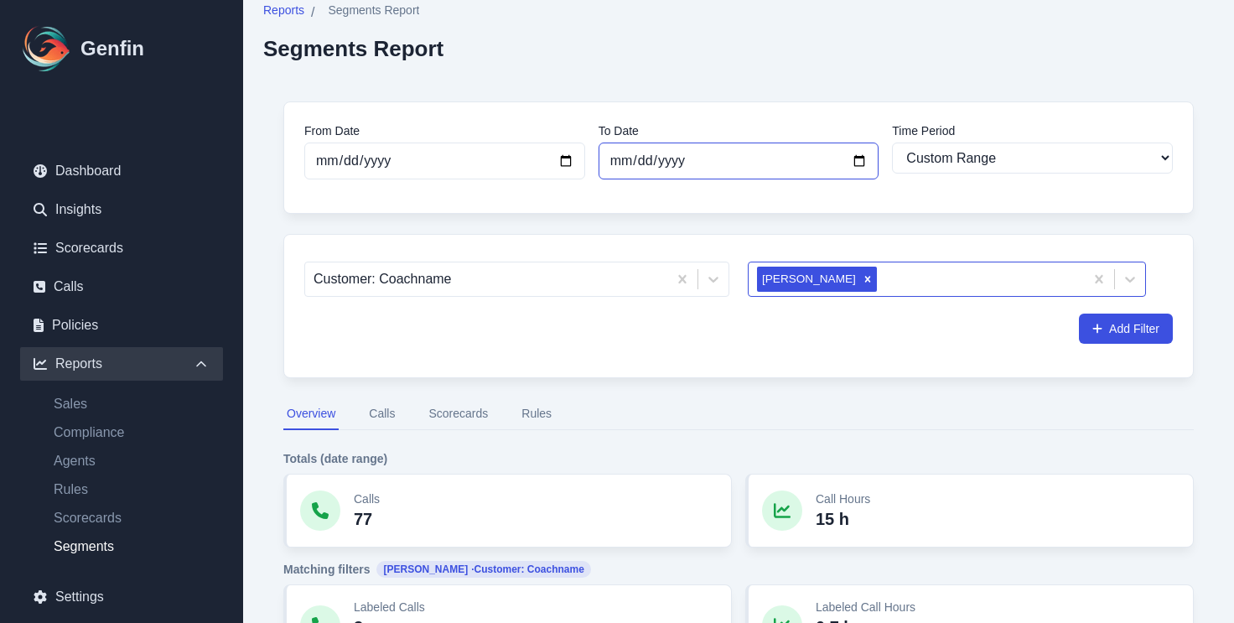
click at [647, 170] on input "[DATE]" at bounding box center [739, 161] width 281 height 37
click at [757, 158] on input "[DATE]" at bounding box center [739, 161] width 281 height 37
click at [858, 162] on input "[DATE]" at bounding box center [739, 161] width 281 height 37
type input "[DATE]"
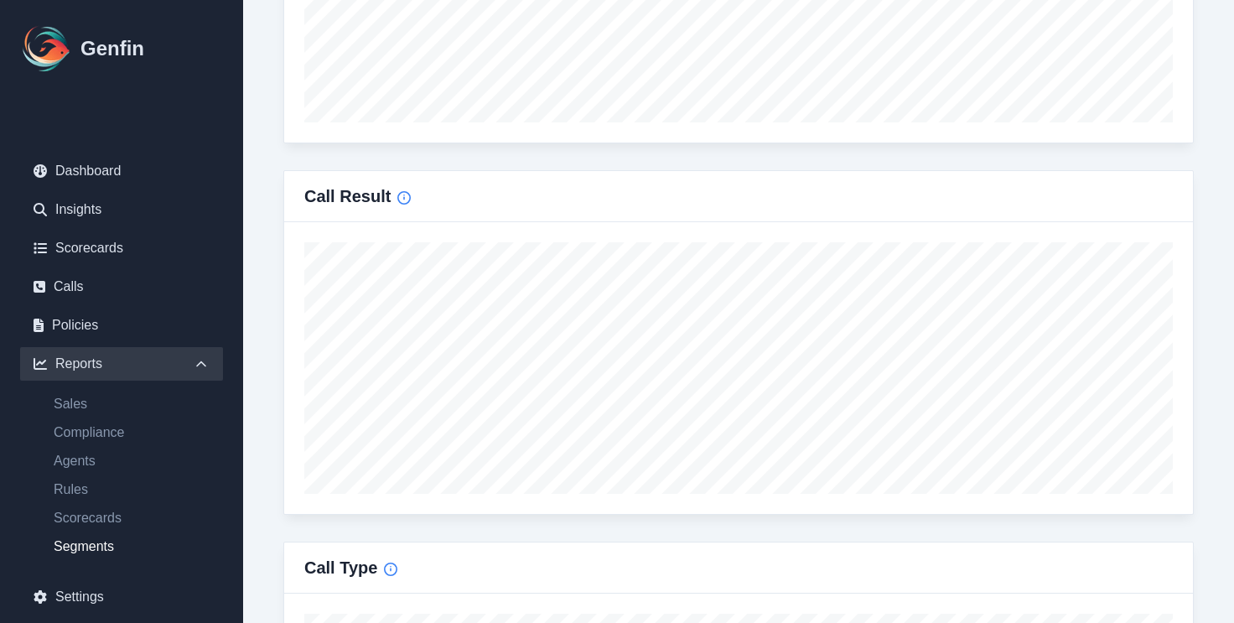
scroll to position [1045, 0]
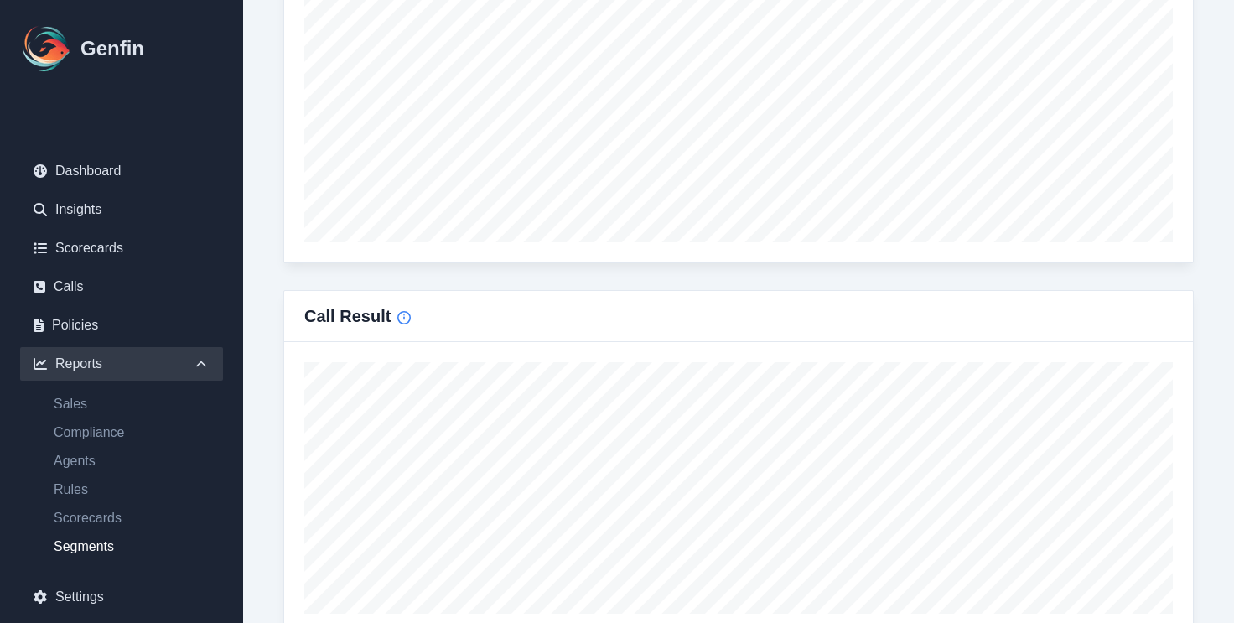
type input "[DATE]"
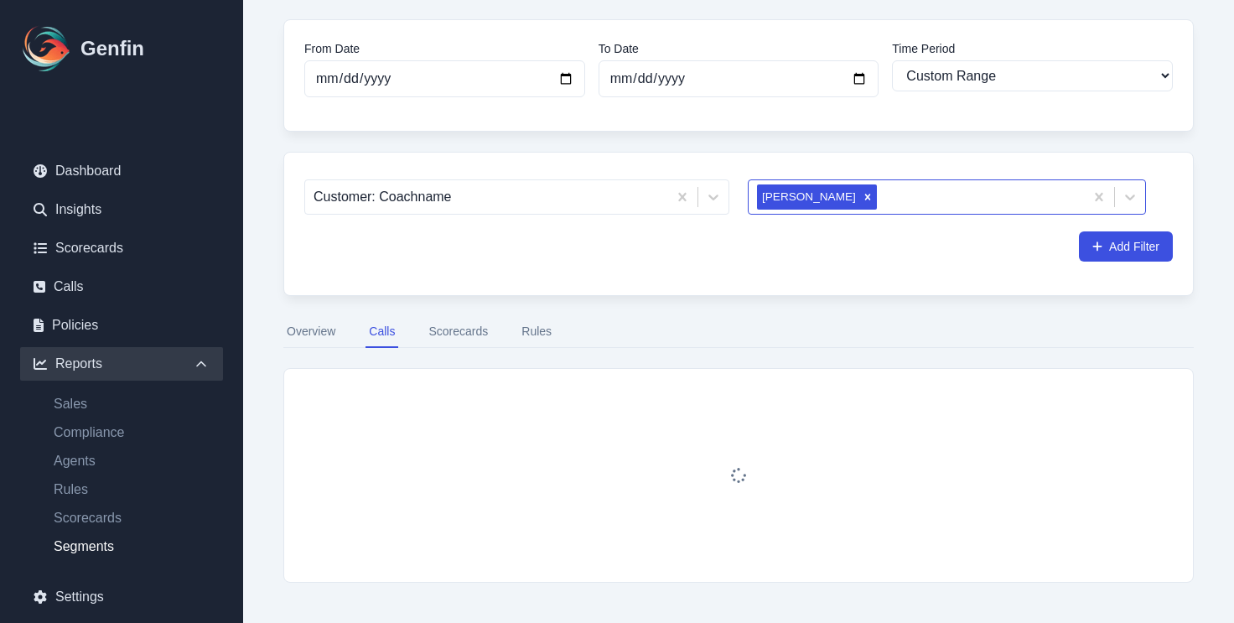
scroll to position [246, 0]
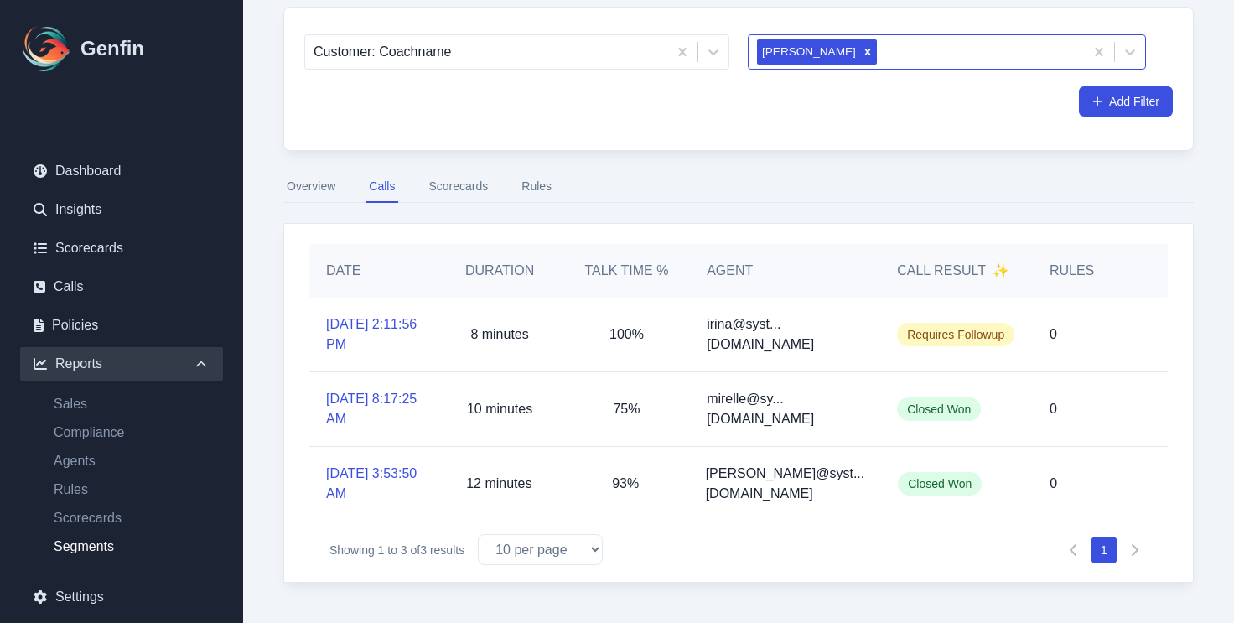
click at [464, 192] on button "Scorecards" at bounding box center [458, 187] width 66 height 32
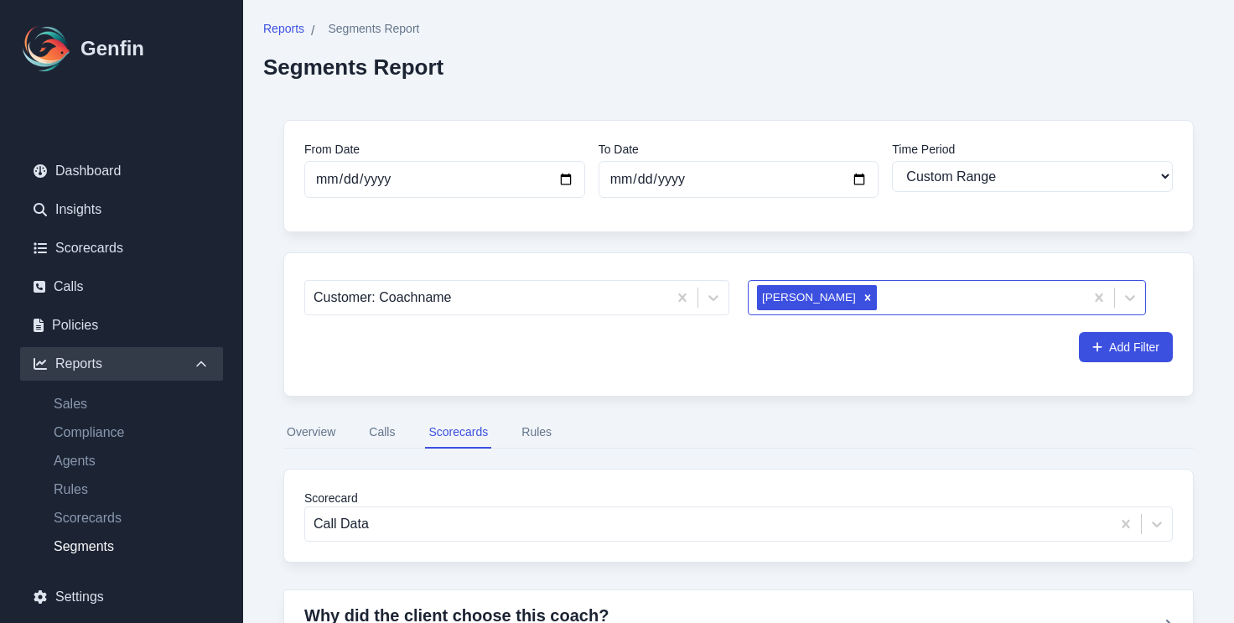
click at [559, 431] on nav "Overview Calls Scorecards Rules" at bounding box center [738, 433] width 910 height 32
click at [556, 431] on nav "Overview Calls Scorecards Rules" at bounding box center [738, 433] width 910 height 32
click at [536, 431] on button "Rules" at bounding box center [536, 433] width 37 height 32
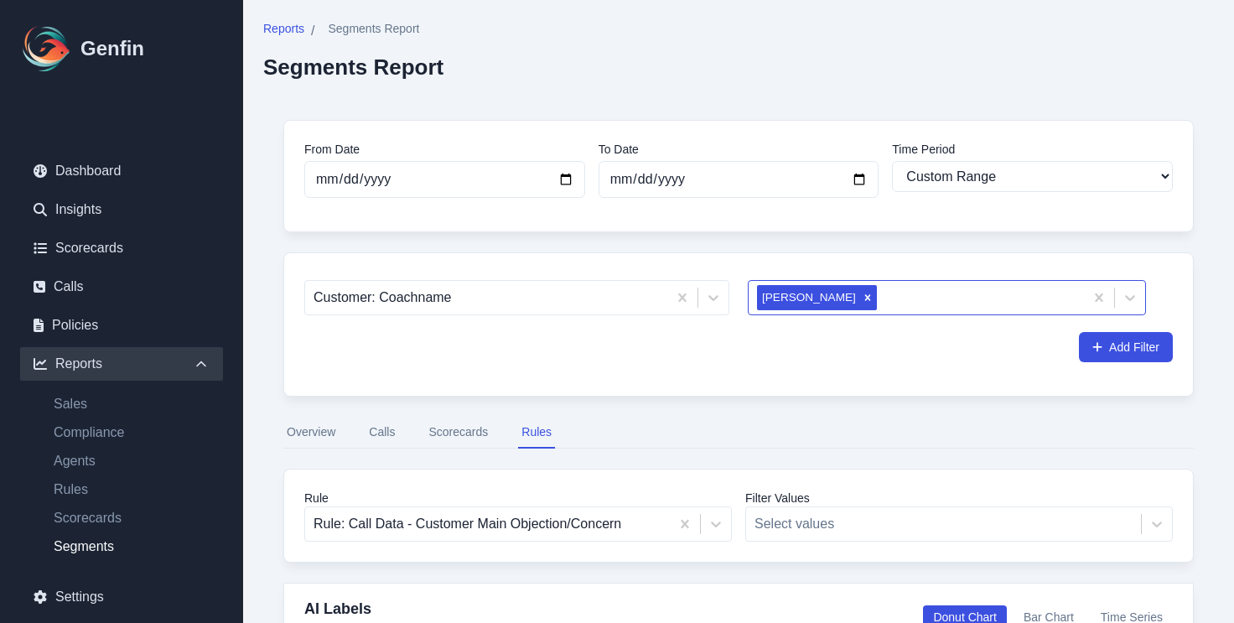
click at [334, 437] on button "Overview" at bounding box center [310, 433] width 55 height 32
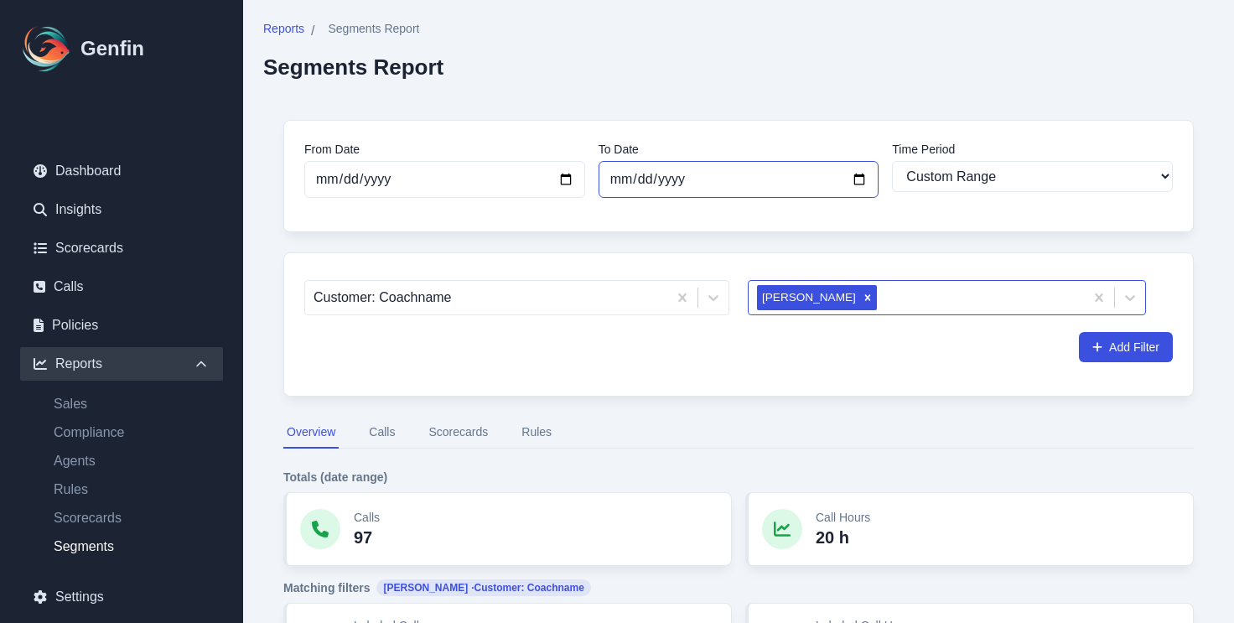
click at [645, 184] on input "[DATE]" at bounding box center [739, 179] width 281 height 37
click at [524, 194] on input "[DATE]" at bounding box center [444, 179] width 281 height 37
click at [562, 179] on input "[DATE]" at bounding box center [444, 179] width 281 height 37
type input "[DATE]"
select select "7"
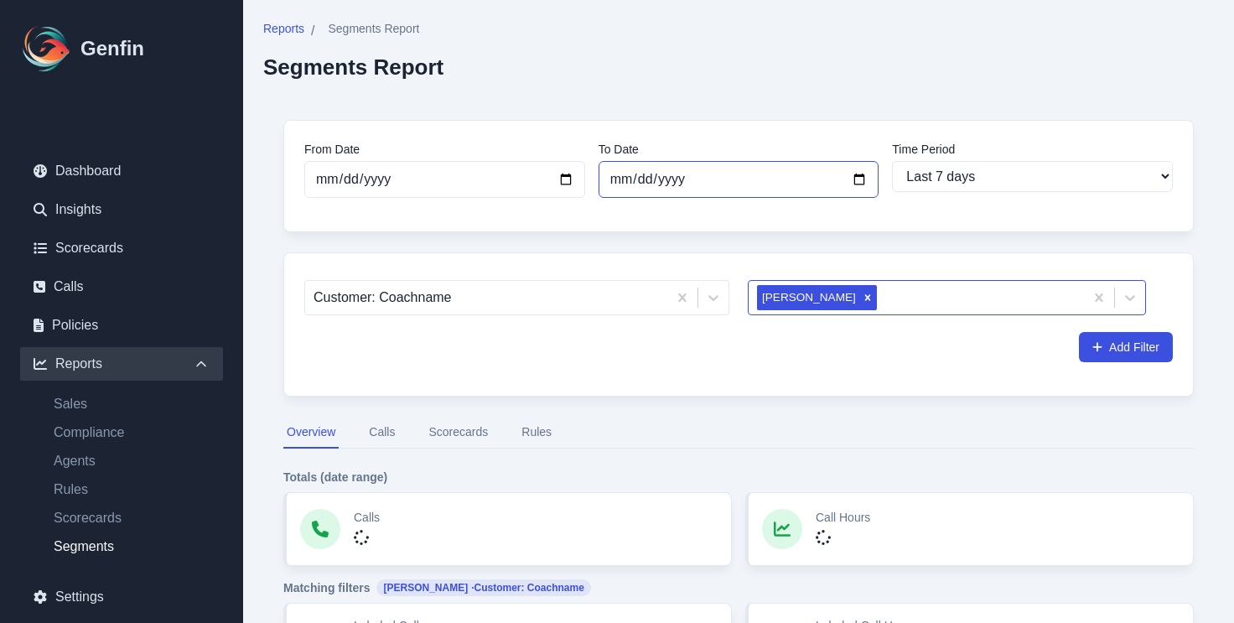
click at [683, 167] on input "[DATE]" at bounding box center [739, 179] width 281 height 37
click at [851, 177] on input "[DATE]" at bounding box center [739, 179] width 281 height 37
type input "[DATE]"
select select "custom"
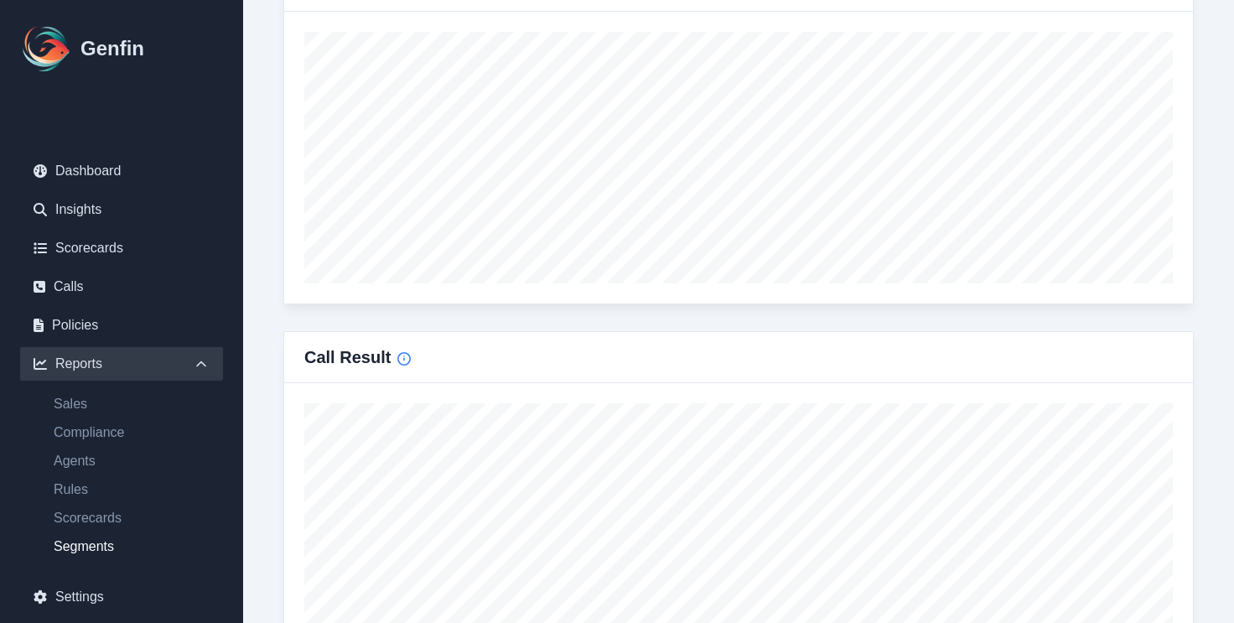
scroll to position [910, 0]
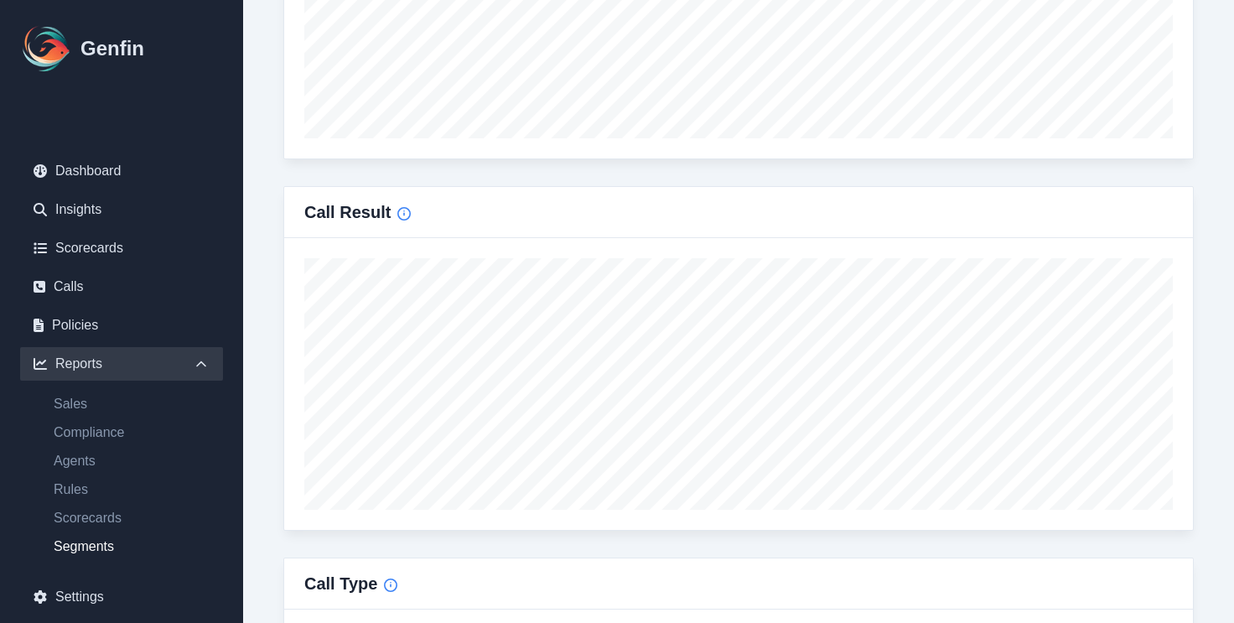
type input "[DATE]"
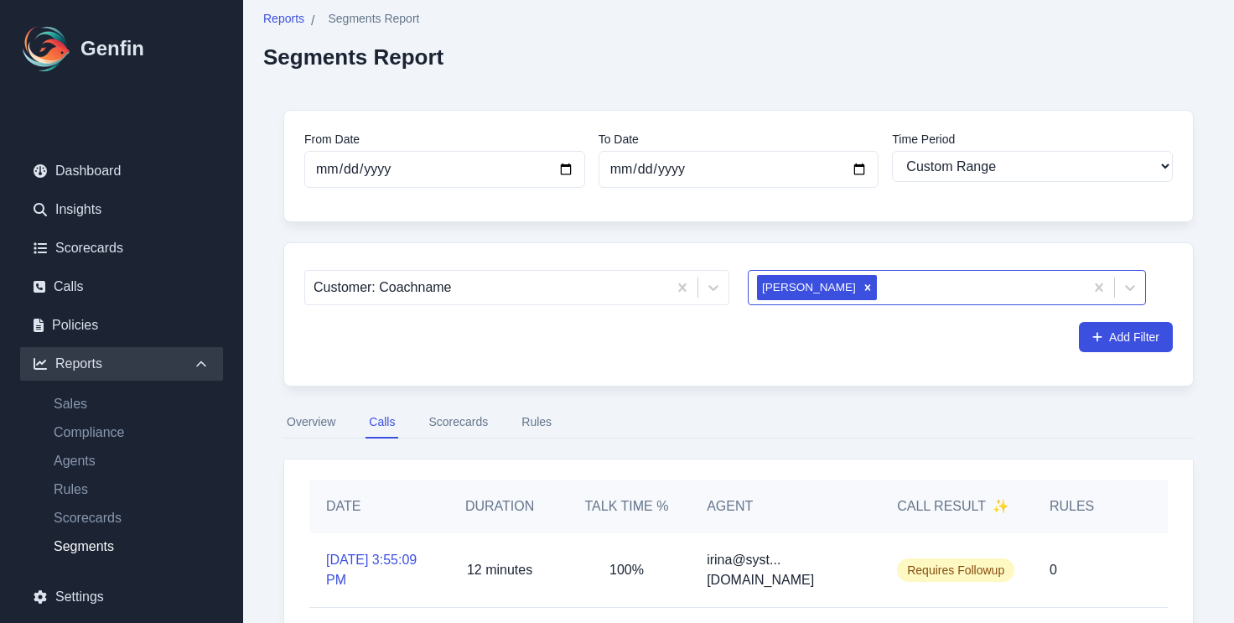
scroll to position [8, 0]
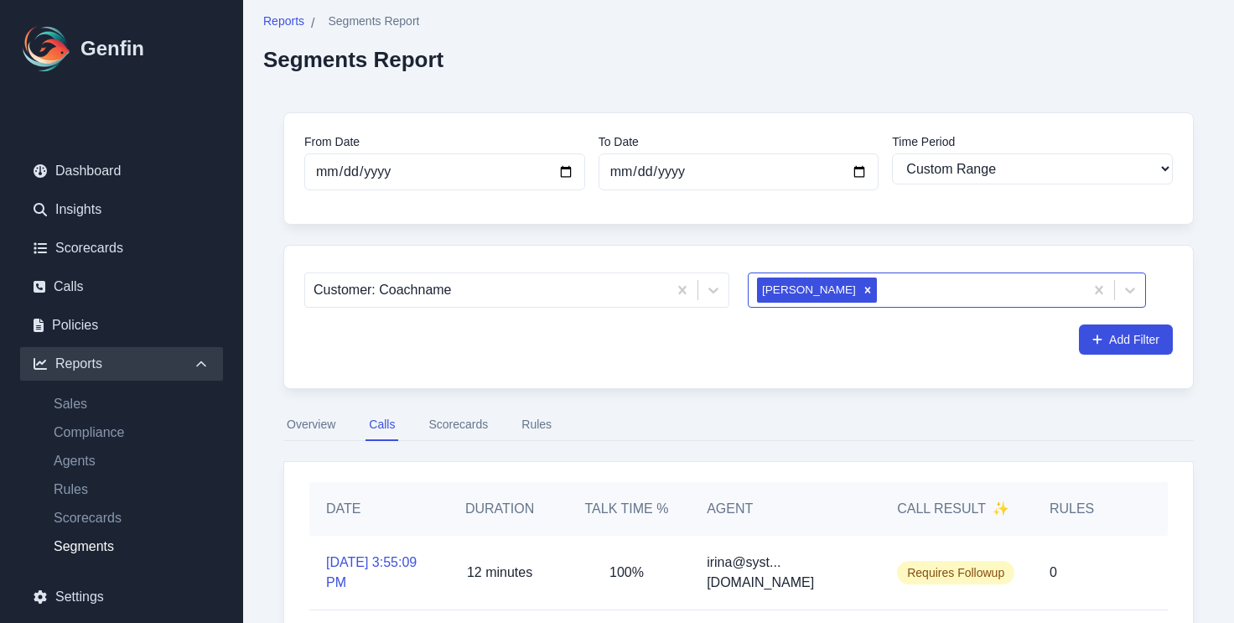
click at [497, 420] on nav "Overview Calls Scorecards Rules" at bounding box center [738, 425] width 910 height 32
click at [512, 424] on nav "Overview Calls Scorecards Rules" at bounding box center [738, 425] width 910 height 32
click at [526, 425] on button "Rules" at bounding box center [536, 425] width 37 height 32
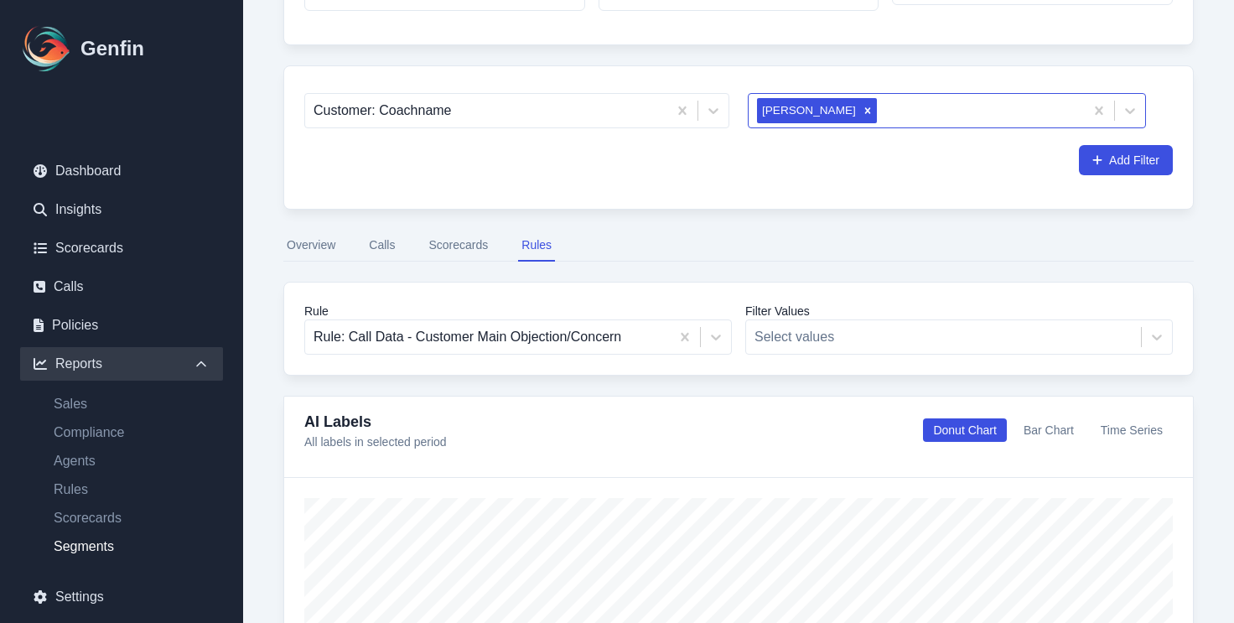
scroll to position [182, 0]
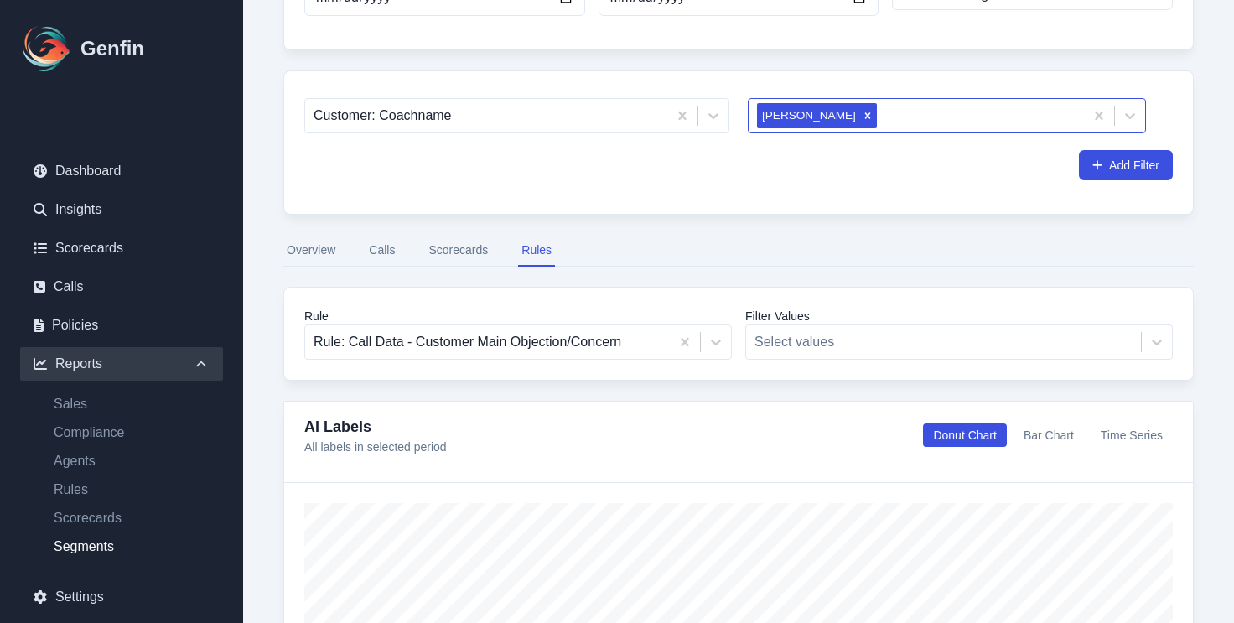
click at [475, 251] on button "Scorecards" at bounding box center [458, 251] width 66 height 32
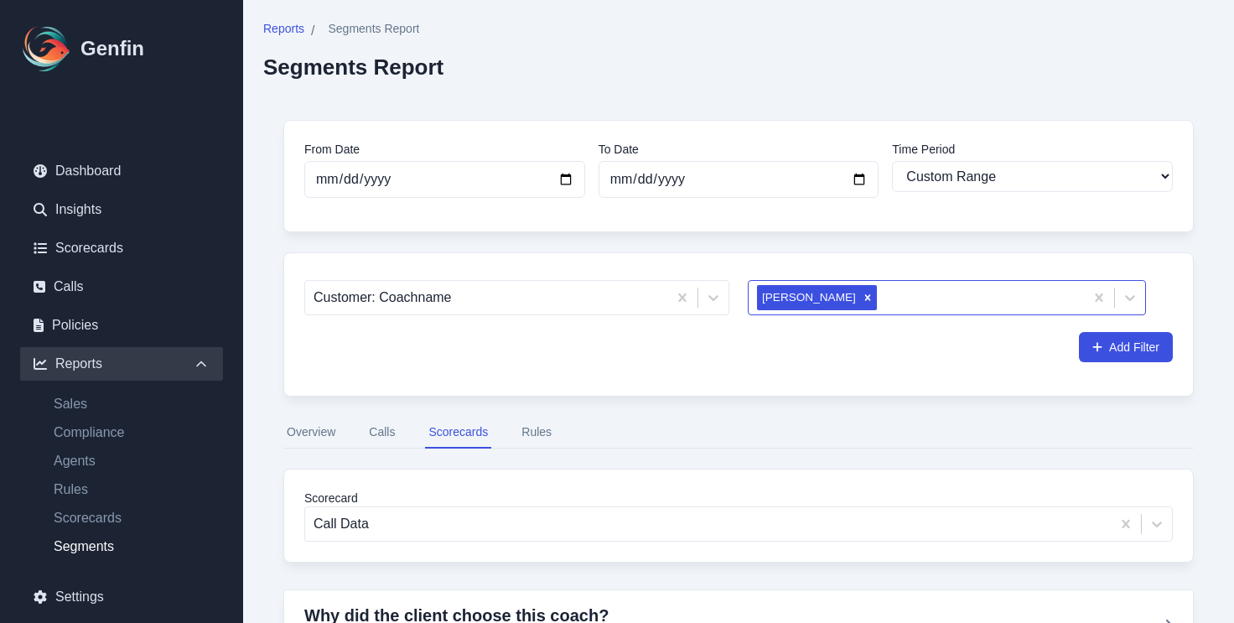
click at [324, 437] on button "Overview" at bounding box center [310, 433] width 55 height 32
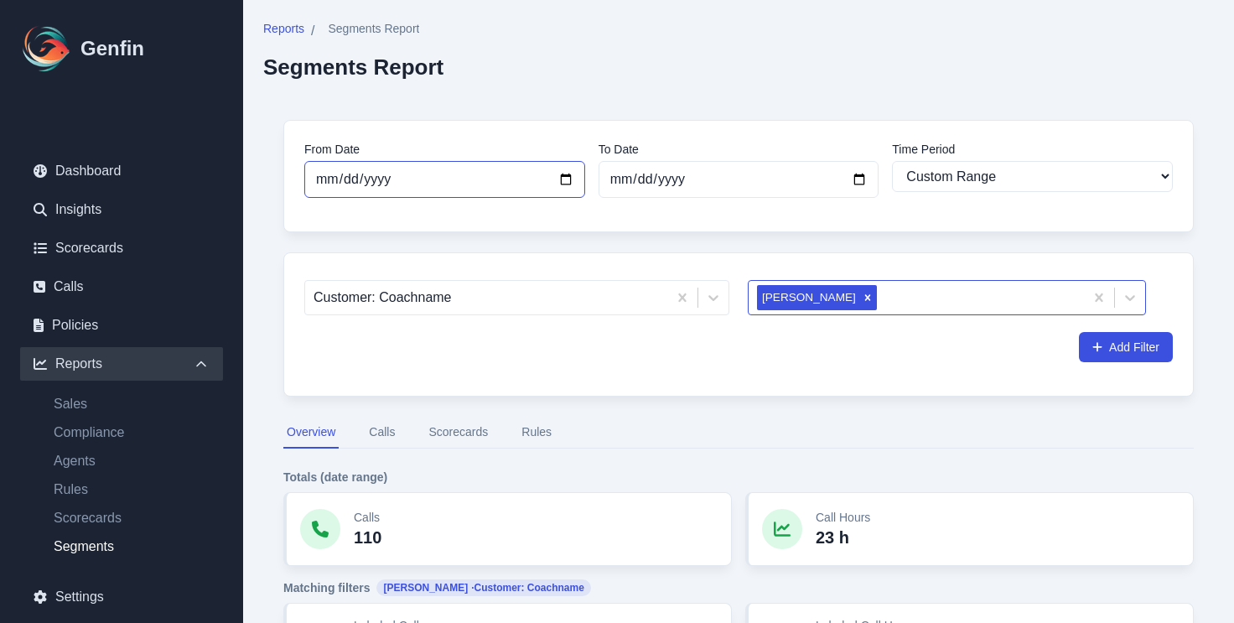
click at [516, 191] on input "[DATE]" at bounding box center [444, 179] width 281 height 37
click at [496, 176] on input "[DATE]" at bounding box center [444, 179] width 281 height 37
click at [740, 179] on input "[DATE]" at bounding box center [739, 179] width 281 height 37
click at [862, 176] on input "[DATE]" at bounding box center [739, 179] width 281 height 37
type input "[DATE]"
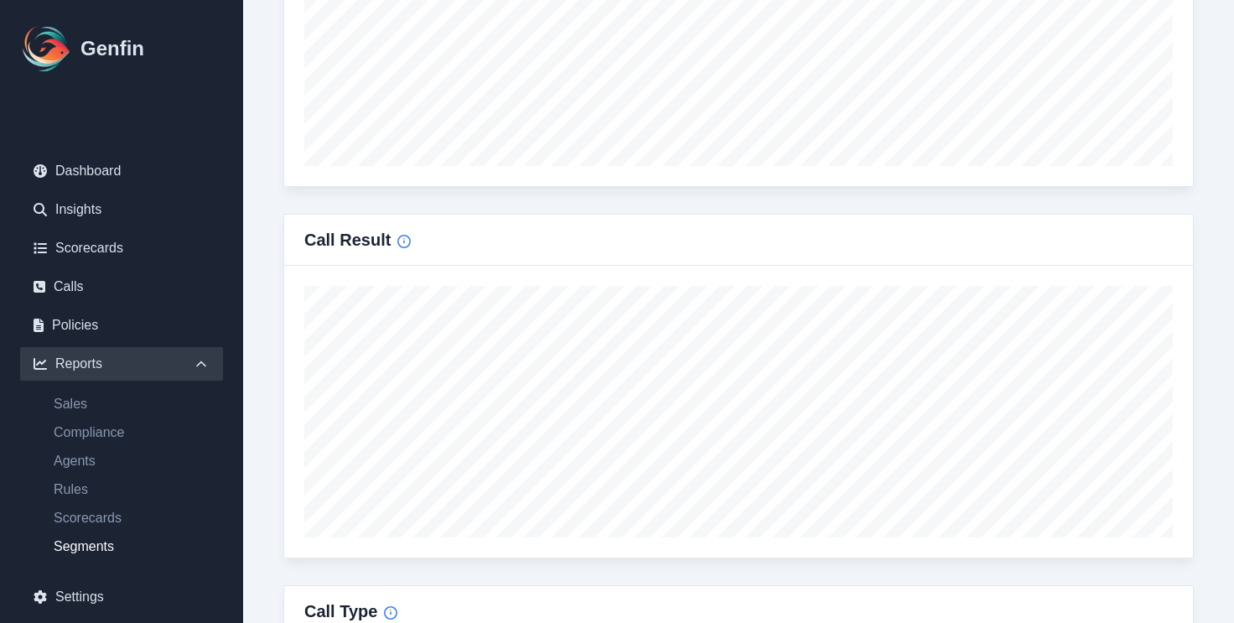
scroll to position [1029, 0]
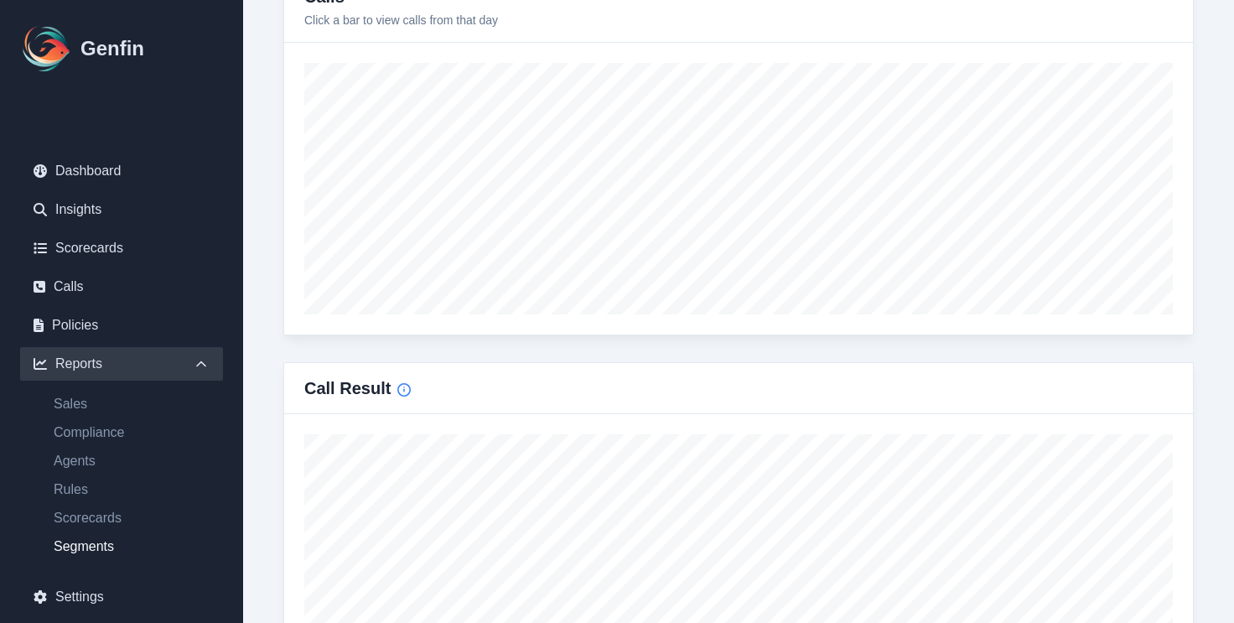
type input "[DATE]"
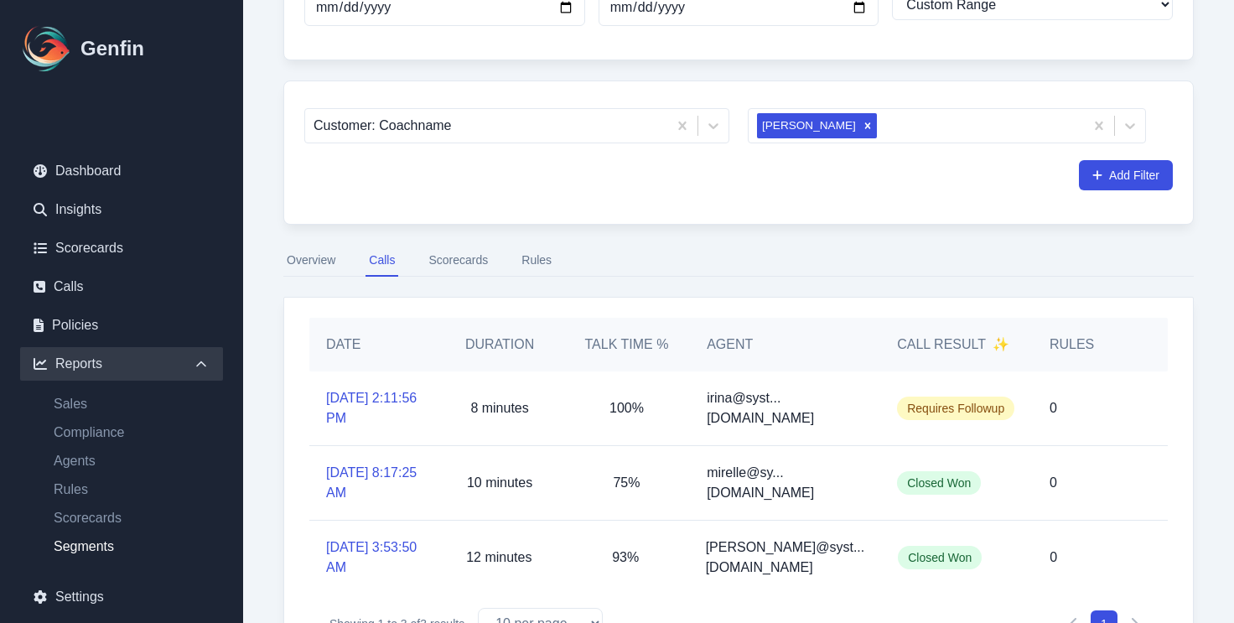
click at [476, 258] on button "Scorecards" at bounding box center [458, 261] width 66 height 32
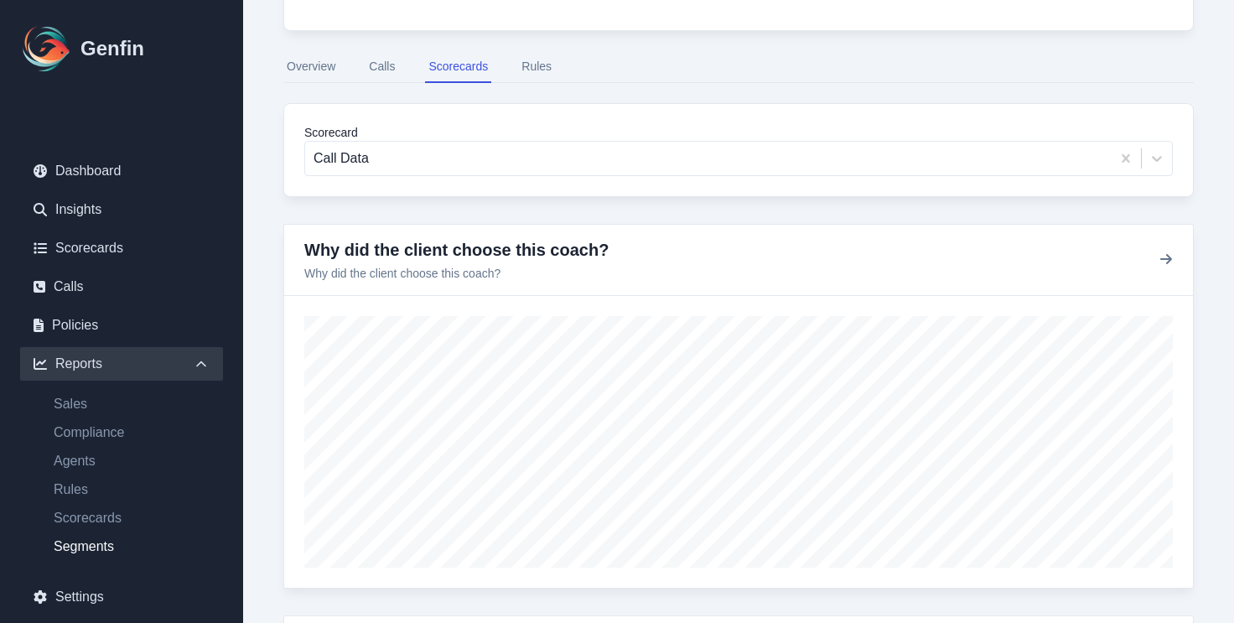
scroll to position [464, 0]
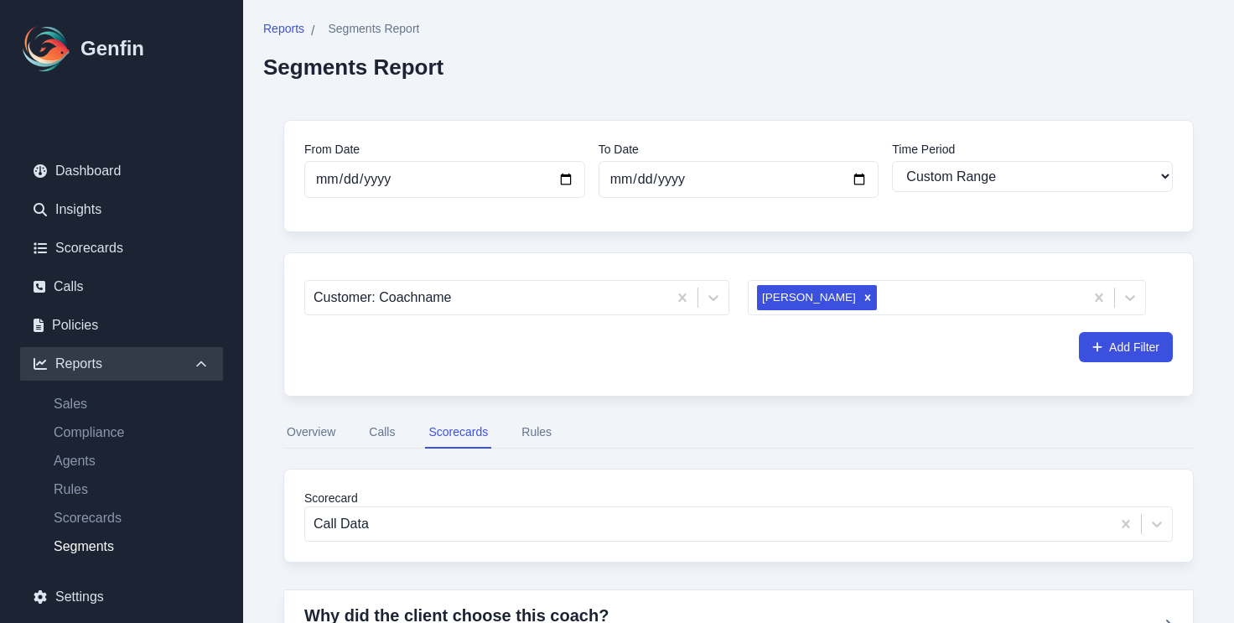
click at [528, 426] on button "Rules" at bounding box center [536, 433] width 37 height 32
